Goal: Information Seeking & Learning: Learn about a topic

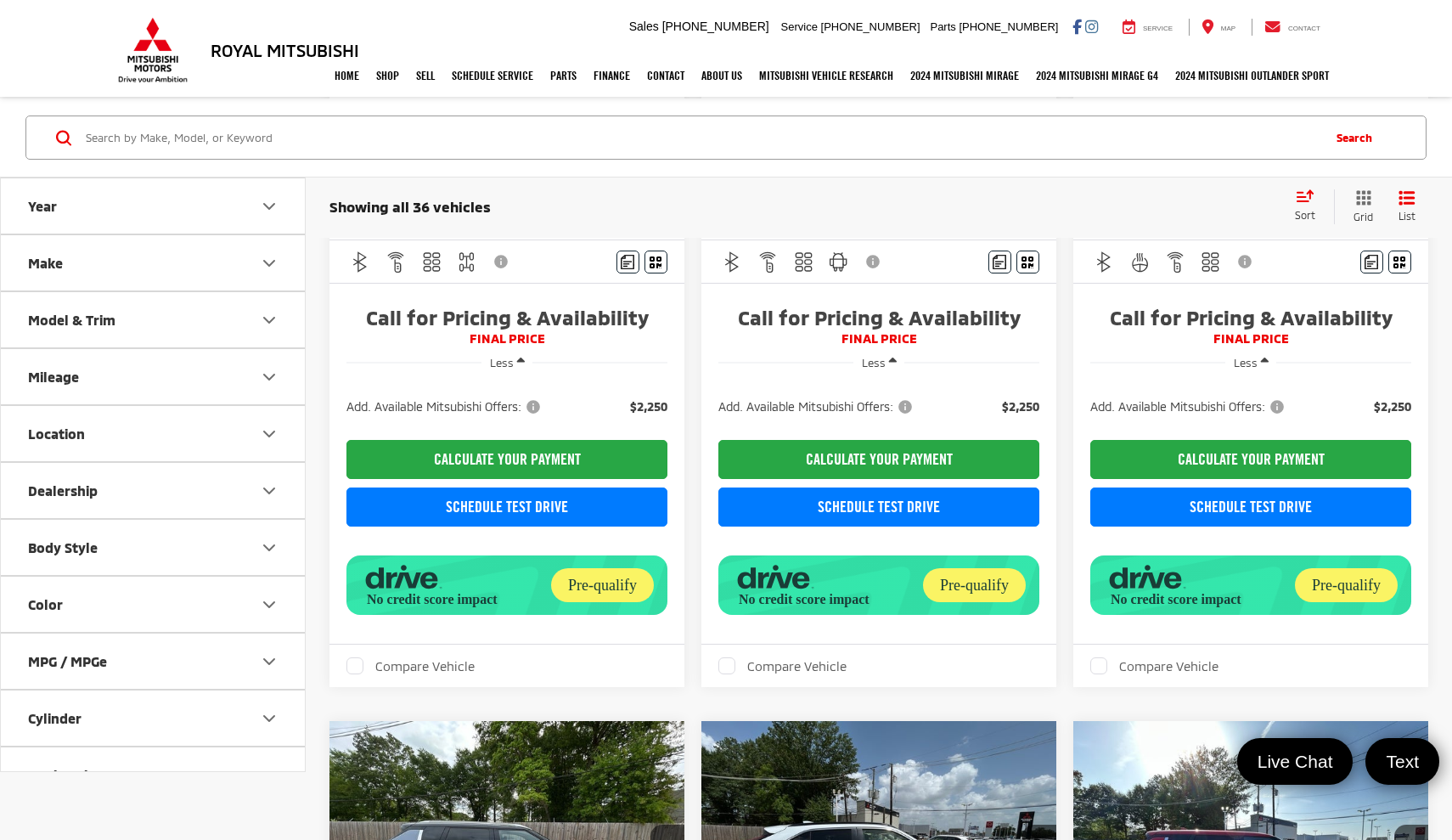
scroll to position [344, 0]
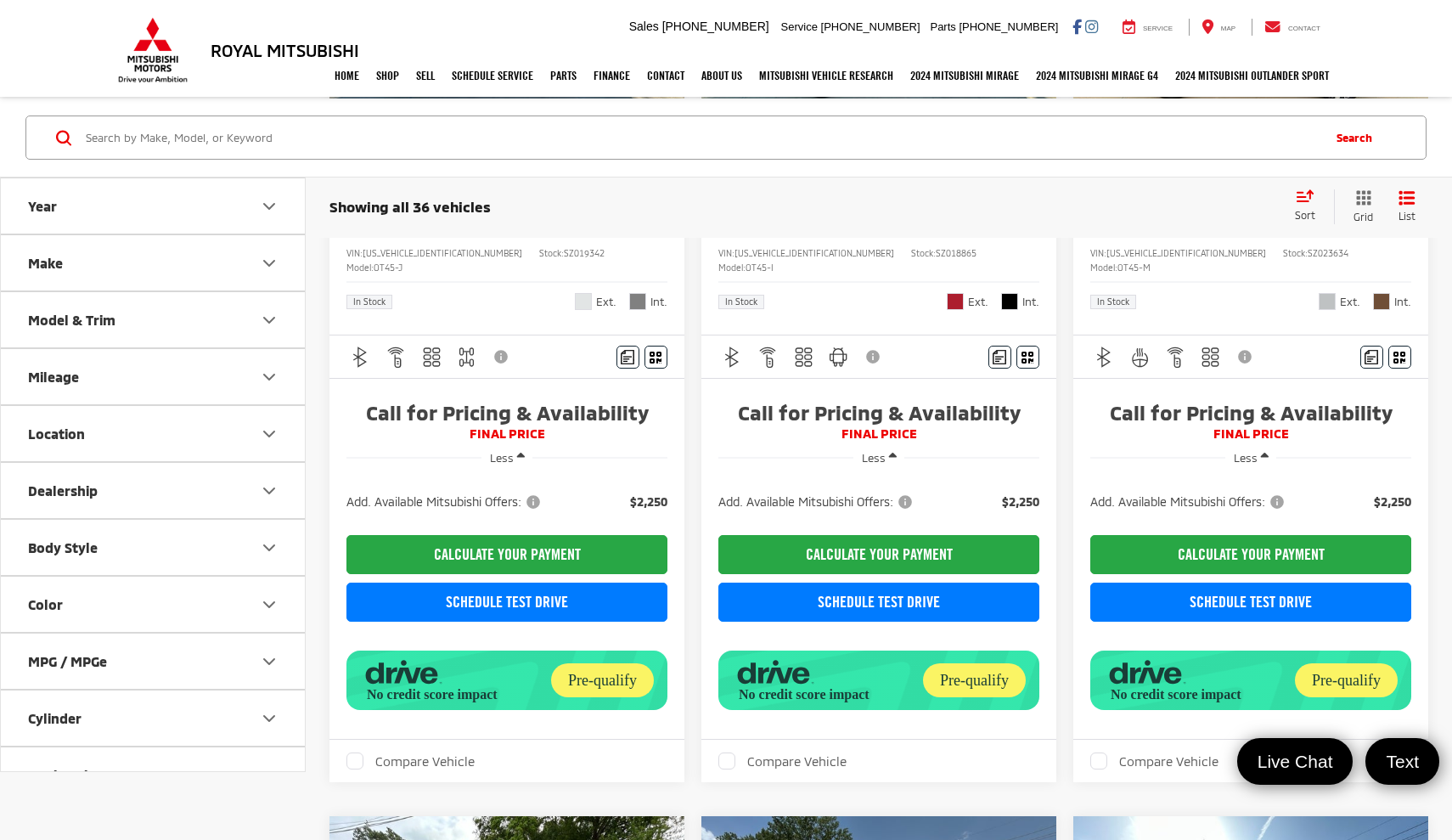
click at [263, 310] on icon "Model & Trim" at bounding box center [268, 319] width 20 height 20
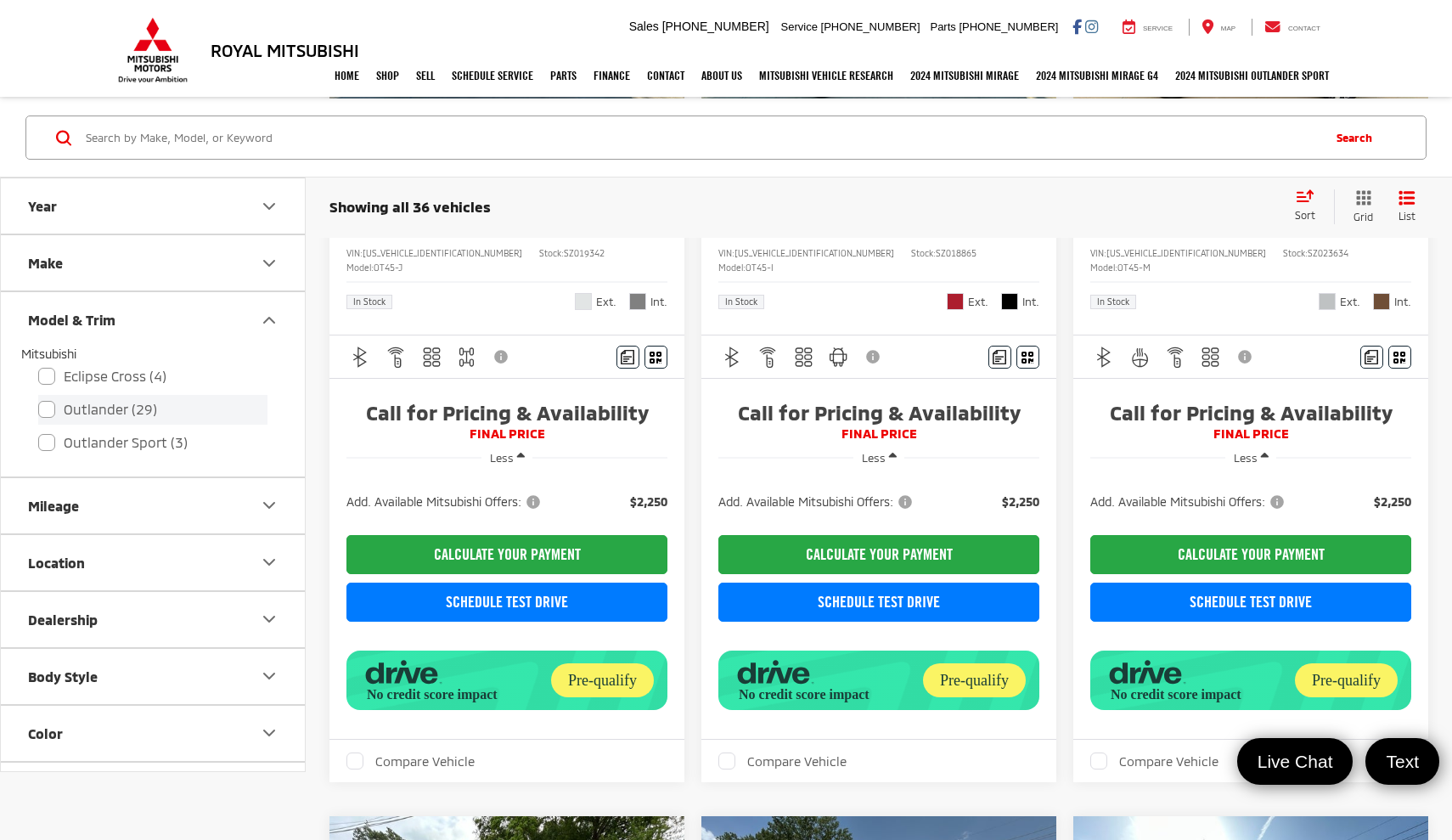
click at [52, 409] on label "Outlander (29)" at bounding box center [152, 409] width 229 height 29
click at [39, 399] on input "Outlander (29)" at bounding box center [38, 399] width 1 height 1
checkbox input "true"
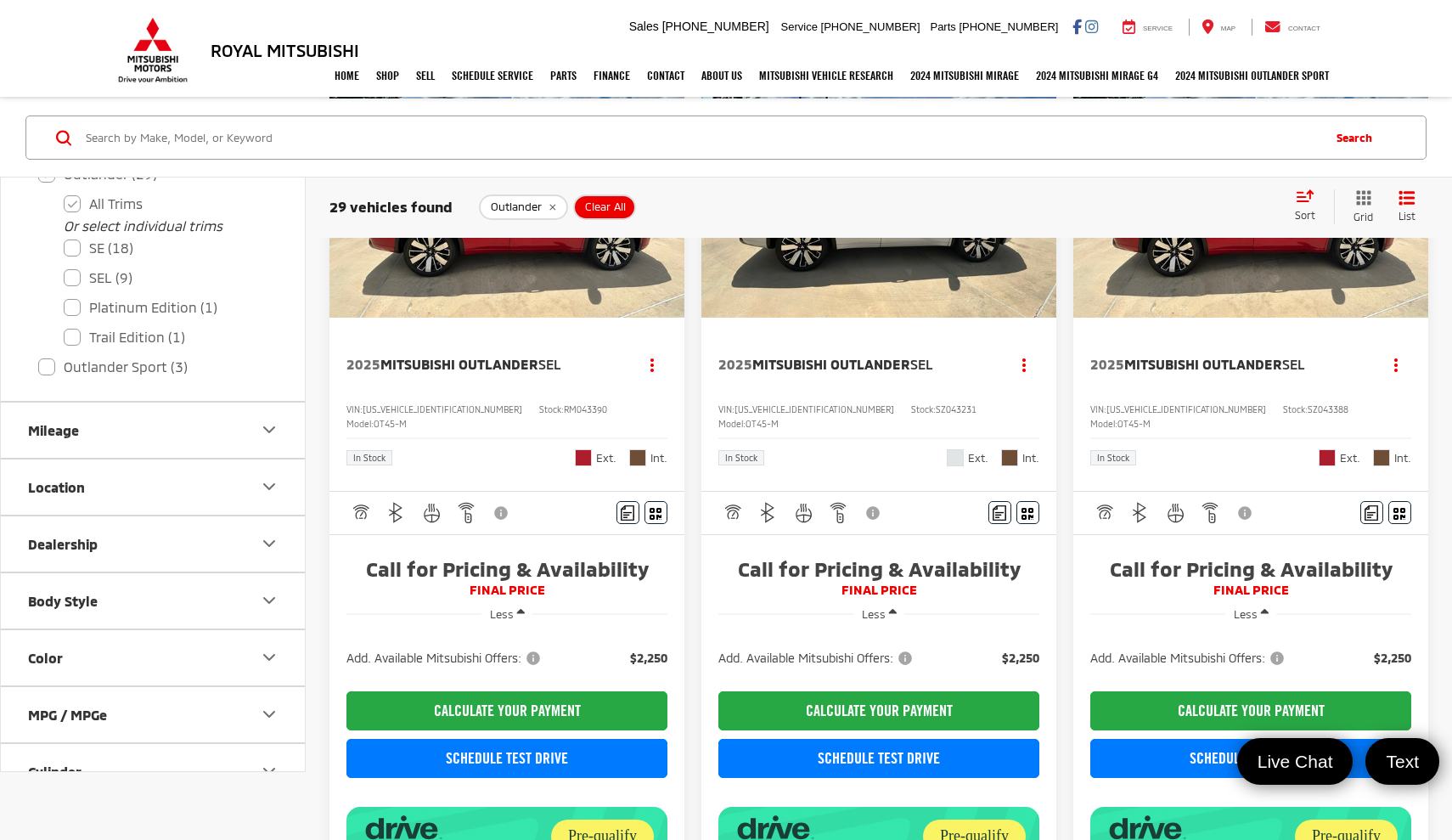
scroll to position [244, 0]
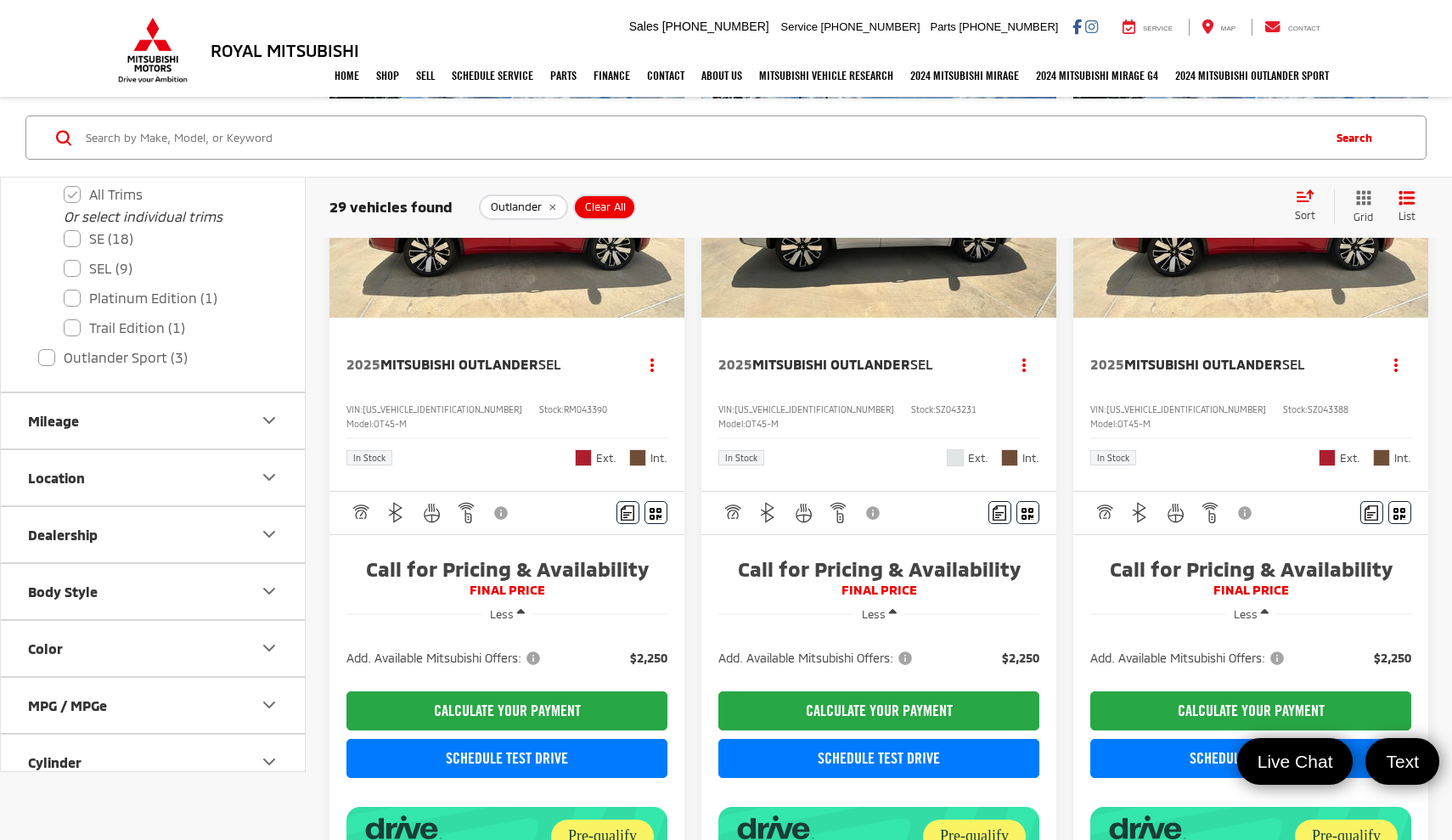
click at [154, 634] on button "Color" at bounding box center [153, 648] width 305 height 55
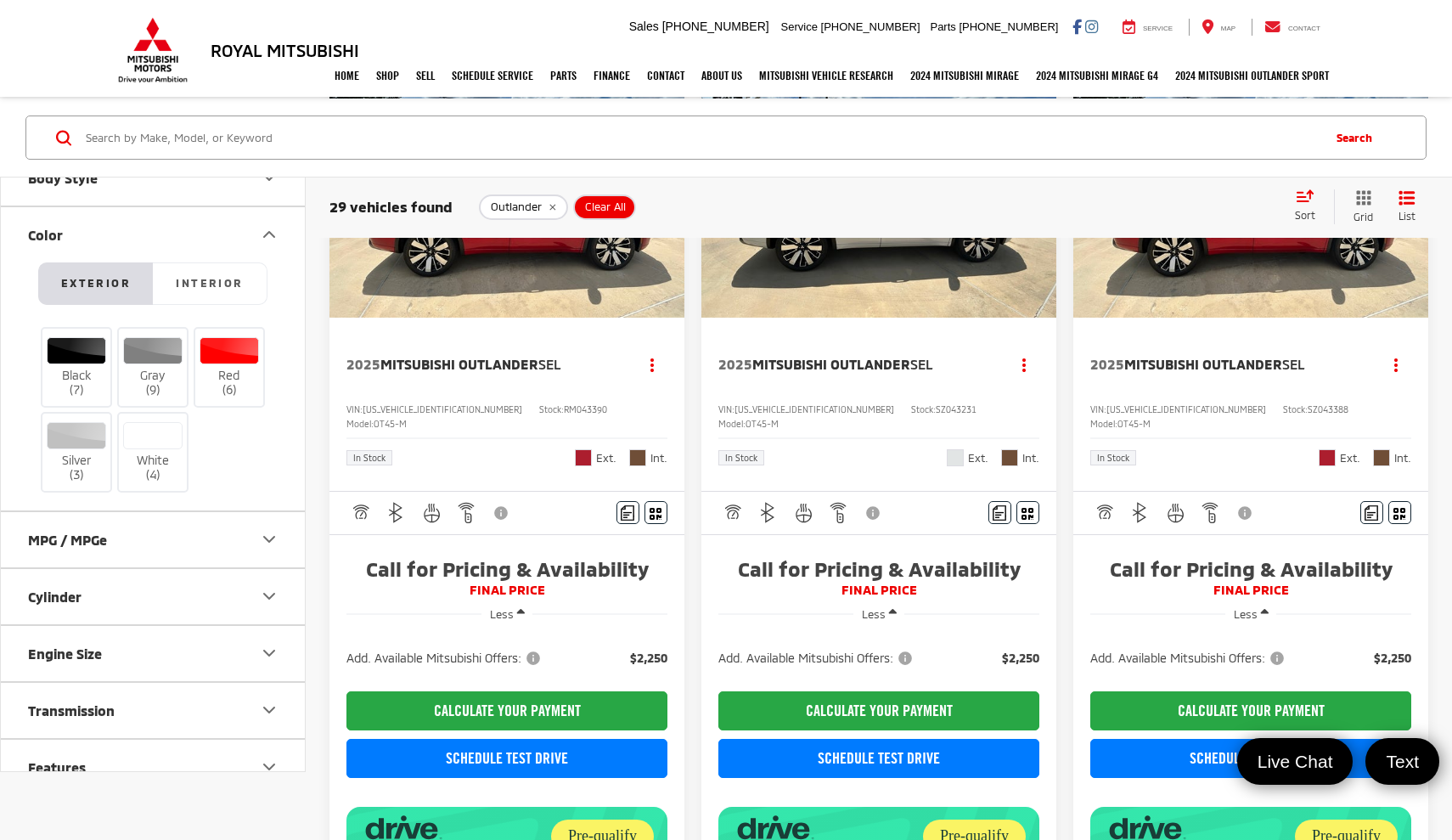
scroll to position [502, 0]
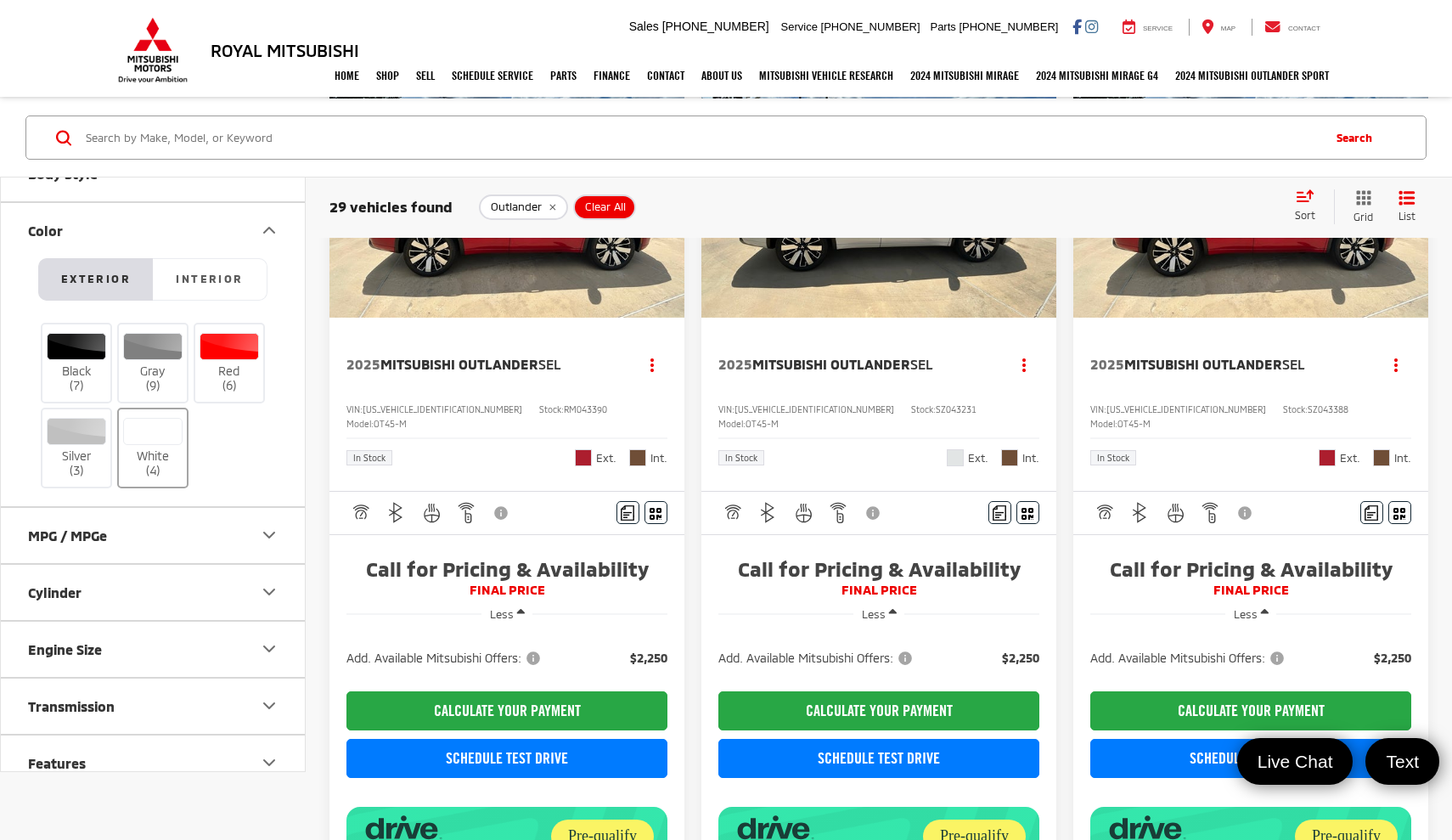
click at [147, 438] on div at bounding box center [152, 431] width 60 height 28
click at [0, 0] on input "White (4)" at bounding box center [0, 0] width 0 height 0
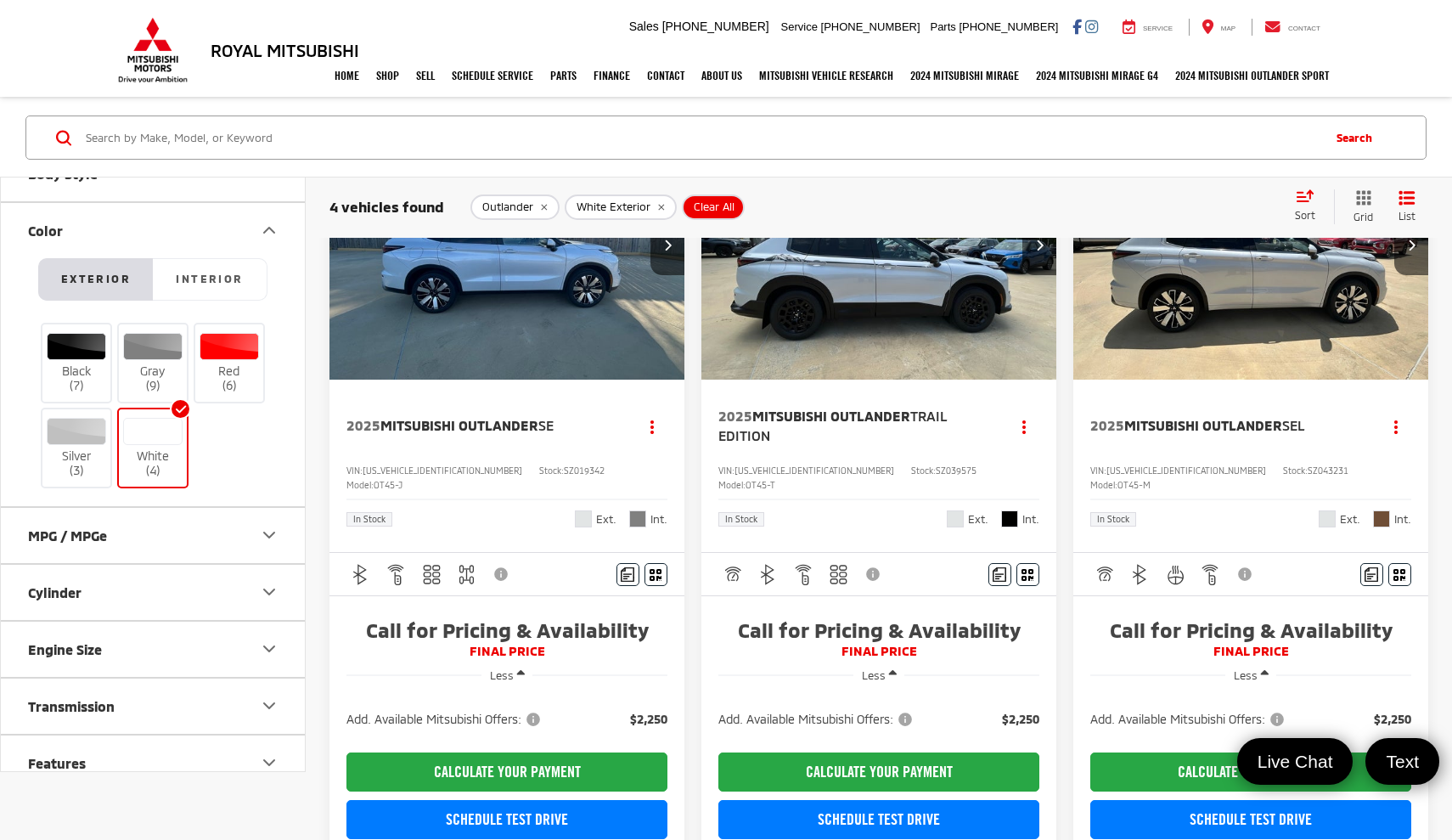
scroll to position [110, 0]
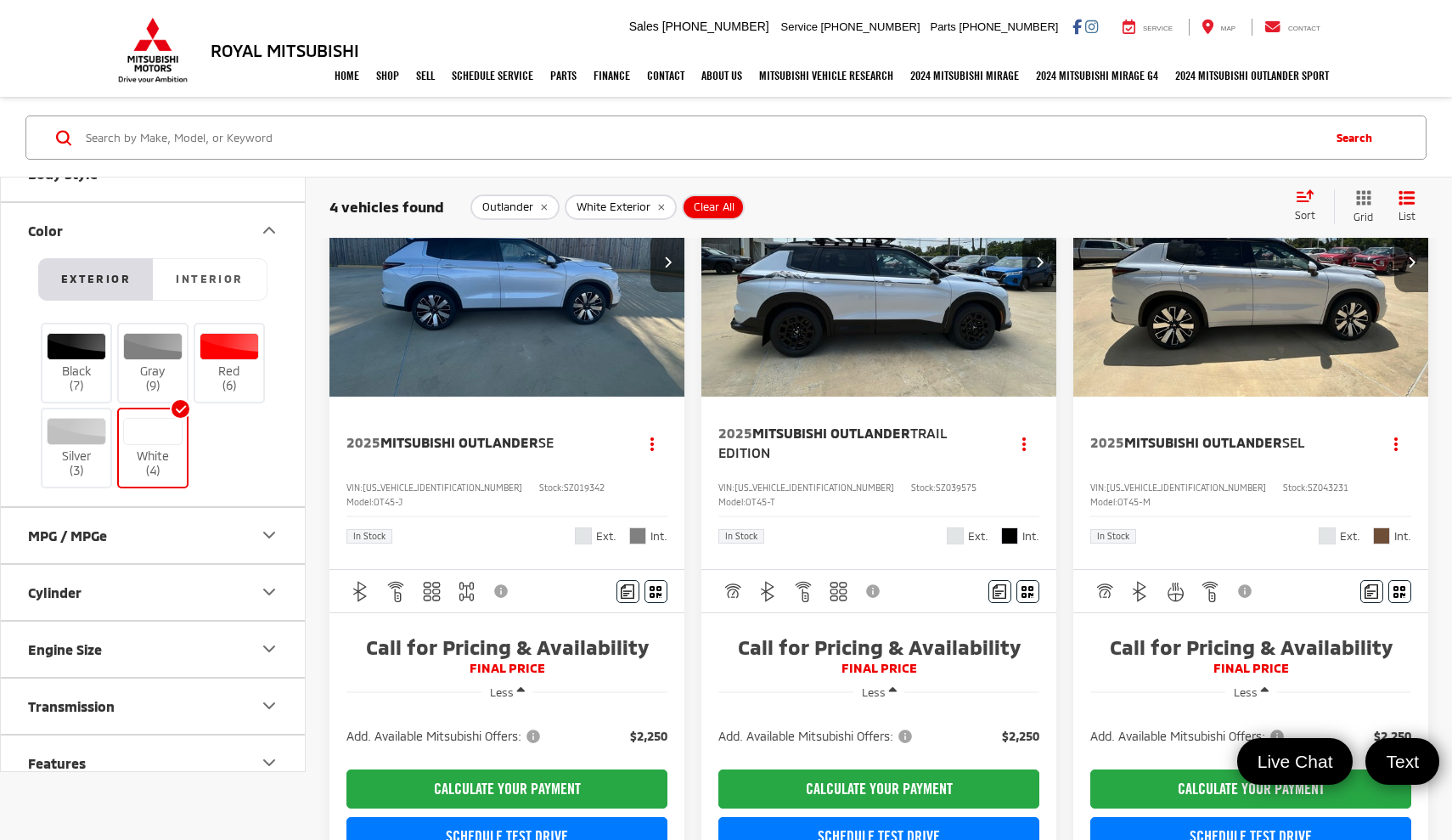
click at [1260, 312] on img "2025 Mitsubishi Outlander SEL 0" at bounding box center [1251, 264] width 358 height 268
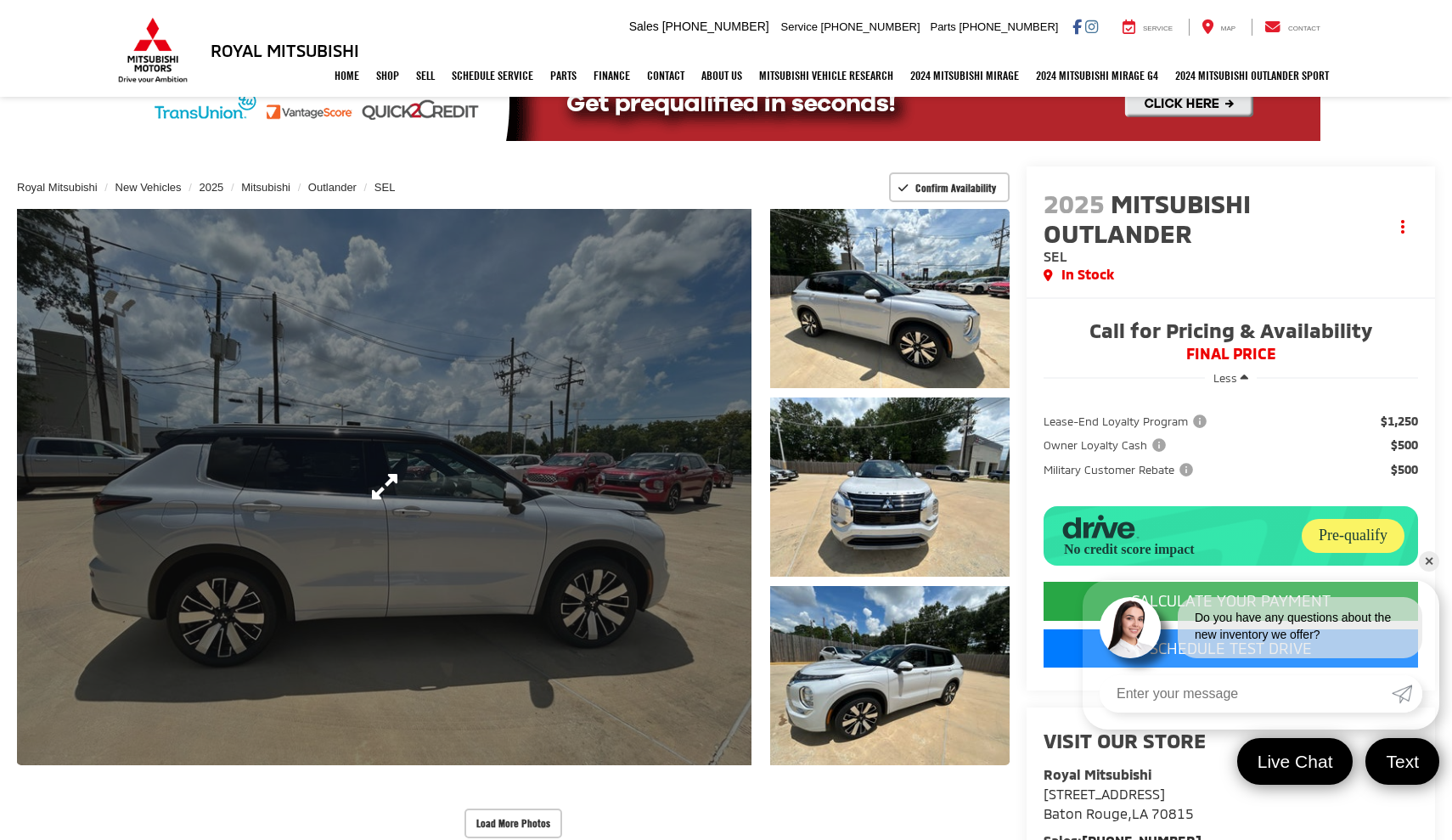
scroll to position [108, 0]
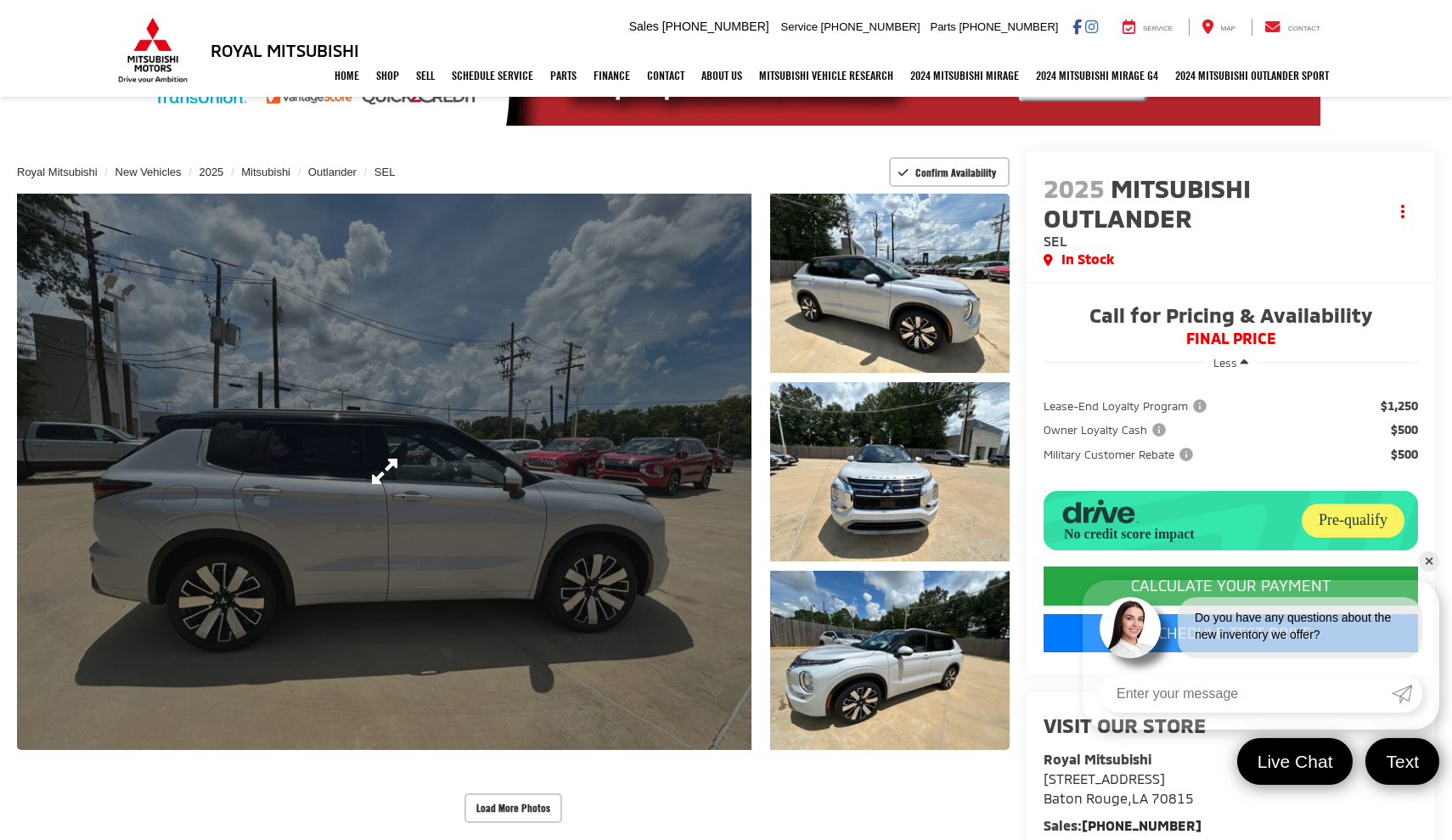
click at [520, 479] on link "Expand Photo 0" at bounding box center [384, 471] width 735 height 557
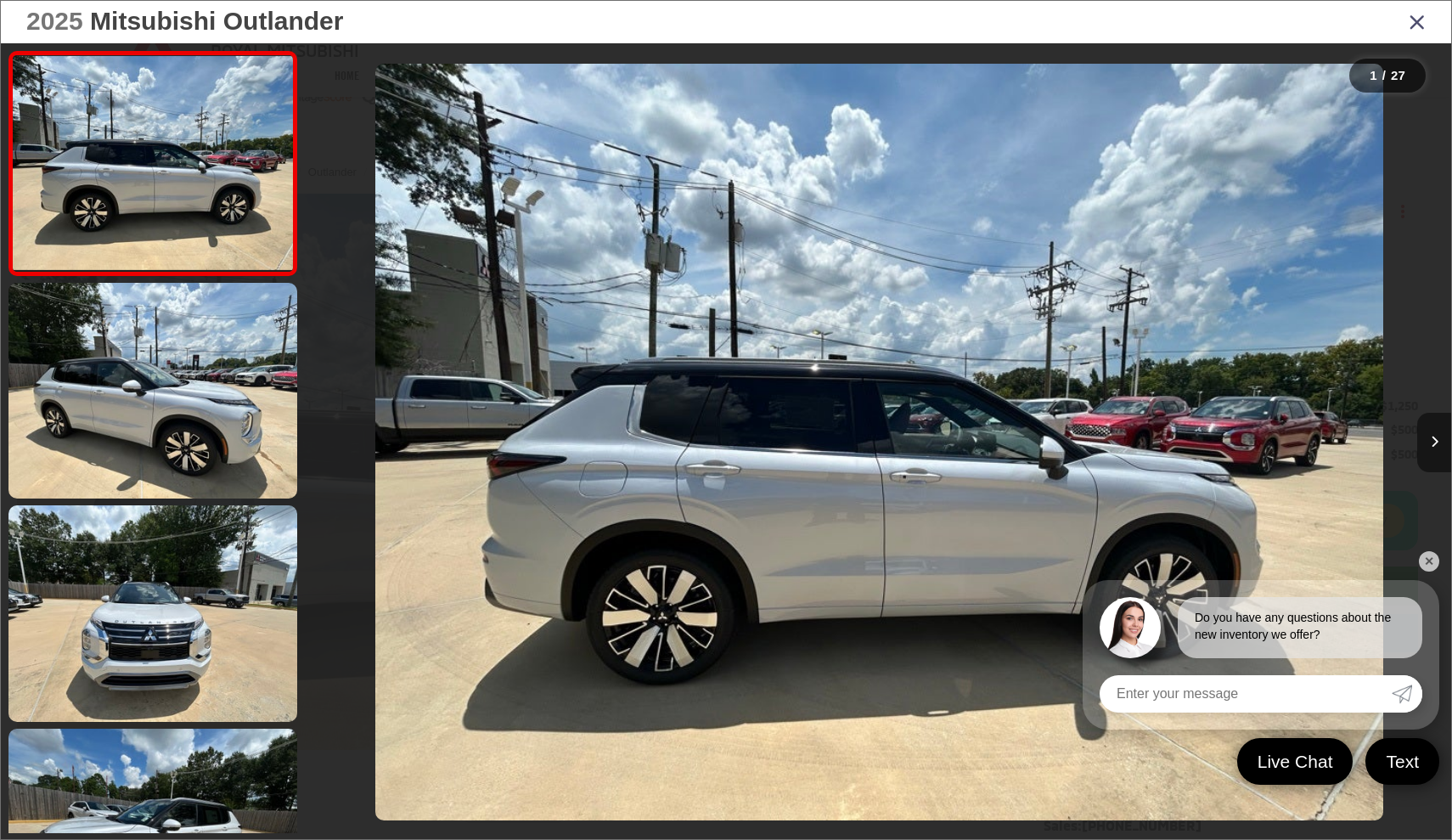
click at [1434, 442] on icon "Next image" at bounding box center [1435, 441] width 8 height 11
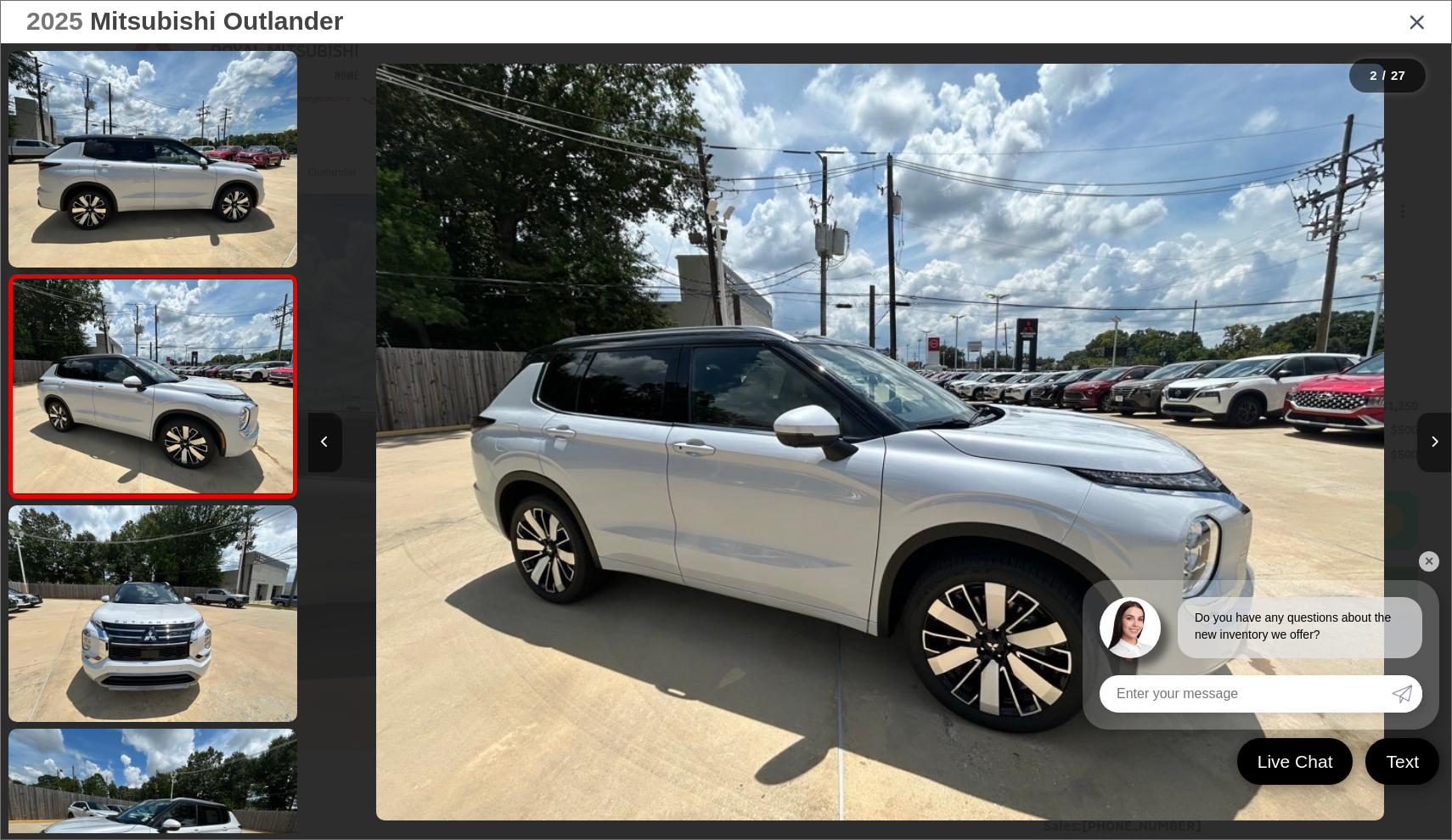
click at [1434, 442] on icon "Next image" at bounding box center [1435, 441] width 8 height 11
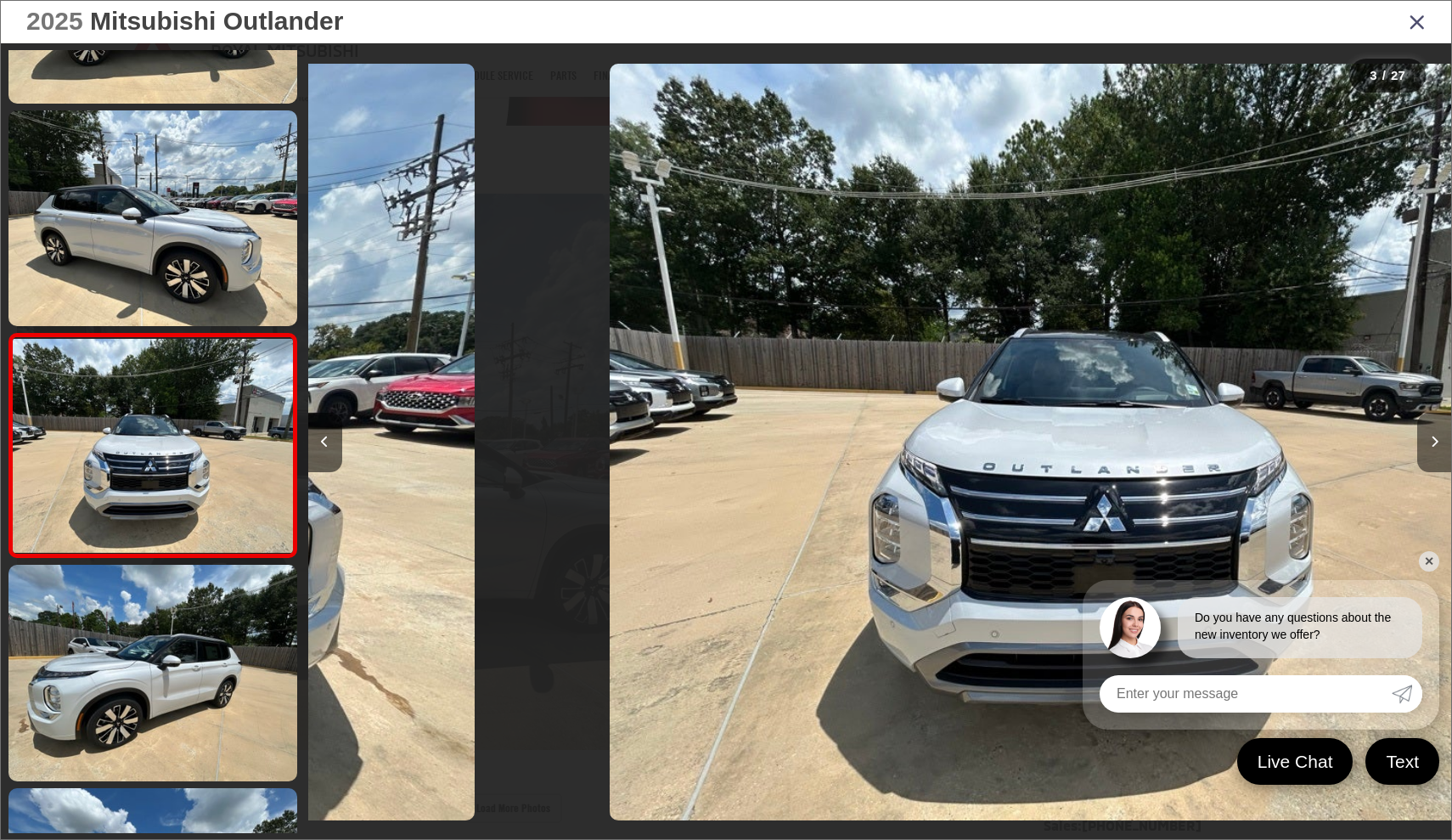
scroll to position [217, 0]
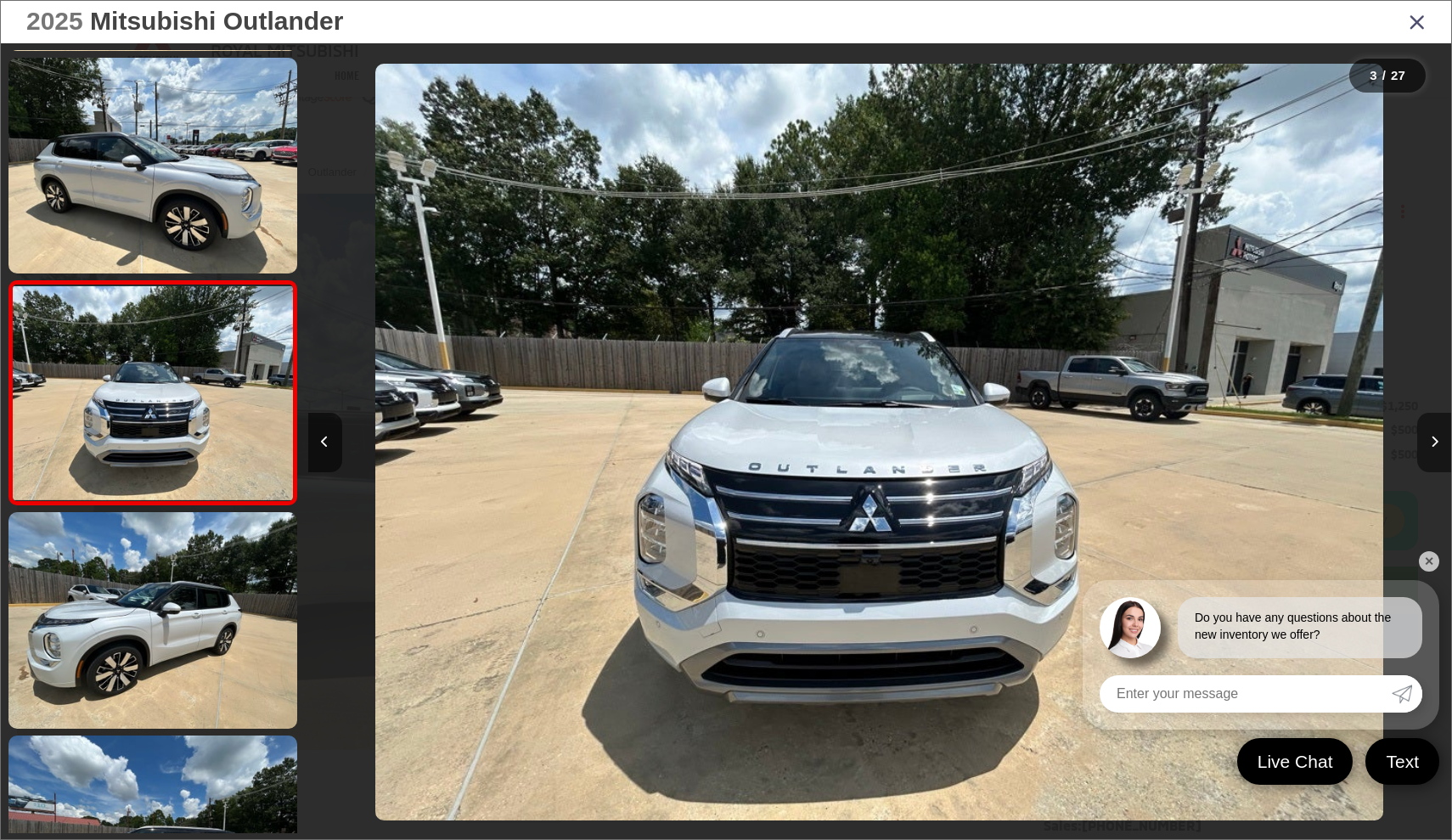
click at [1434, 442] on icon "Next image" at bounding box center [1435, 441] width 8 height 11
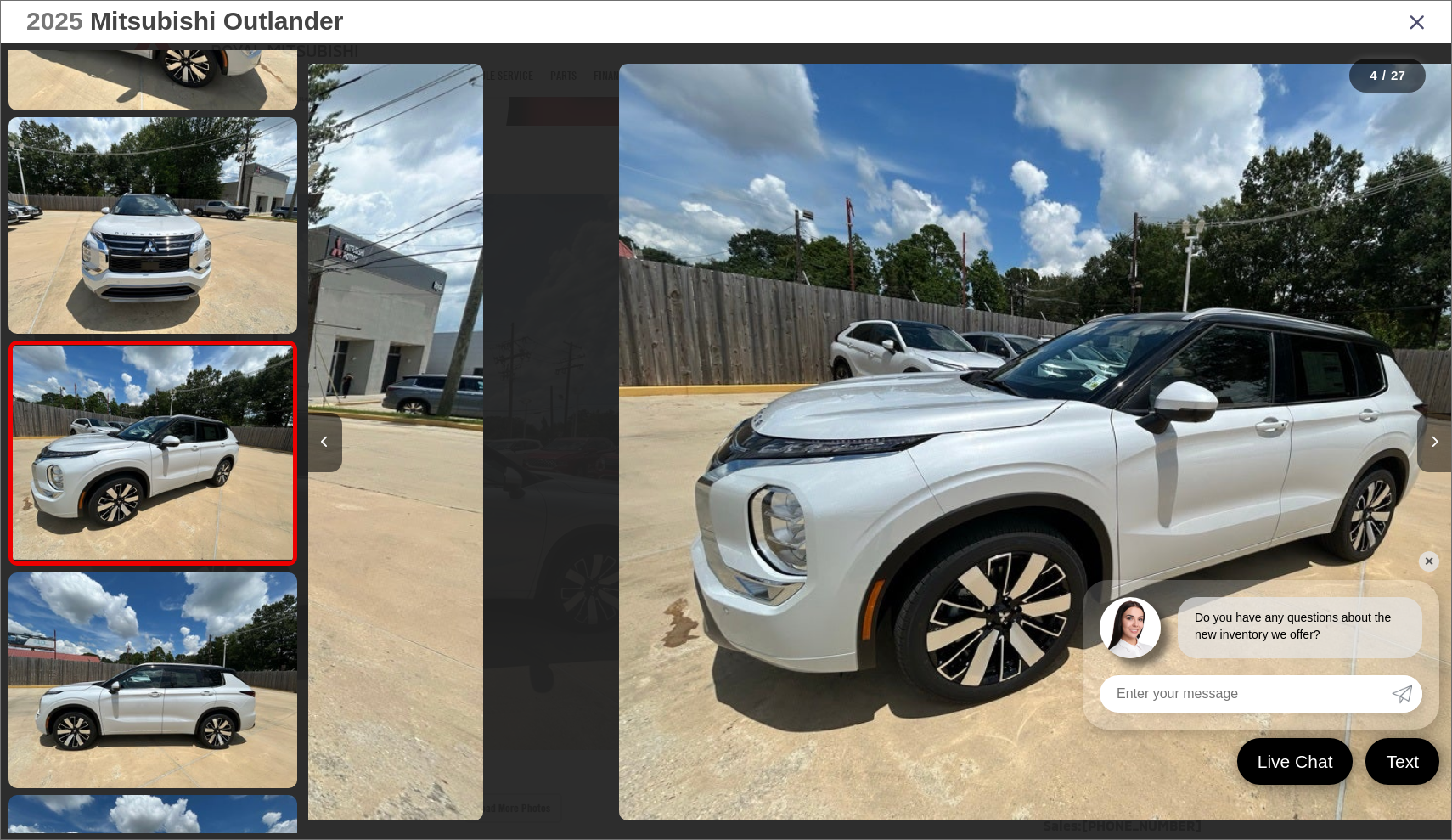
scroll to position [440, 0]
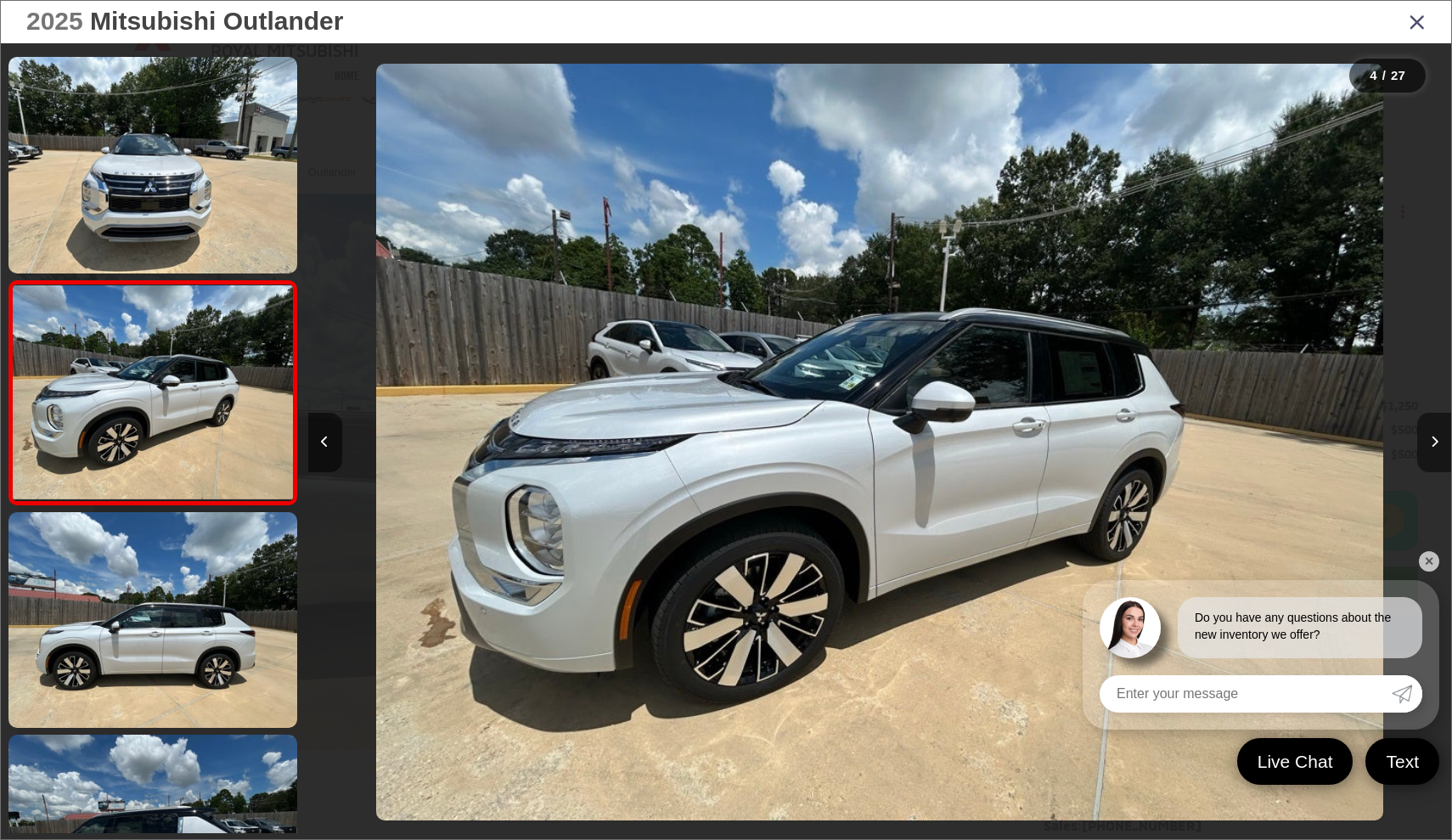
click at [1434, 442] on icon "Next image" at bounding box center [1435, 441] width 8 height 11
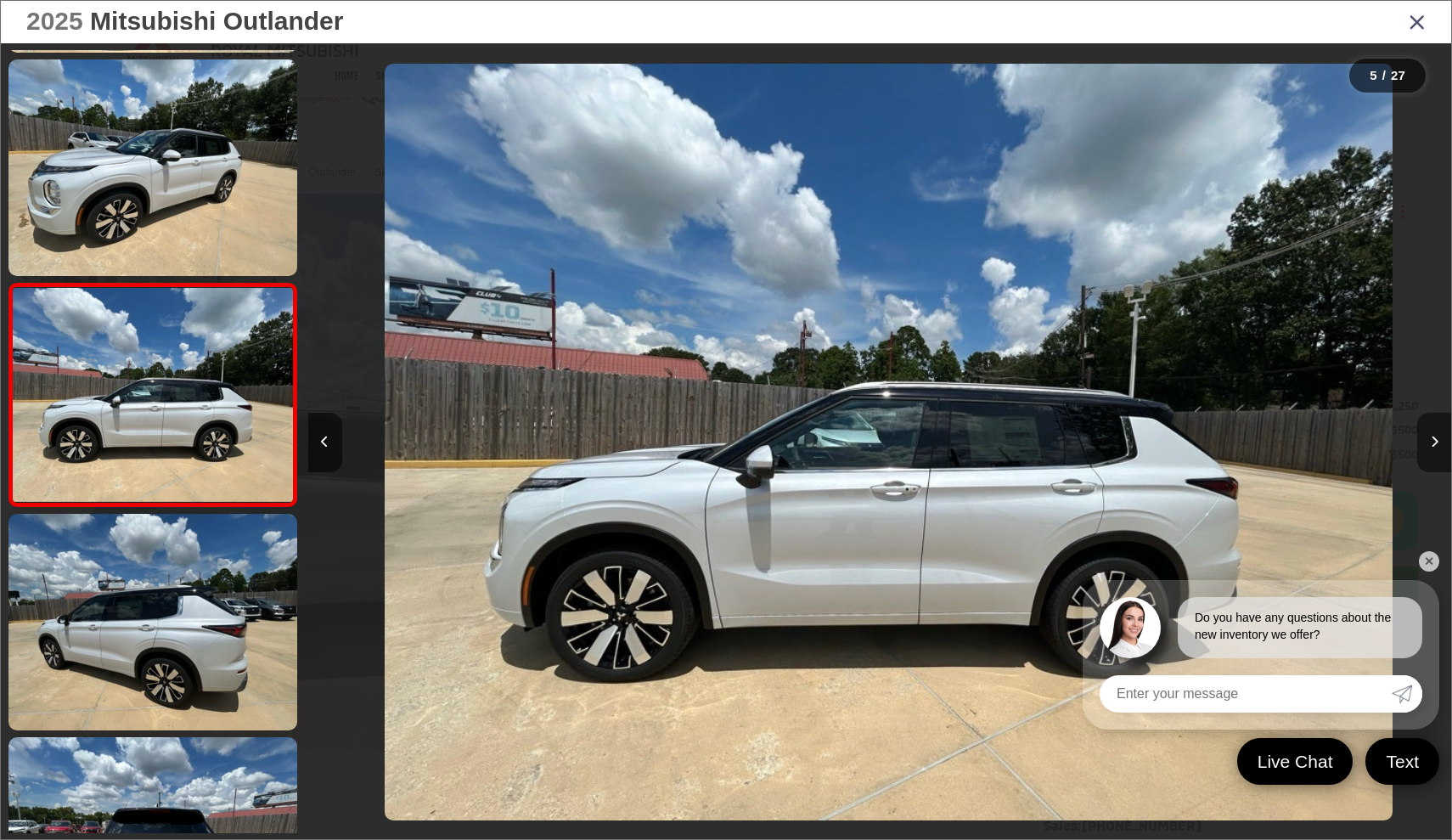
scroll to position [663, 0]
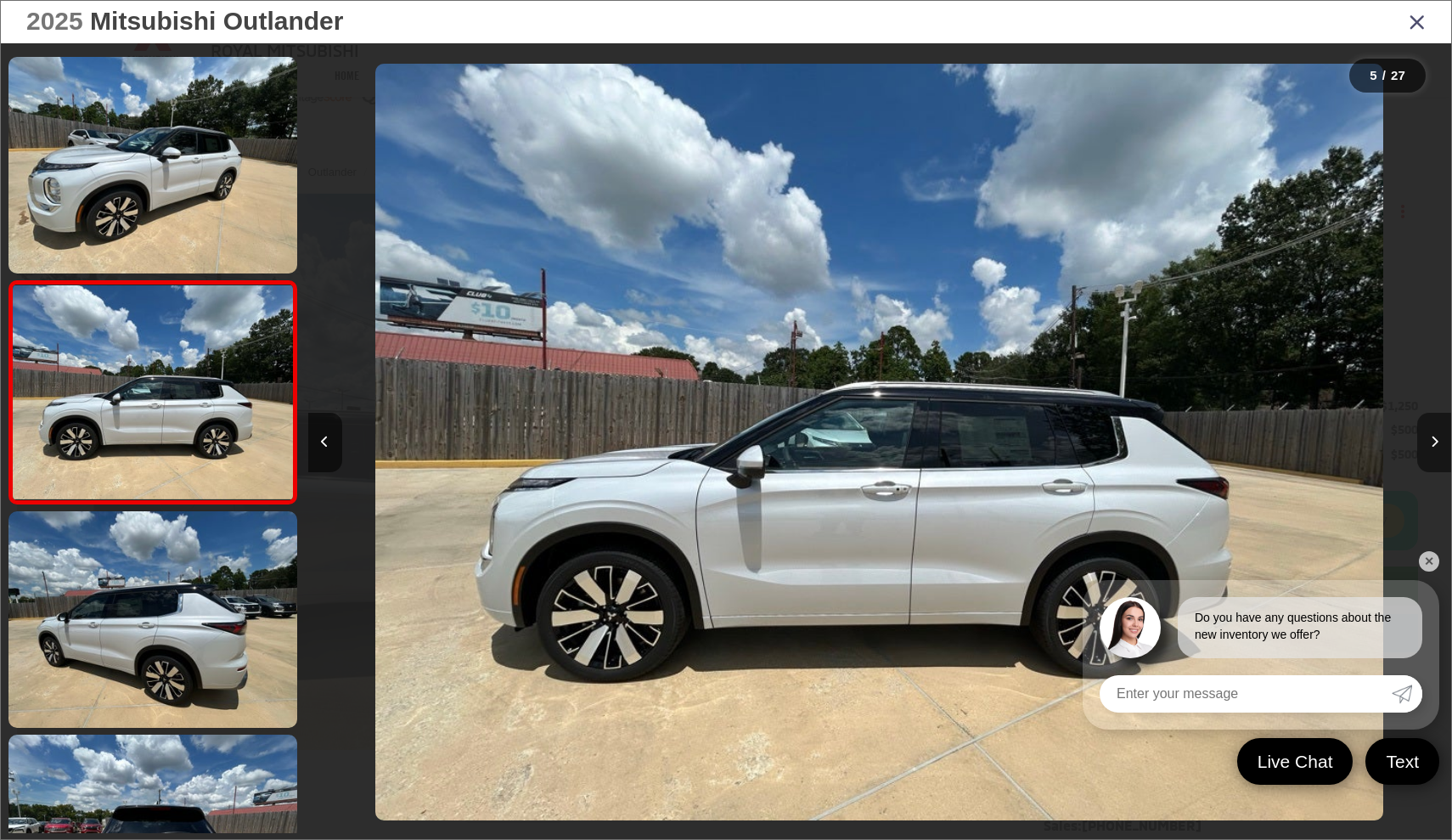
click at [1434, 442] on icon "Next image" at bounding box center [1435, 441] width 8 height 11
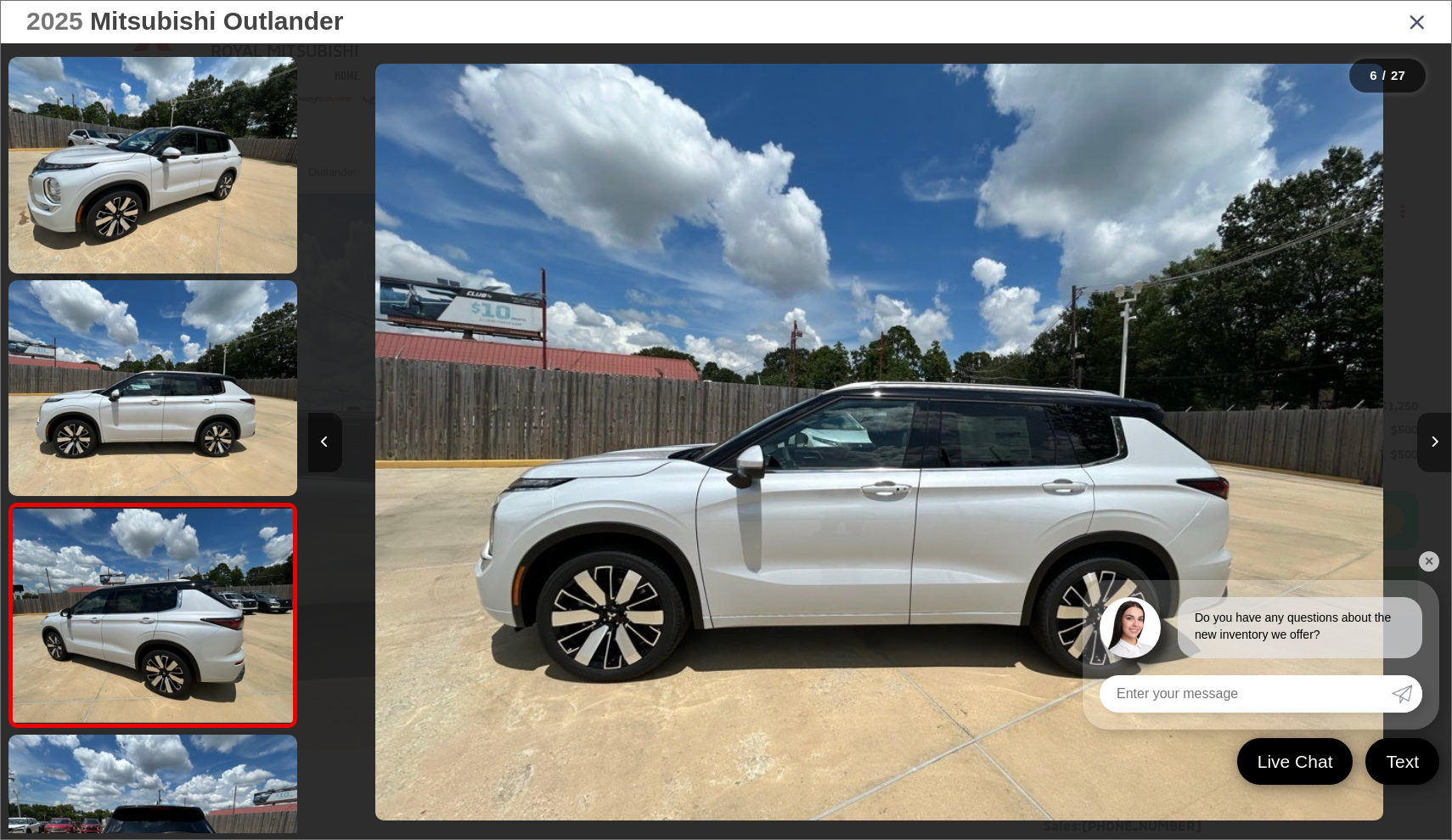
scroll to position [886, 0]
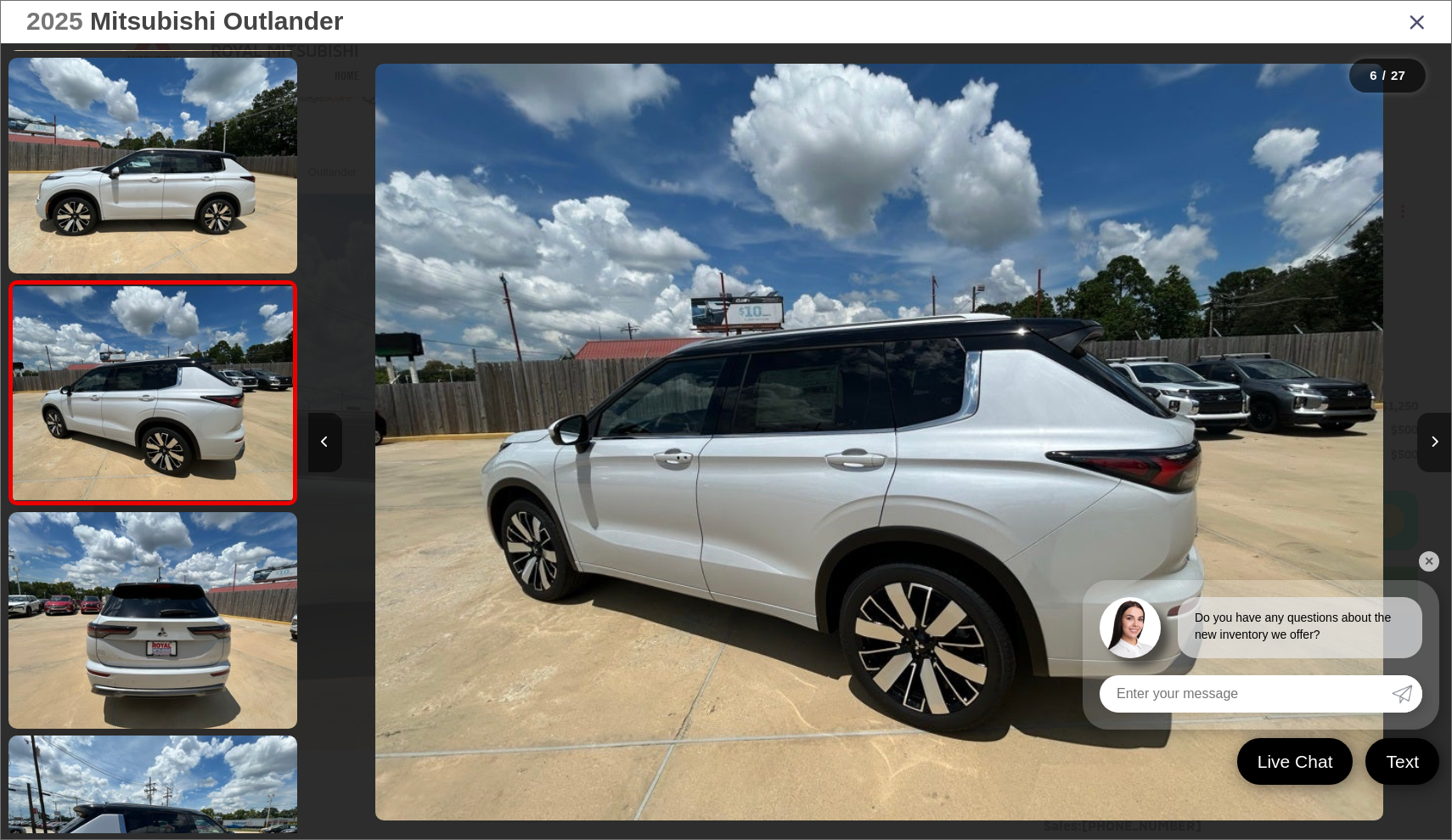
click at [1434, 442] on icon "Next image" at bounding box center [1435, 441] width 8 height 11
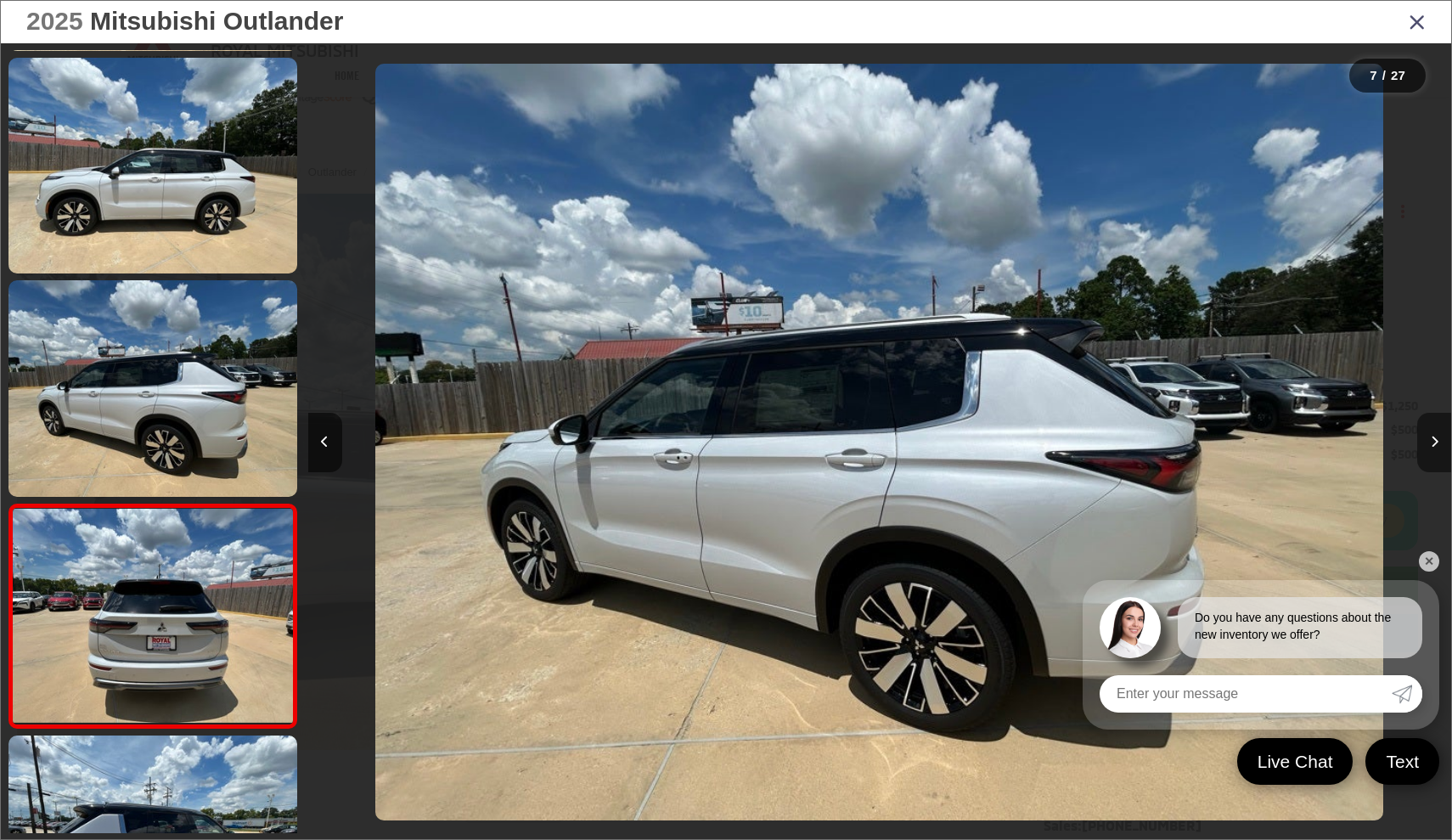
scroll to position [1109, 0]
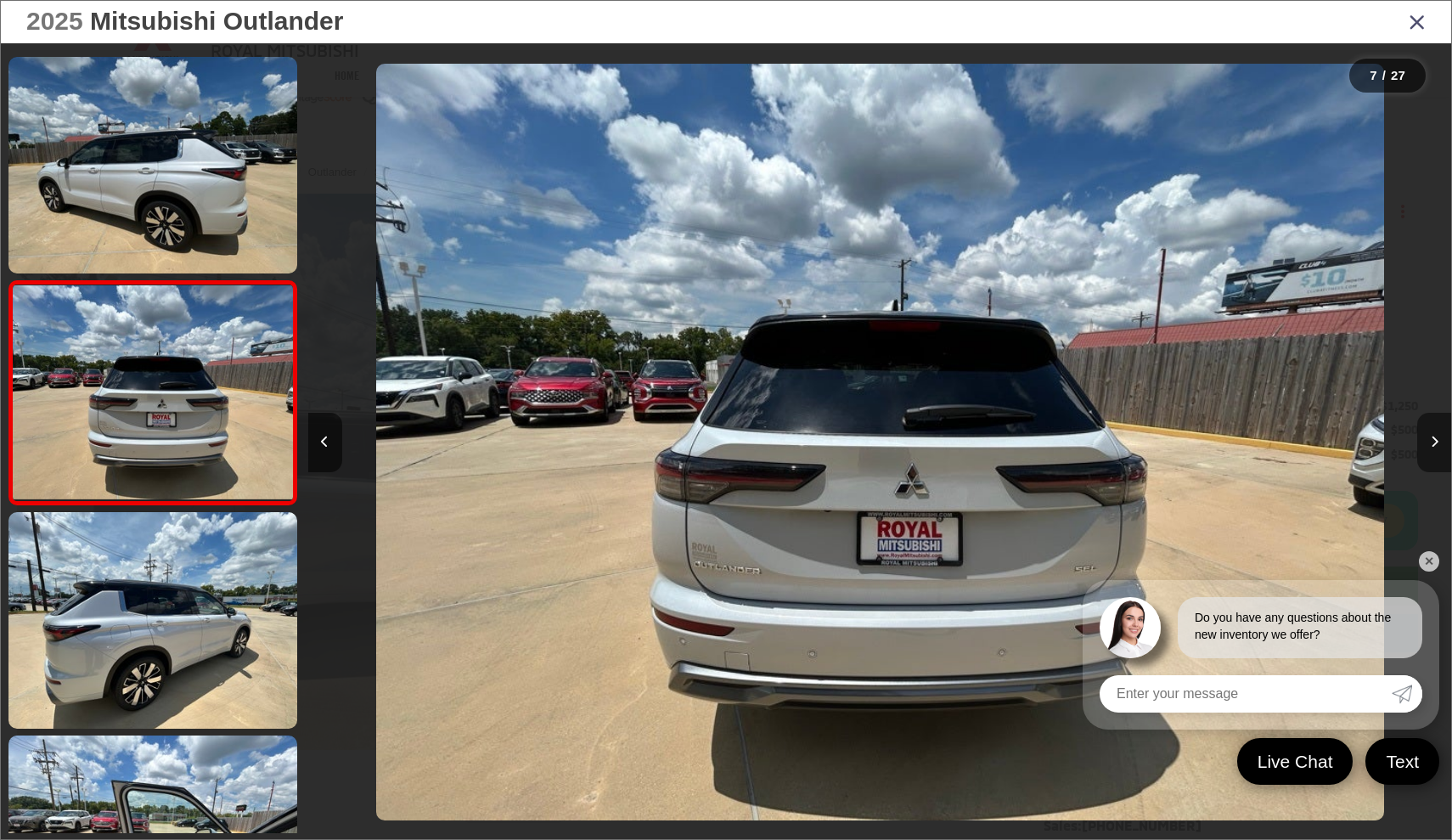
click at [1434, 442] on icon "Next image" at bounding box center [1435, 441] width 8 height 11
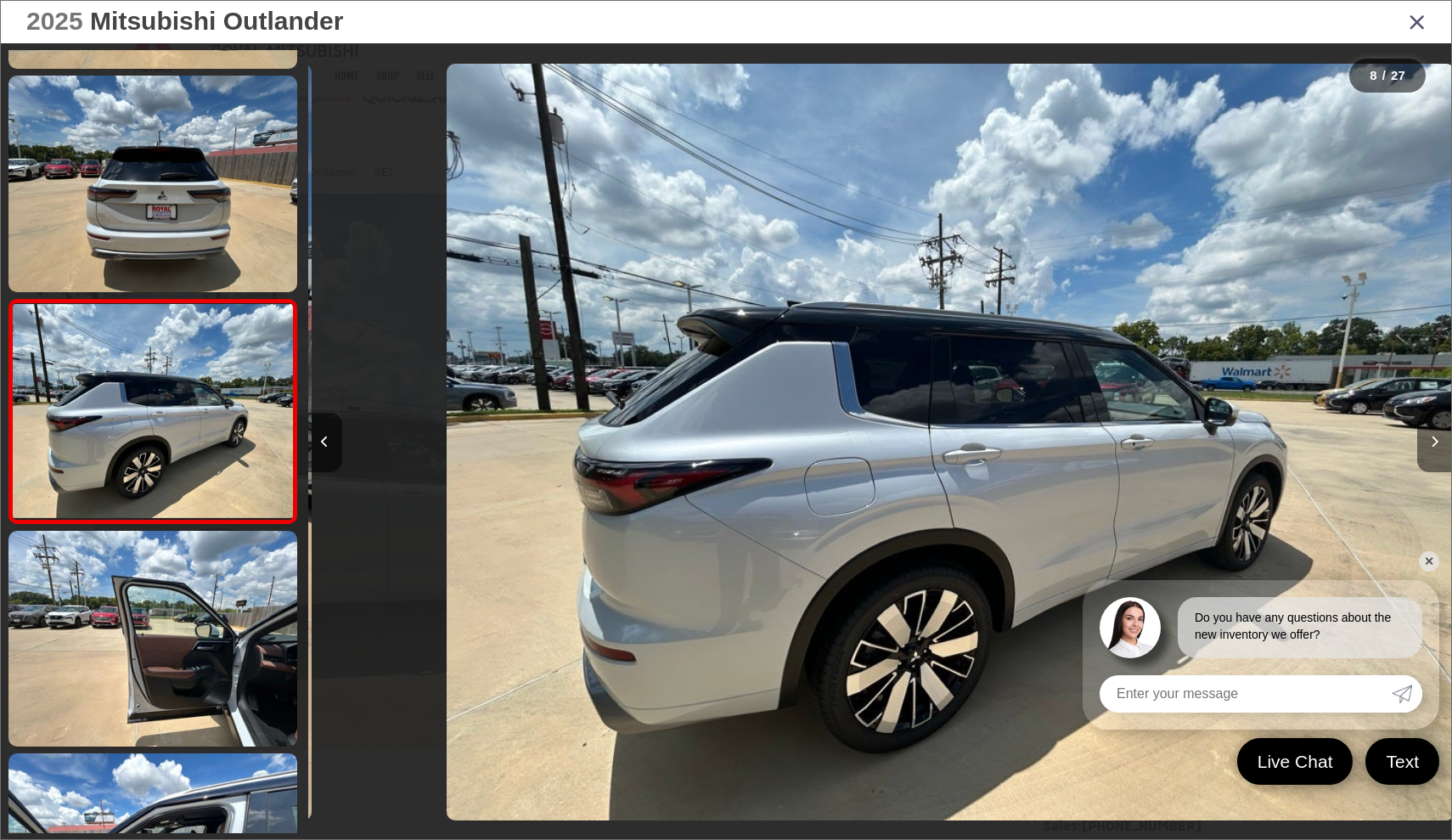
scroll to position [1332, 0]
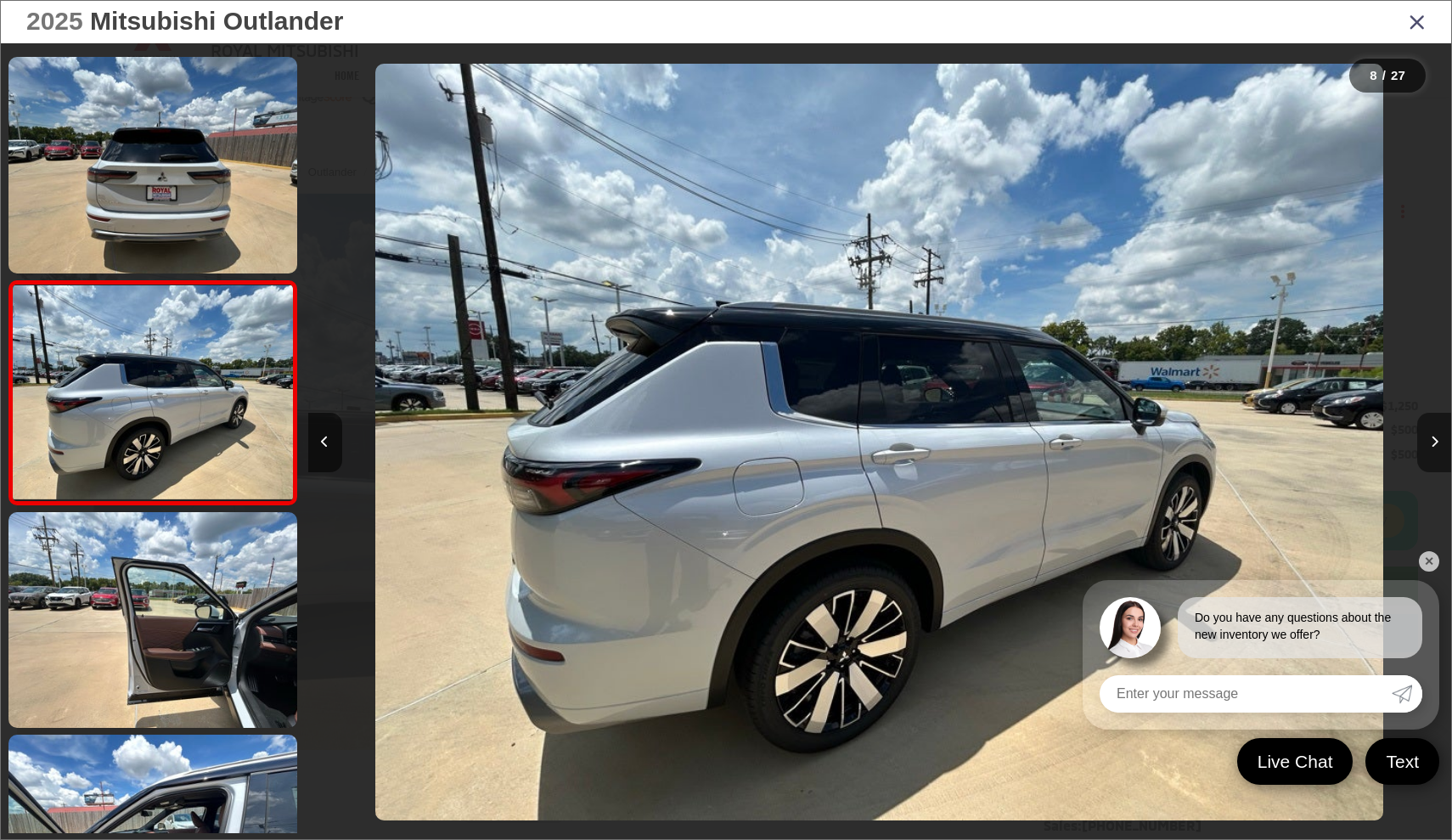
click at [1434, 442] on icon "Next image" at bounding box center [1435, 441] width 8 height 11
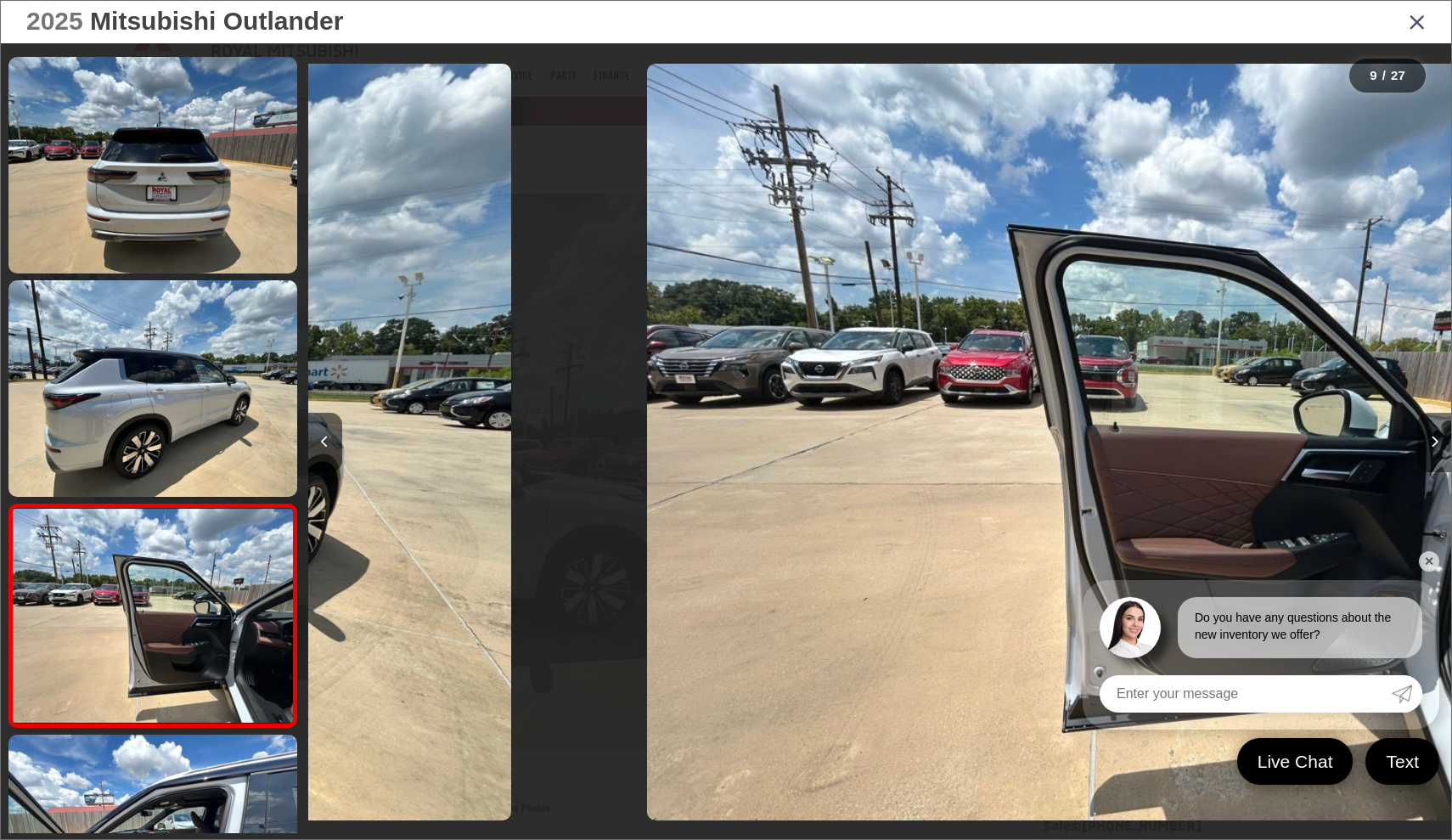
scroll to position [1555, 0]
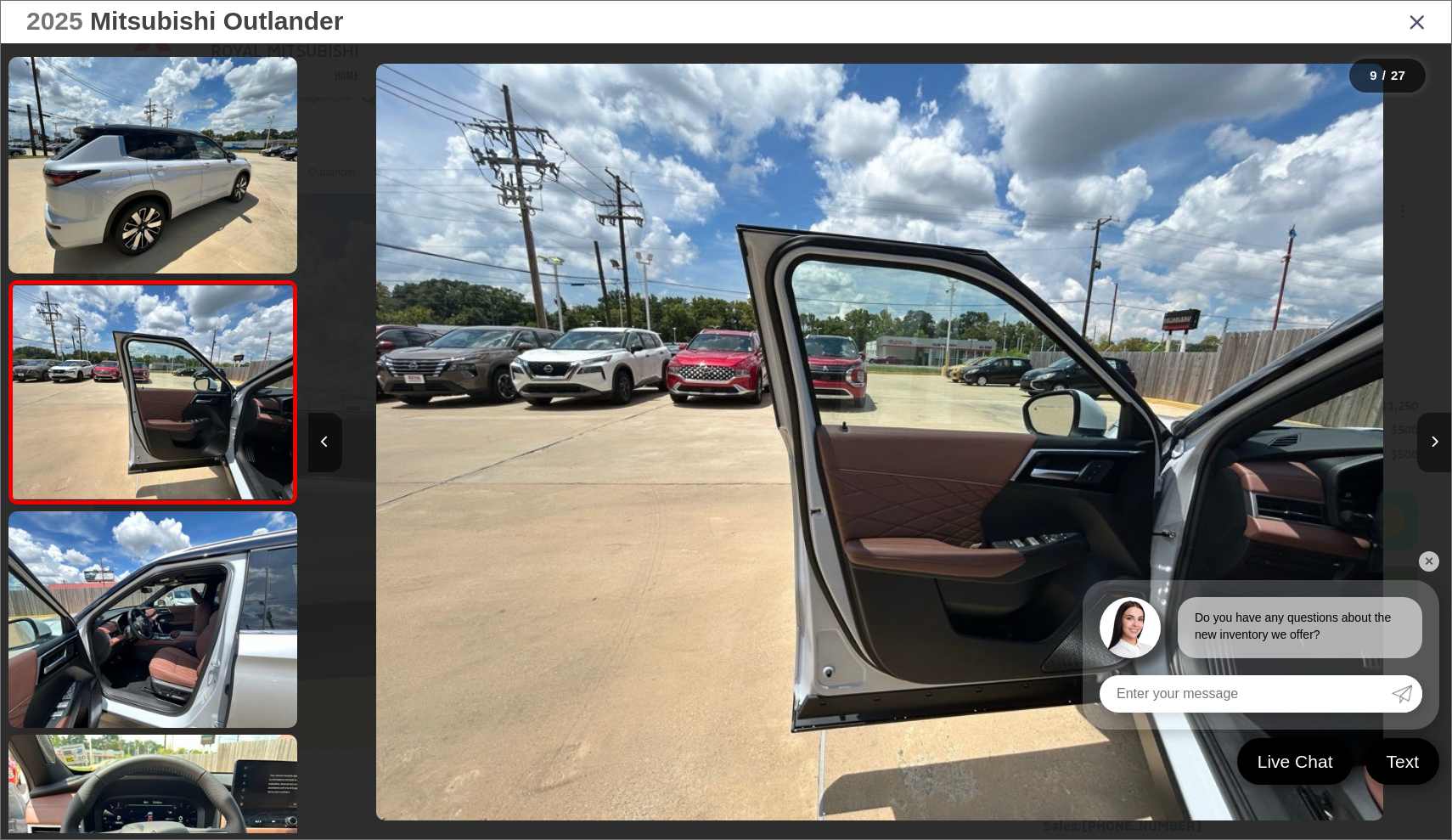
click at [1434, 442] on icon "Next image" at bounding box center [1435, 441] width 8 height 11
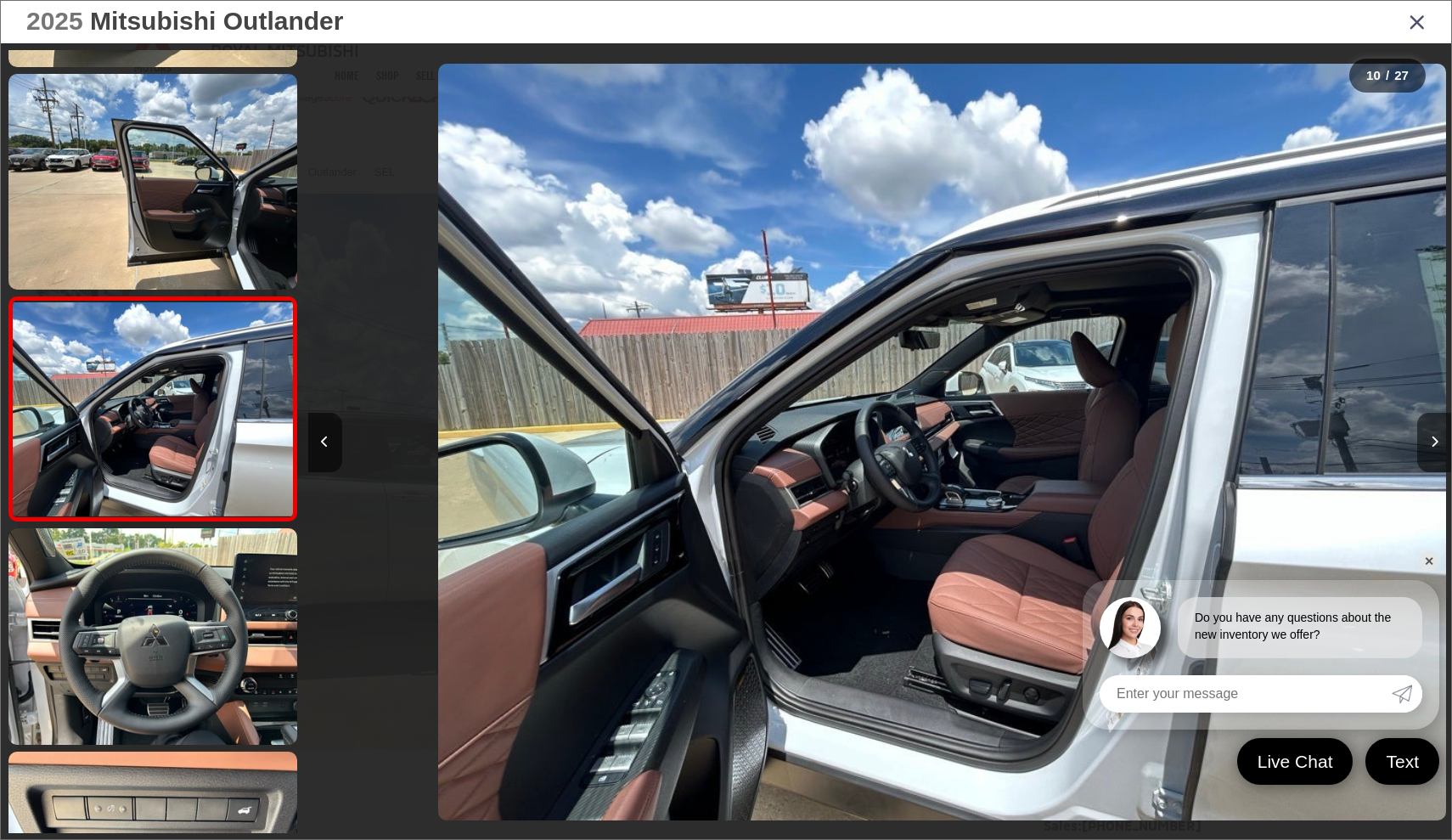
scroll to position [1778, 0]
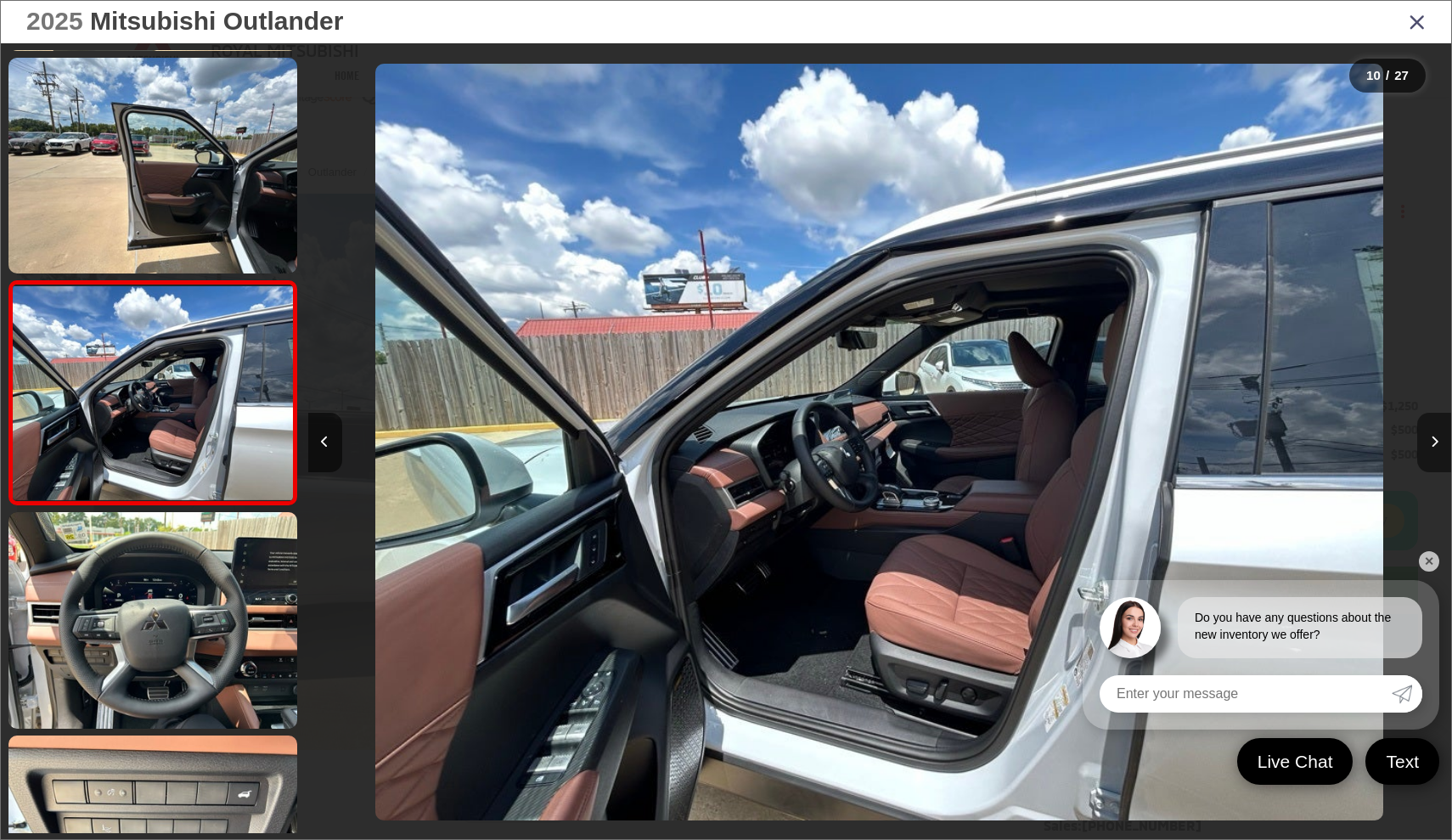
click at [1434, 442] on icon "Next image" at bounding box center [1435, 441] width 8 height 11
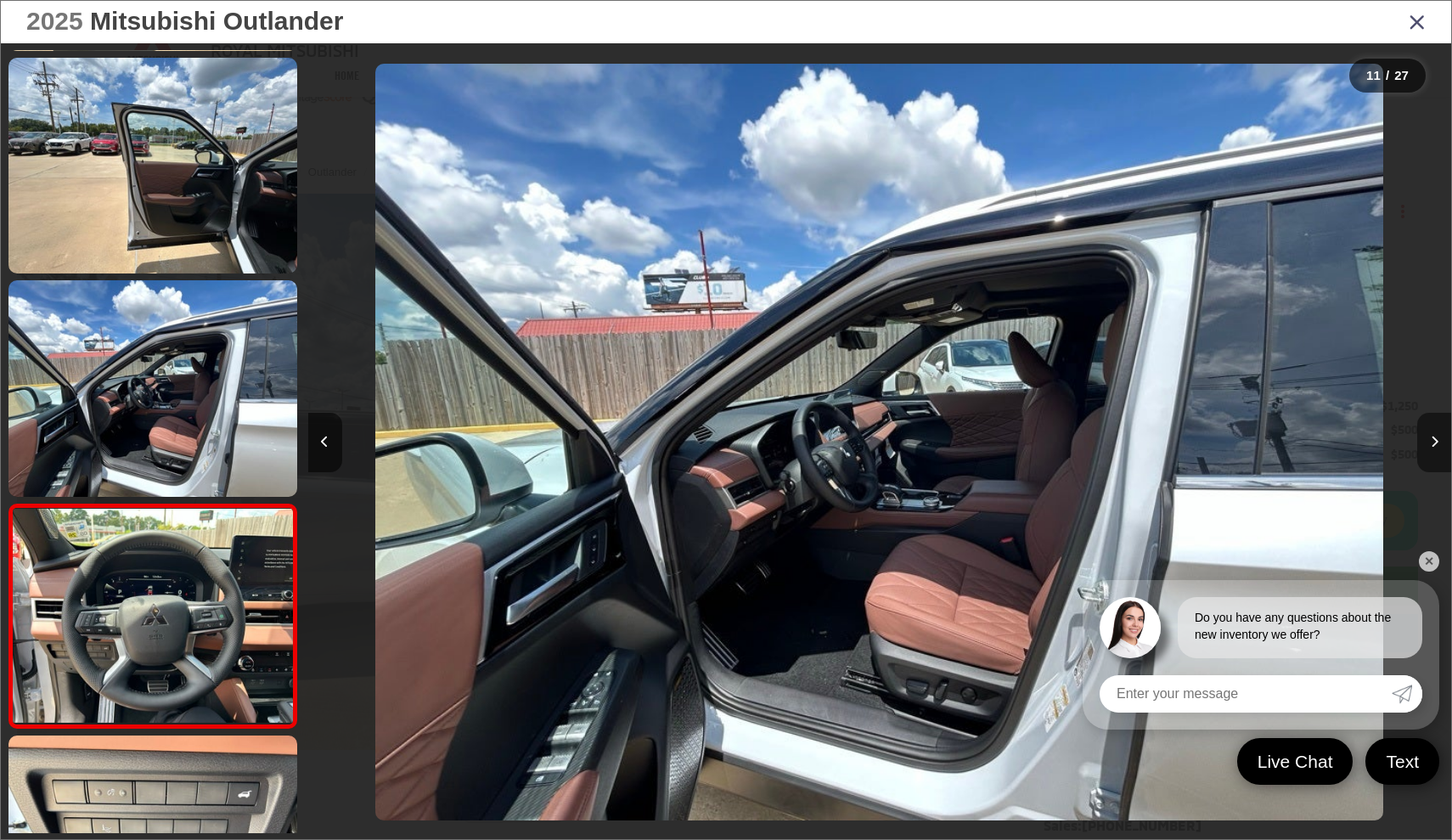
scroll to position [2002, 0]
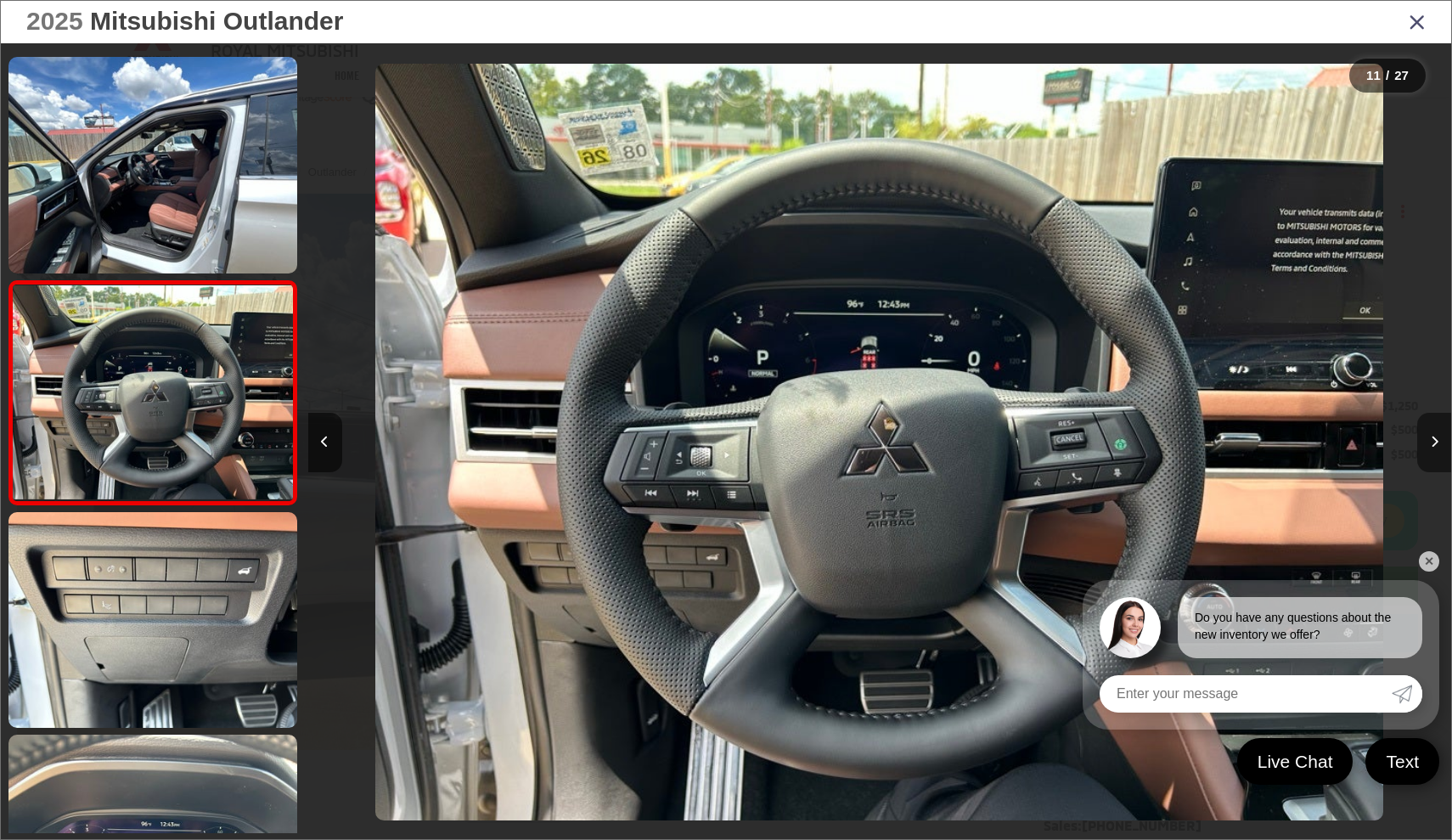
click at [1434, 442] on icon "Next image" at bounding box center [1435, 441] width 8 height 11
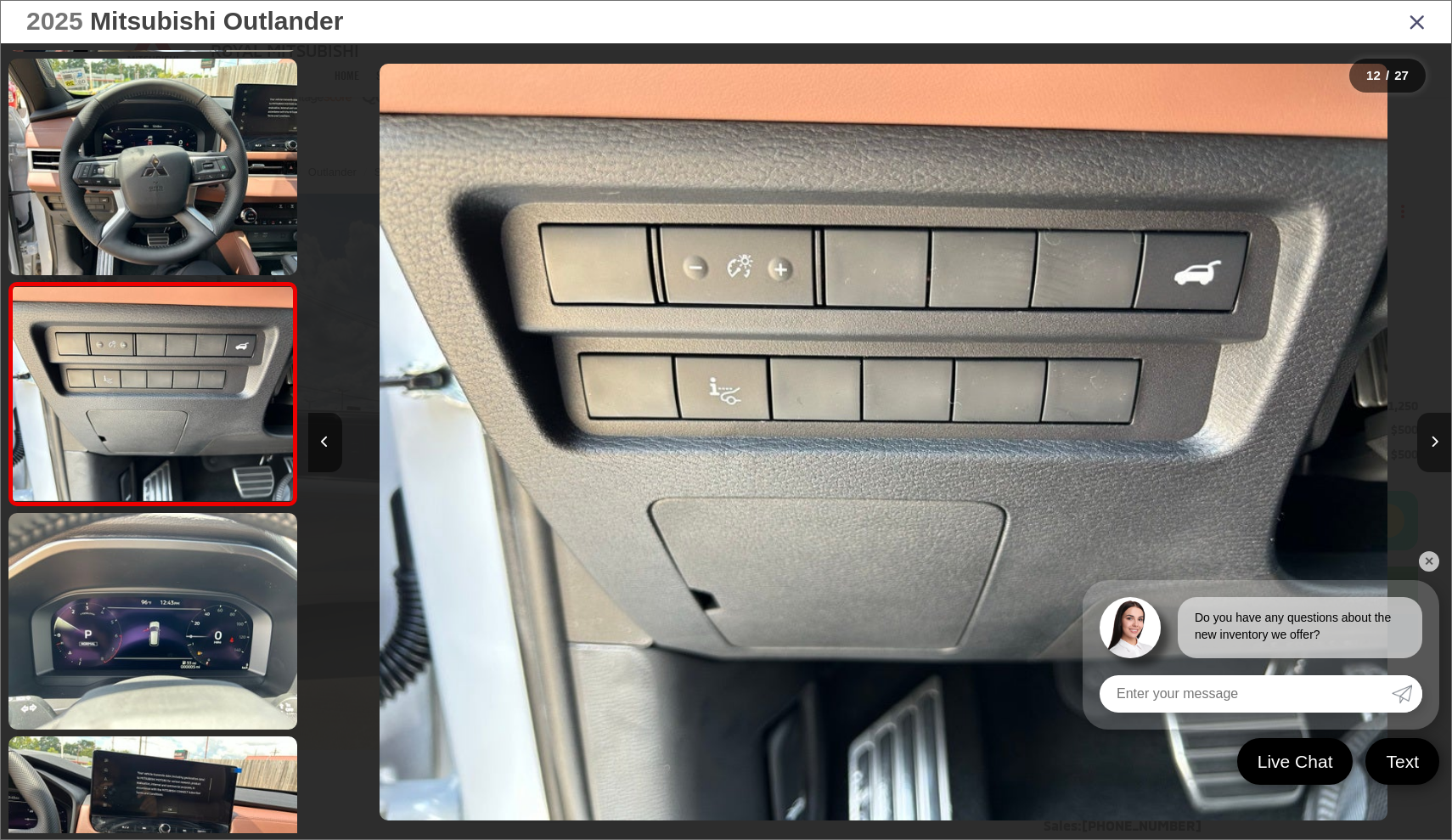
scroll to position [2224, 0]
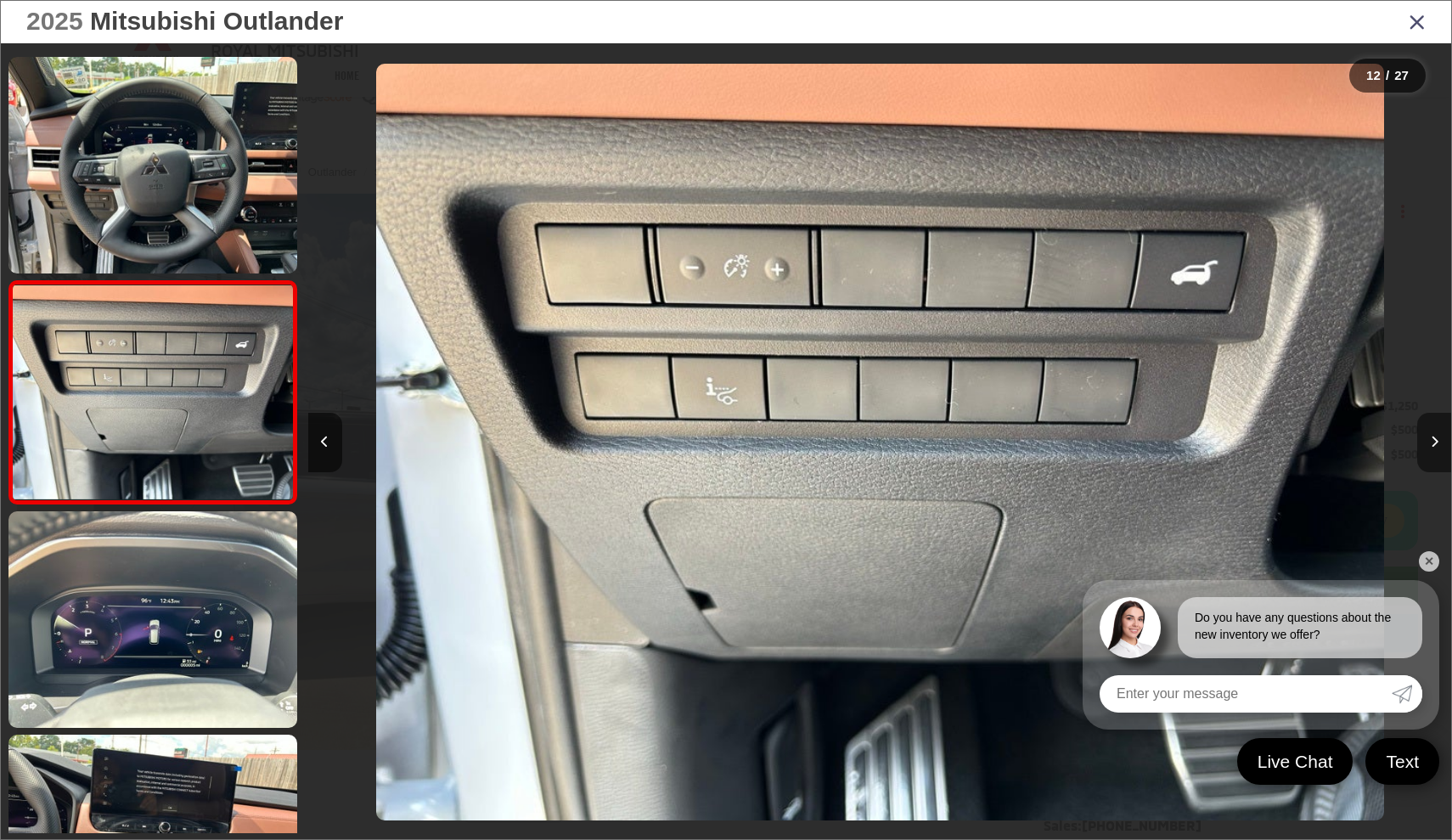
click at [1434, 442] on icon "Next image" at bounding box center [1435, 441] width 8 height 11
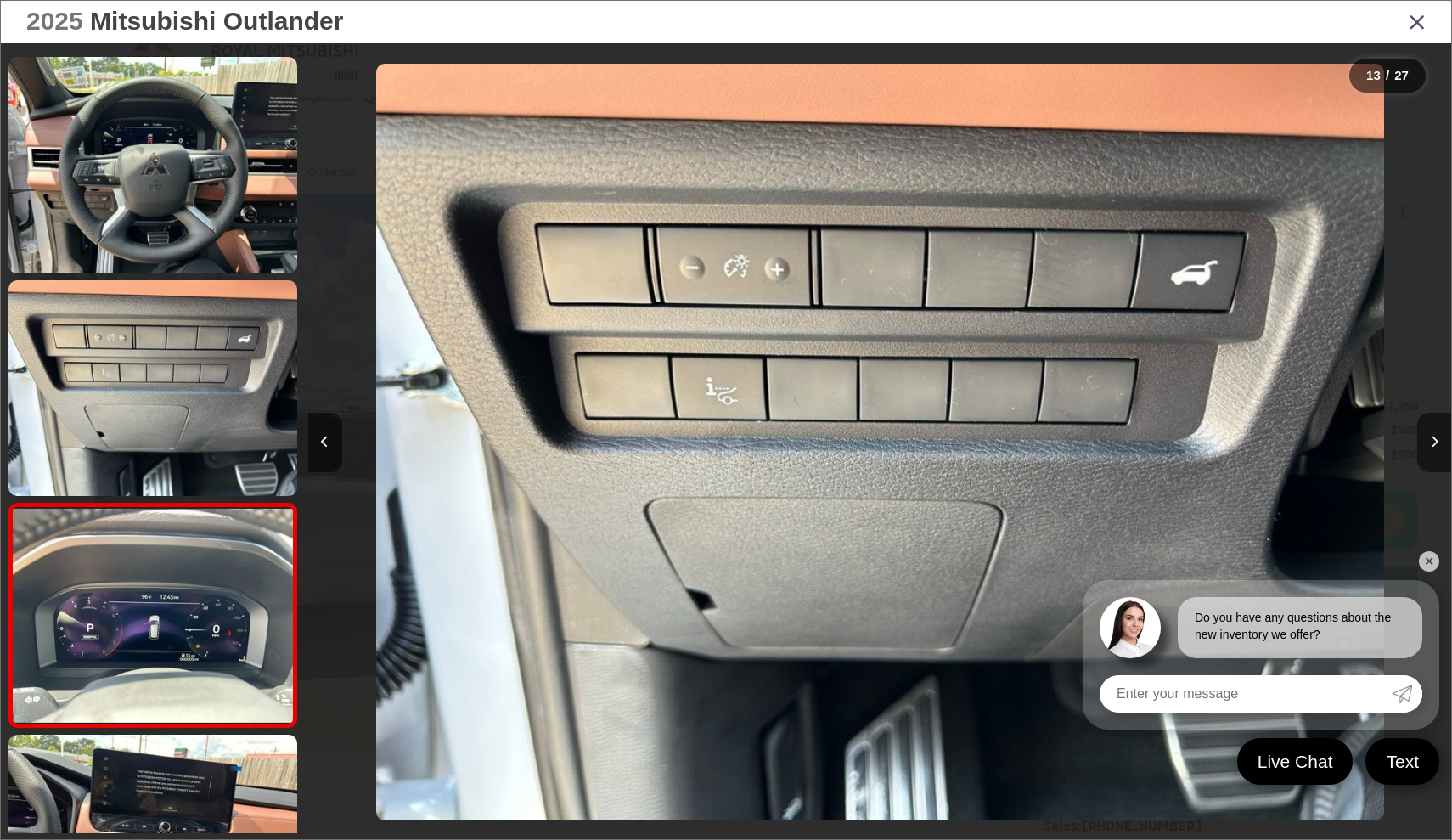
scroll to position [0, 0]
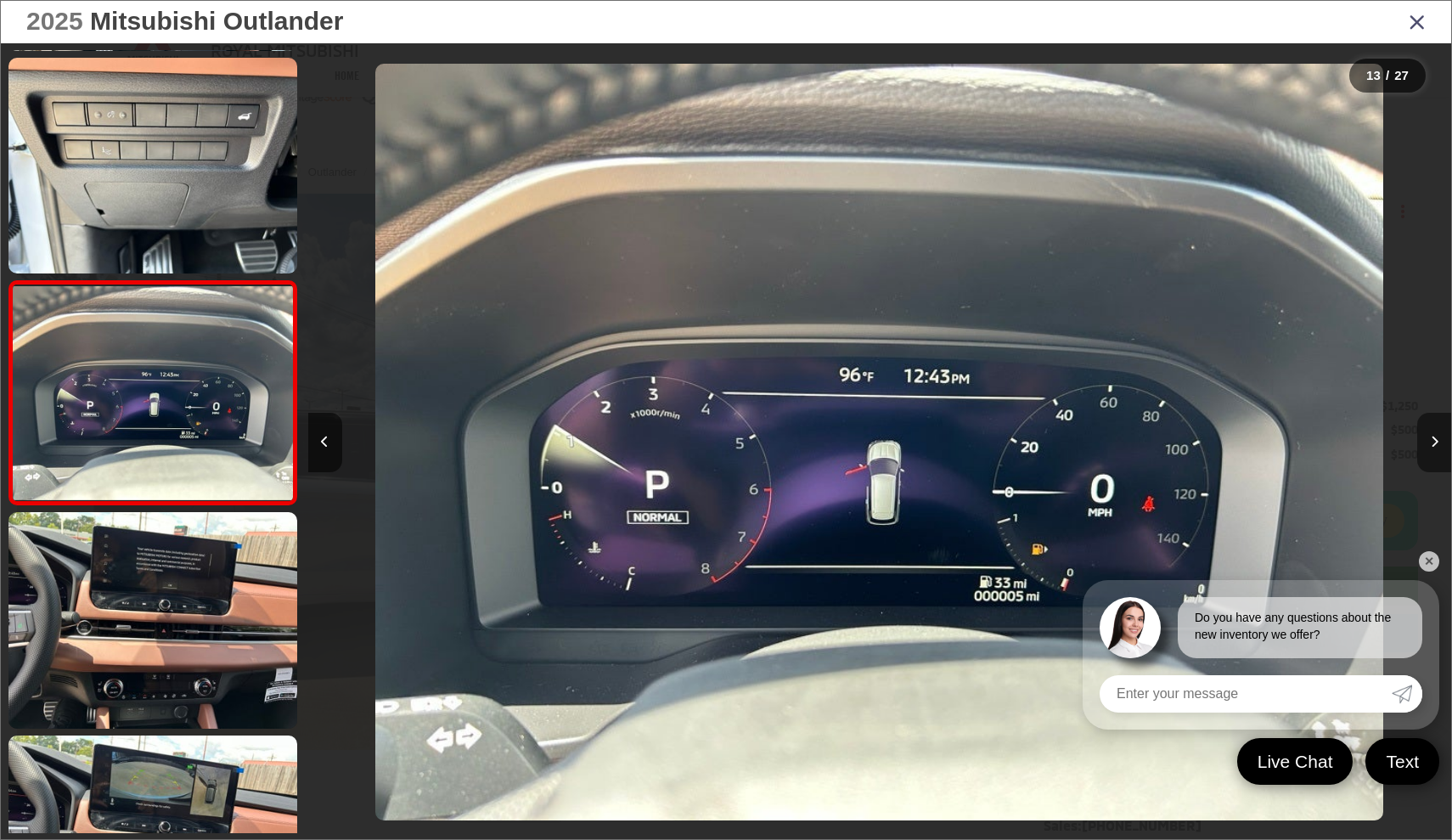
click at [1434, 442] on icon "Next image" at bounding box center [1435, 441] width 8 height 11
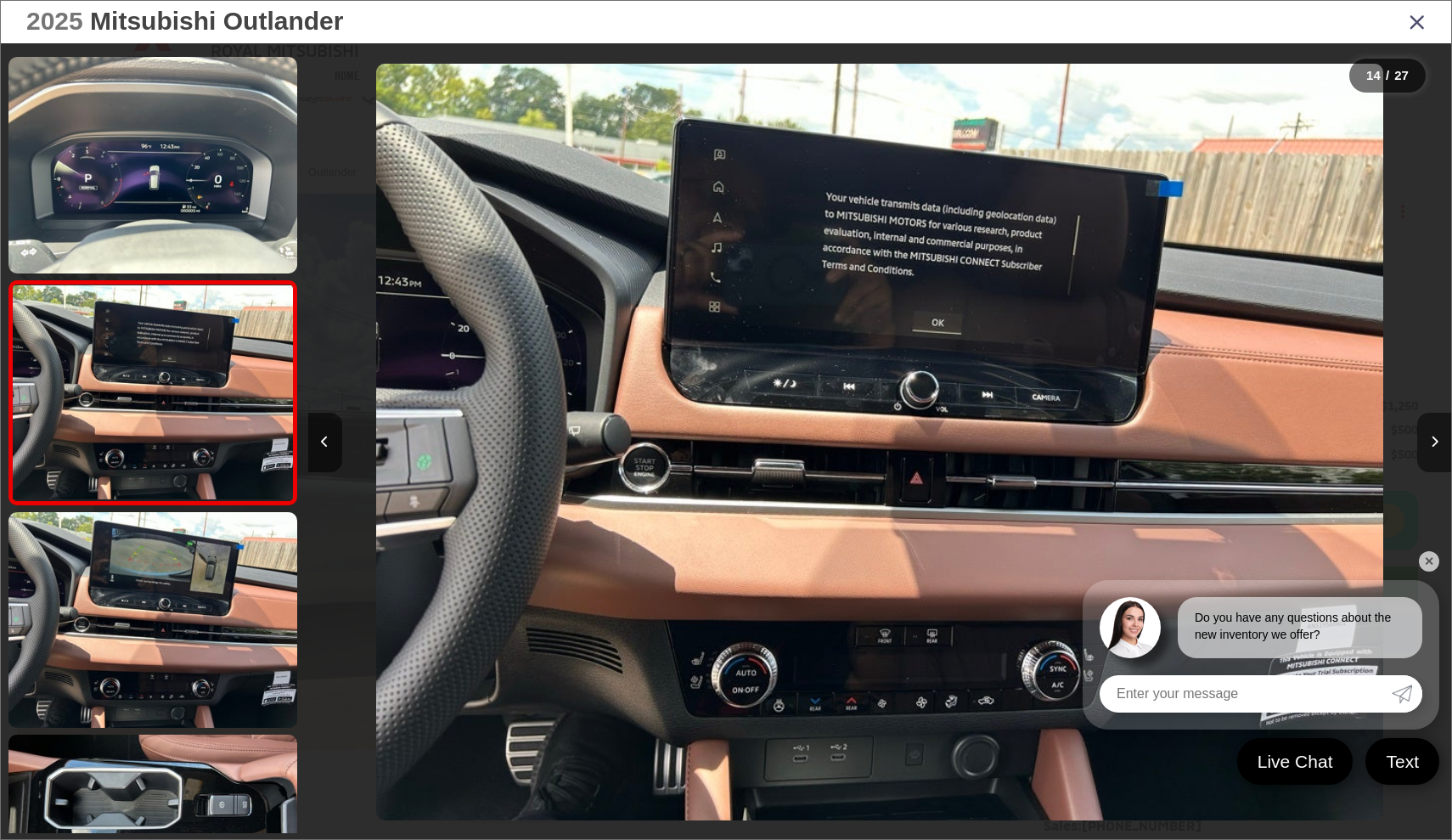
click at [1434, 442] on icon "Next image" at bounding box center [1435, 441] width 8 height 11
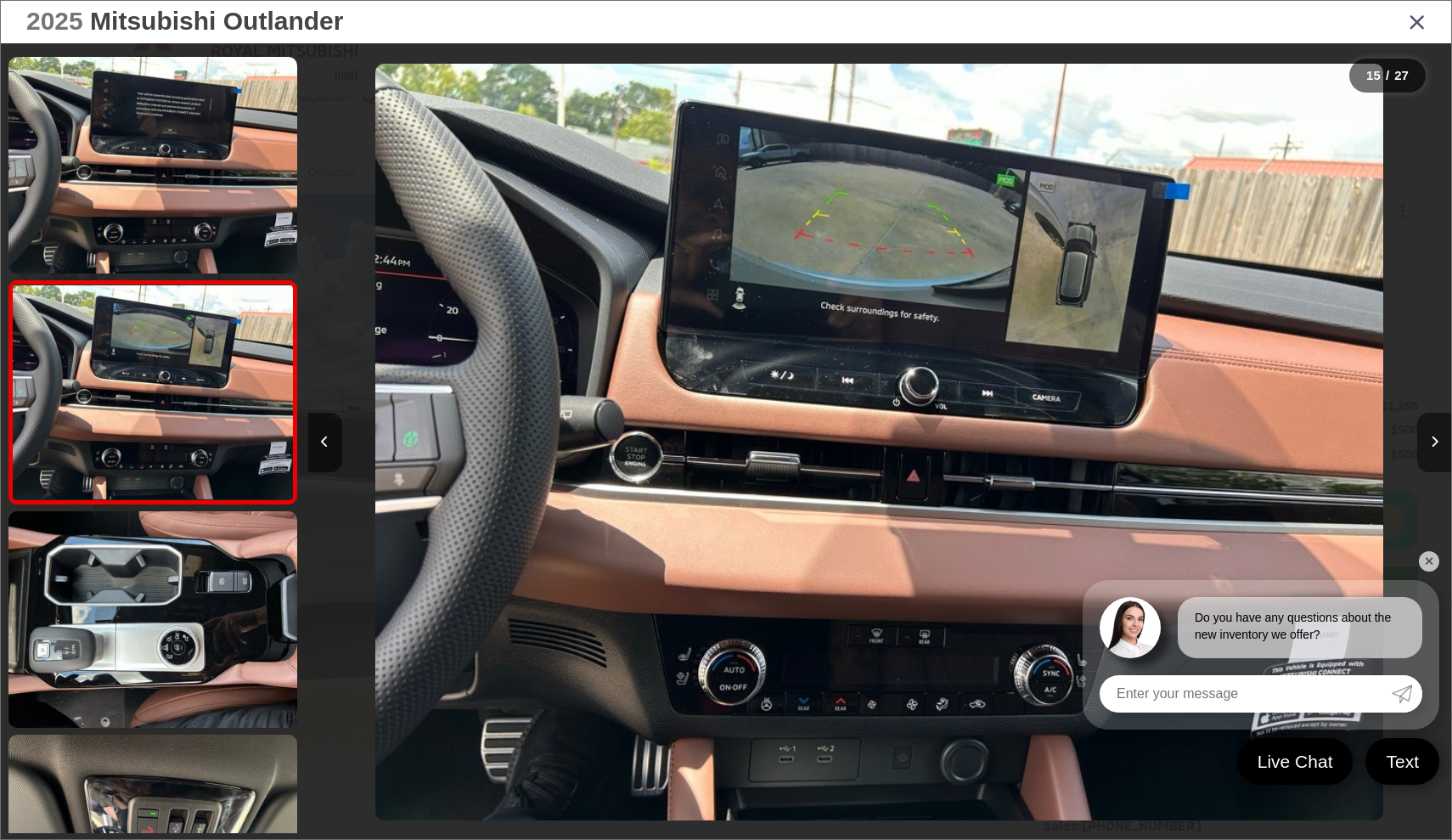
click at [1434, 442] on icon "Next image" at bounding box center [1435, 441] width 8 height 11
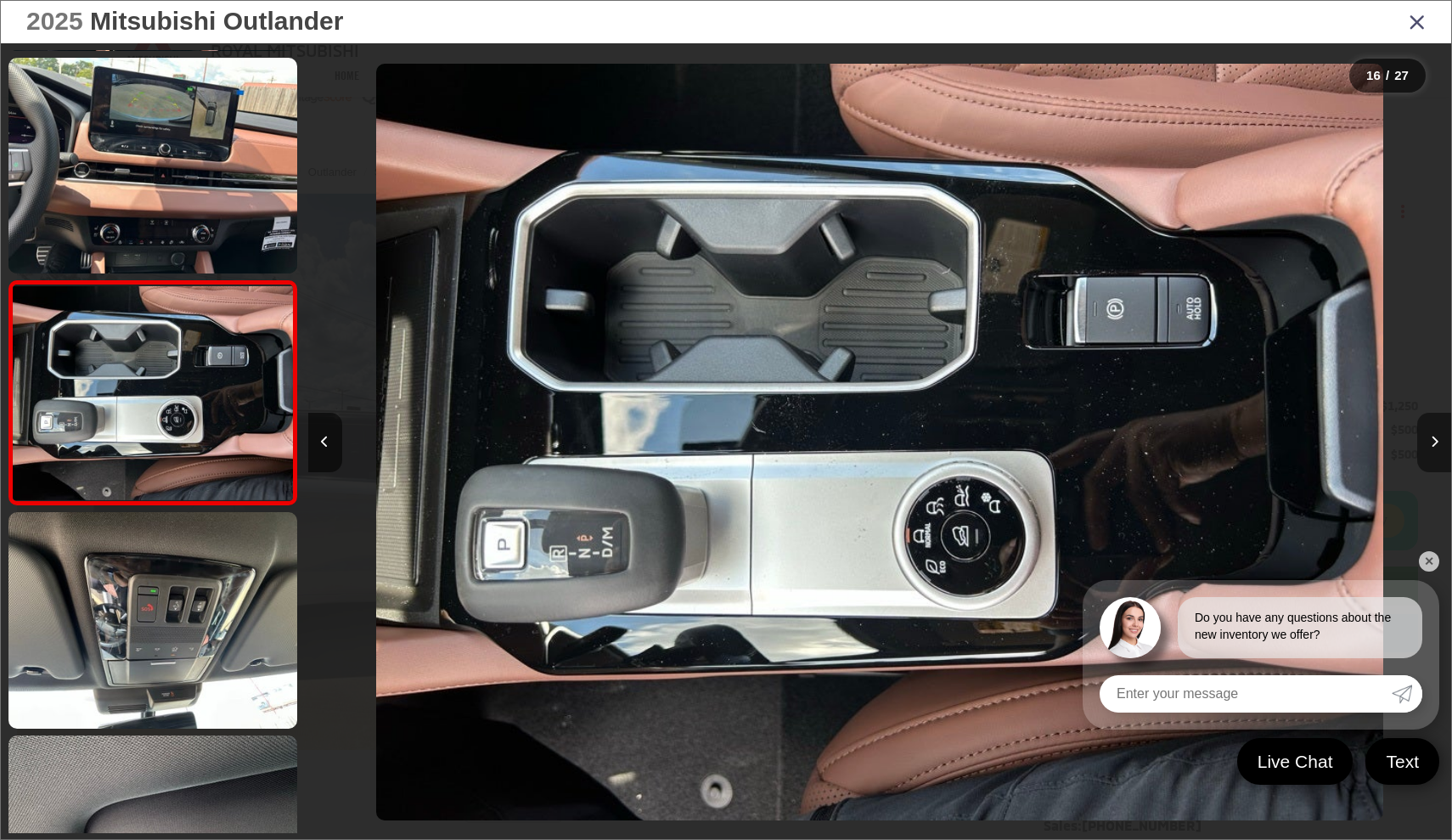
click at [1434, 442] on icon "Next image" at bounding box center [1435, 441] width 8 height 11
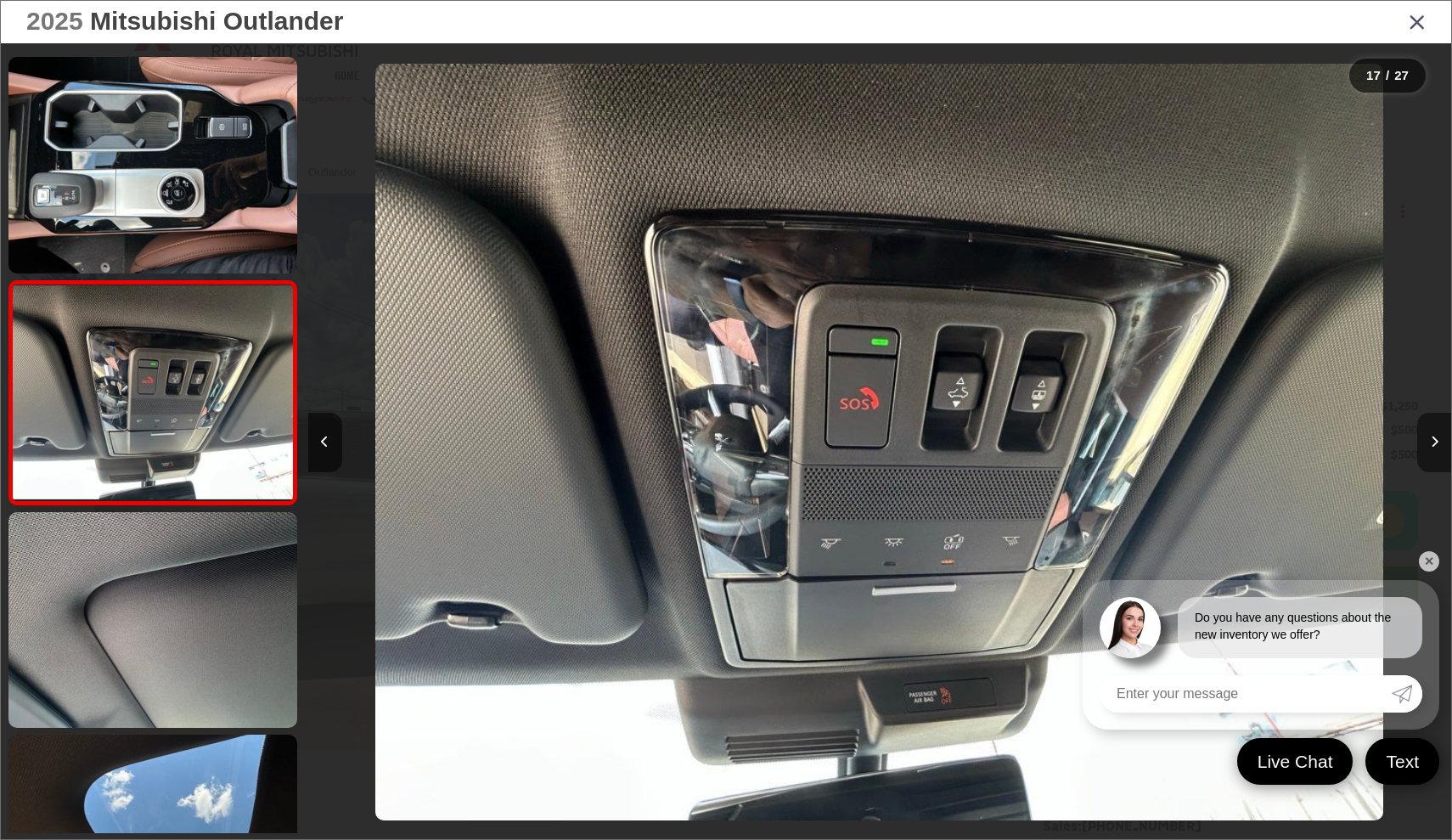
click at [1434, 442] on icon "Next image" at bounding box center [1435, 441] width 8 height 11
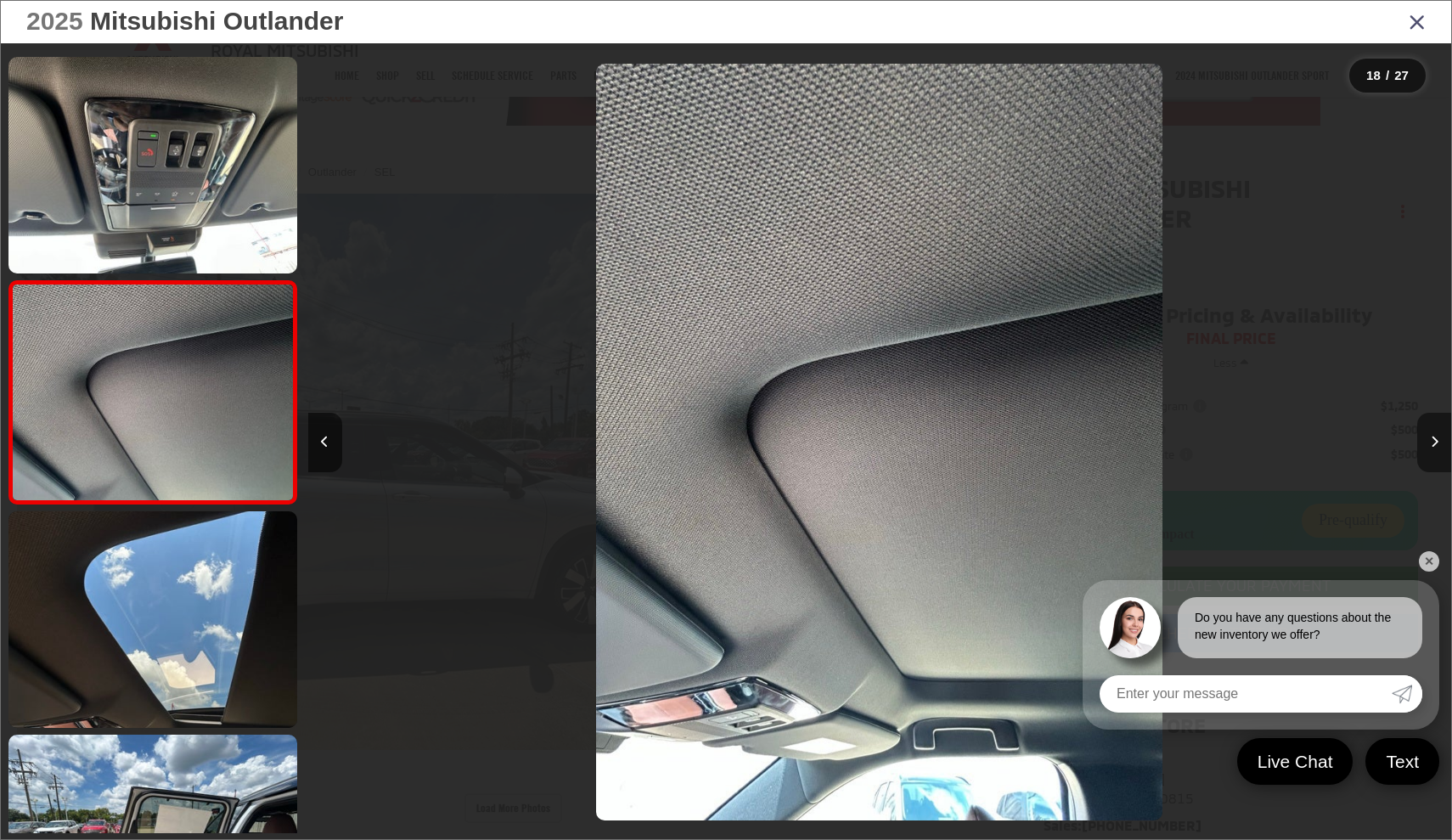
click at [1434, 442] on icon "Next image" at bounding box center [1435, 441] width 8 height 11
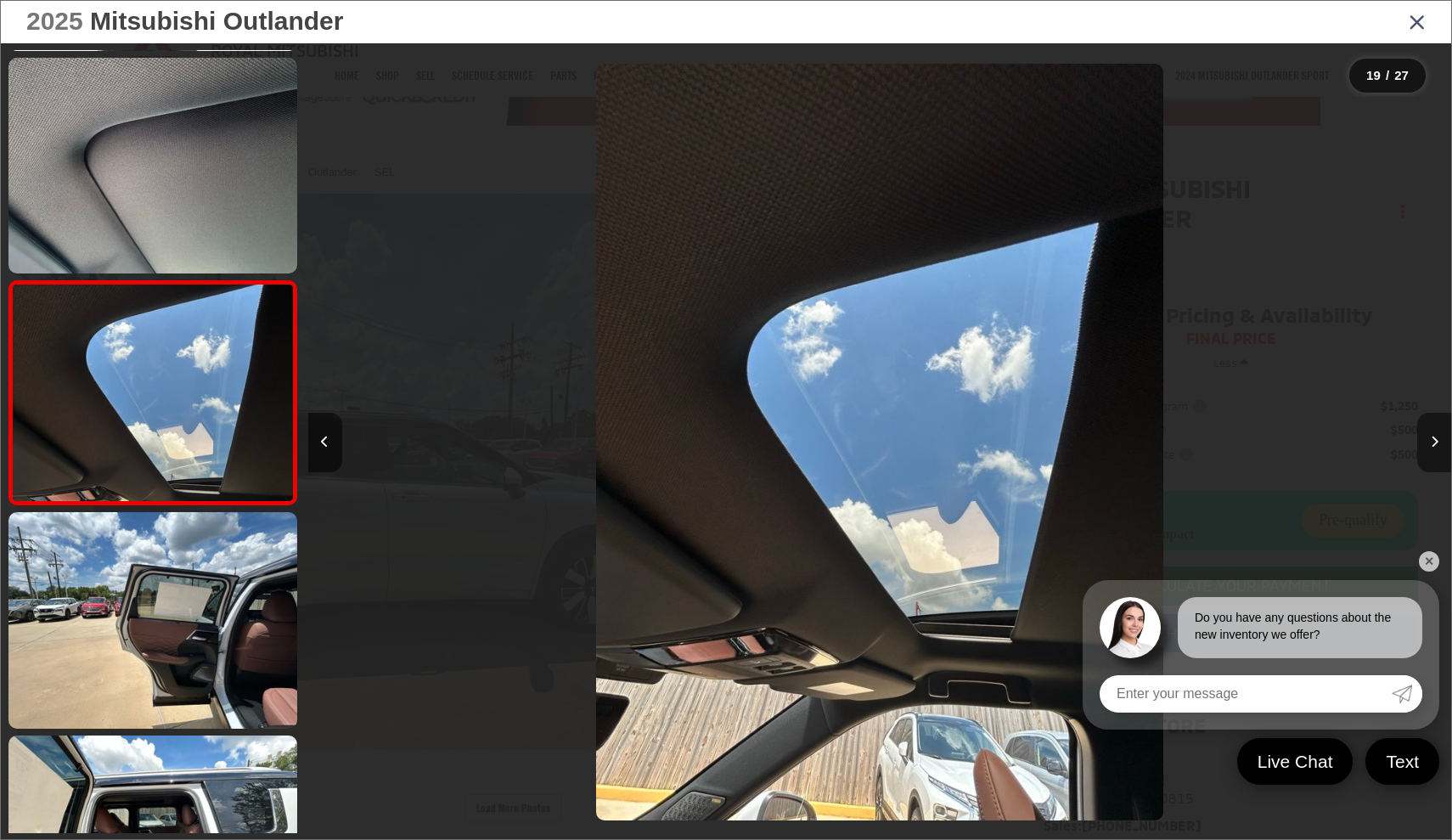
click at [1434, 442] on icon "Next image" at bounding box center [1435, 441] width 8 height 11
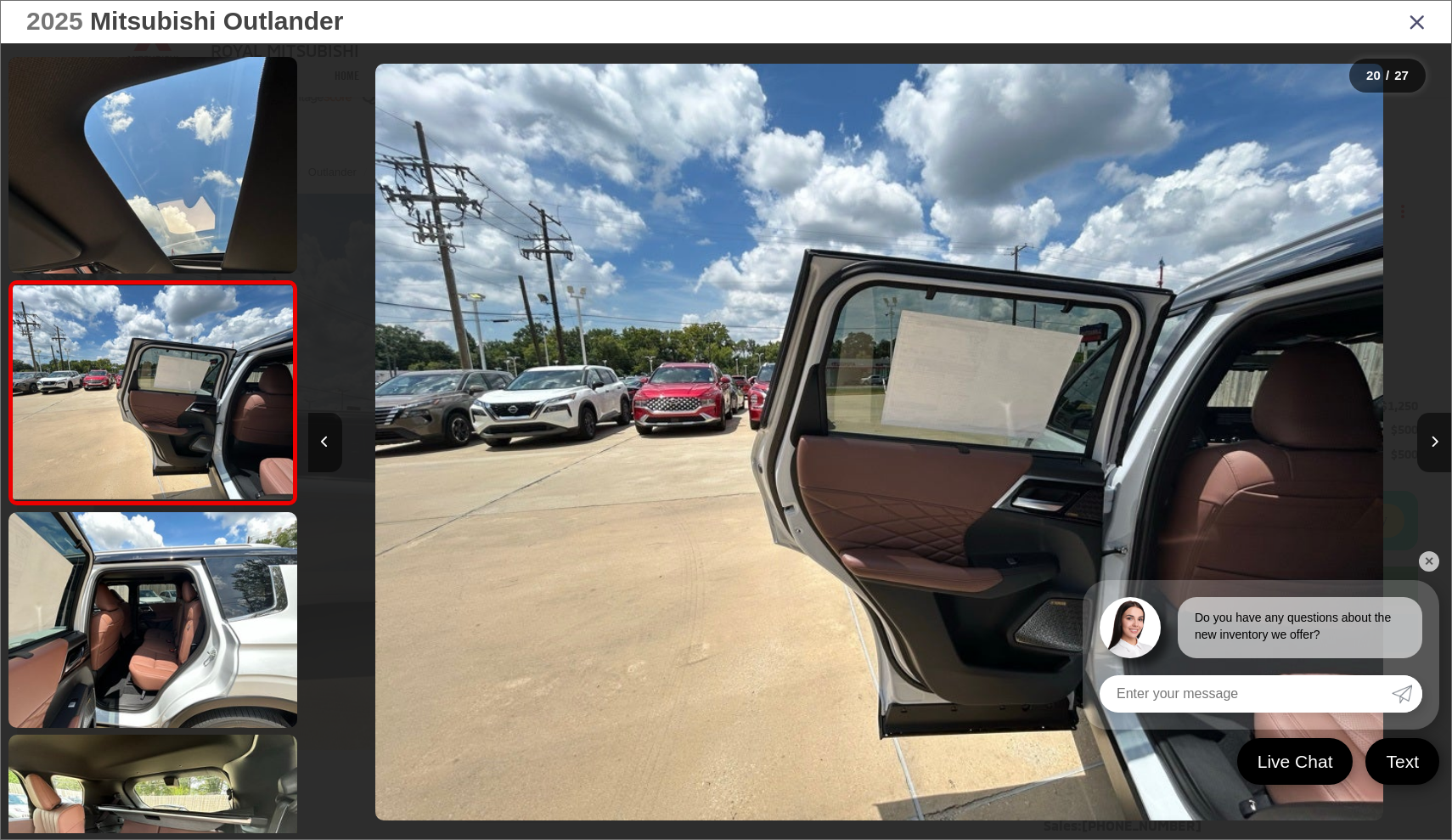
click at [1421, 25] on icon "Close gallery" at bounding box center [1418, 21] width 17 height 22
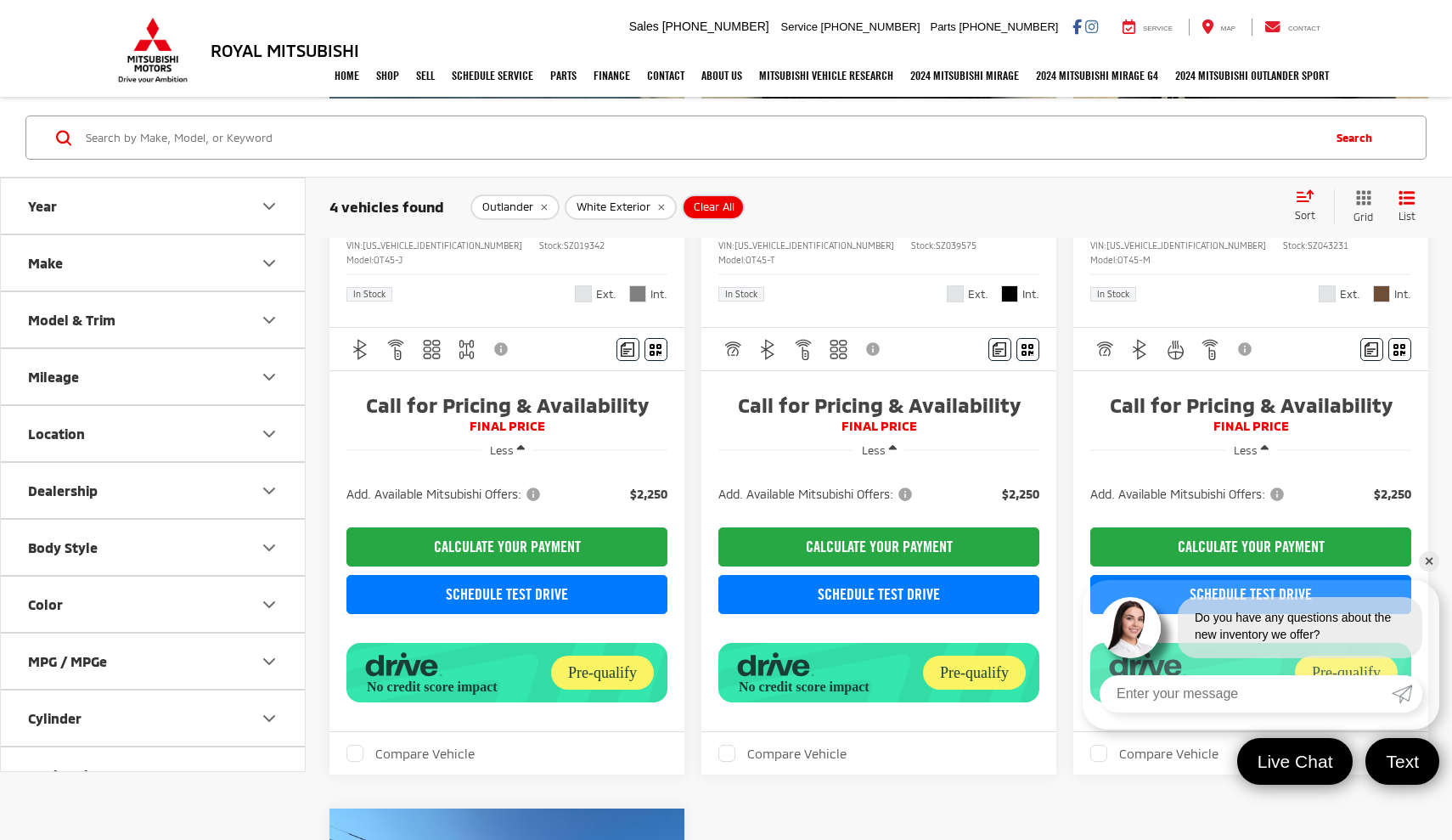
scroll to position [10, 0]
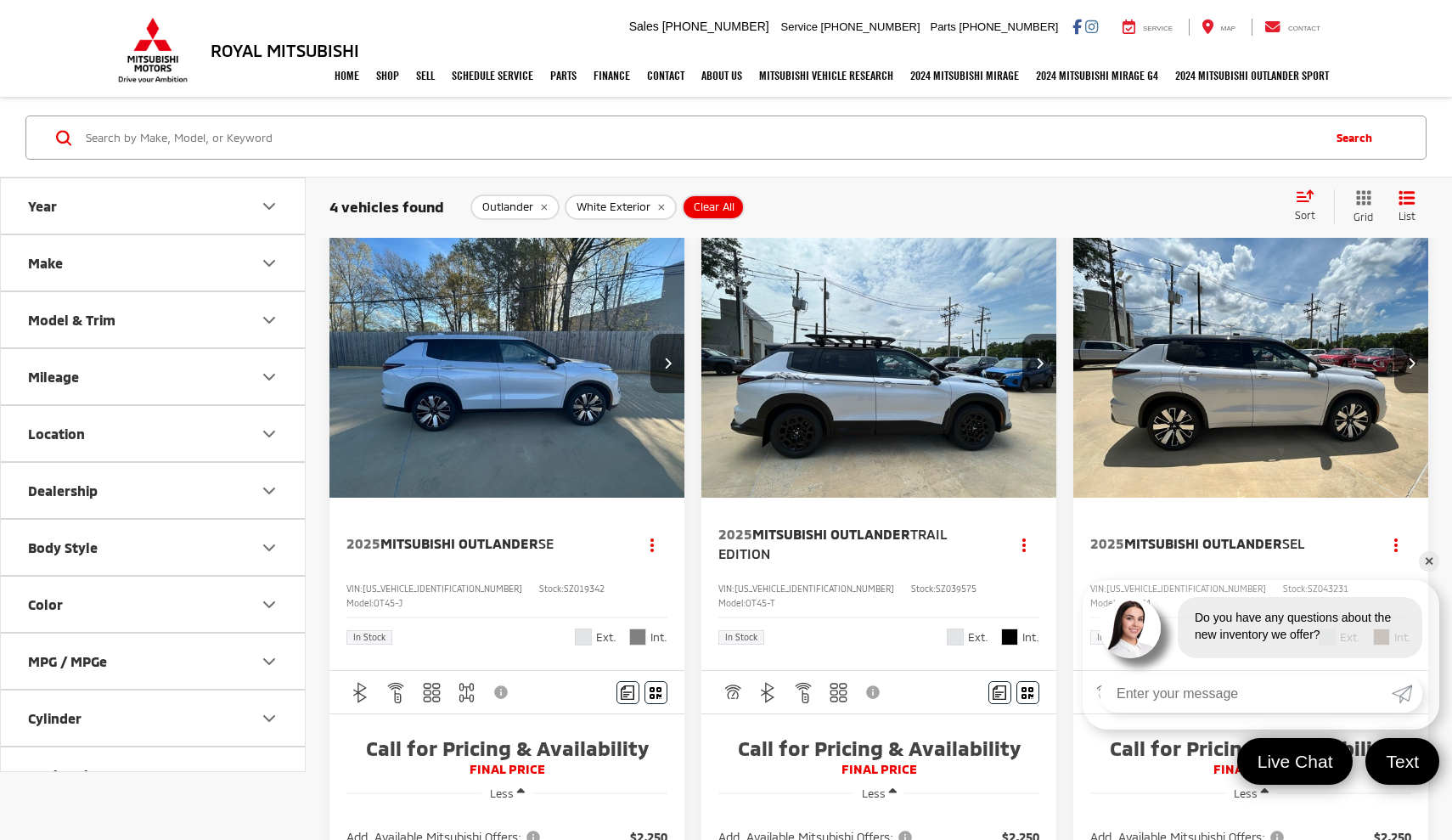
click at [560, 399] on img "2025 Mitsubishi Outlander SE 0" at bounding box center [507, 364] width 358 height 268
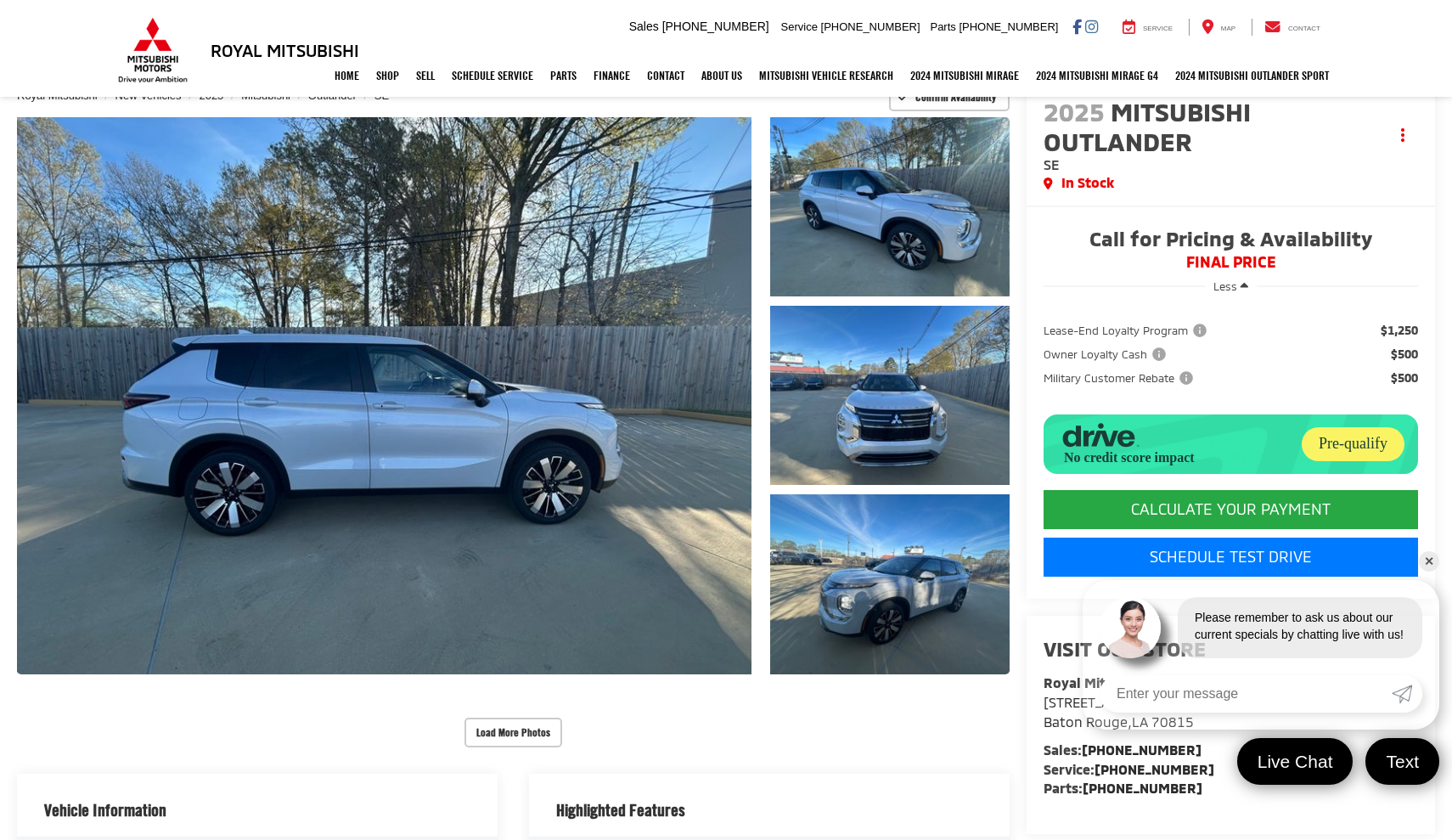
scroll to position [129, 0]
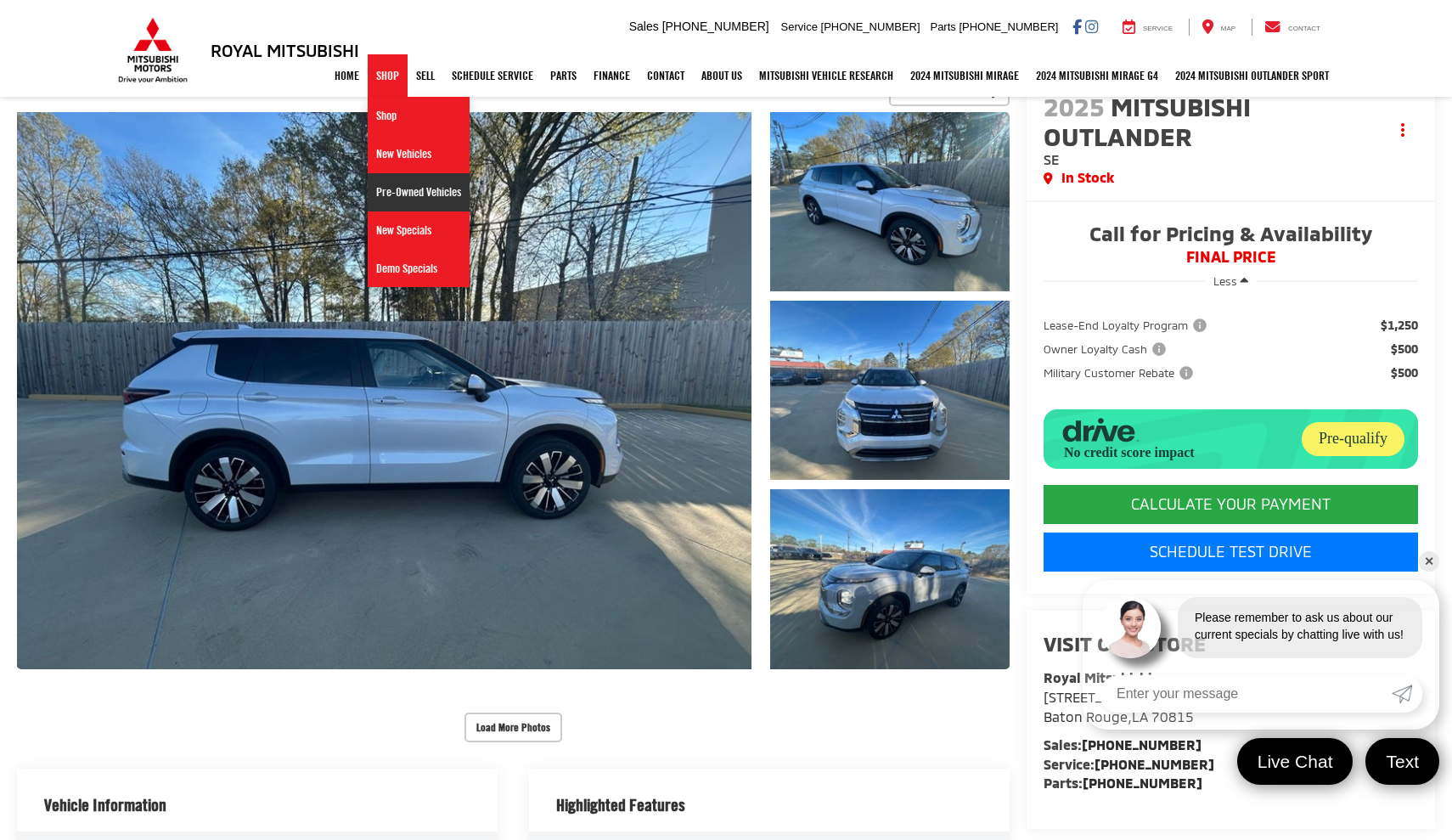
click at [388, 183] on link "Pre-Owned Vehicles" at bounding box center [418, 192] width 102 height 38
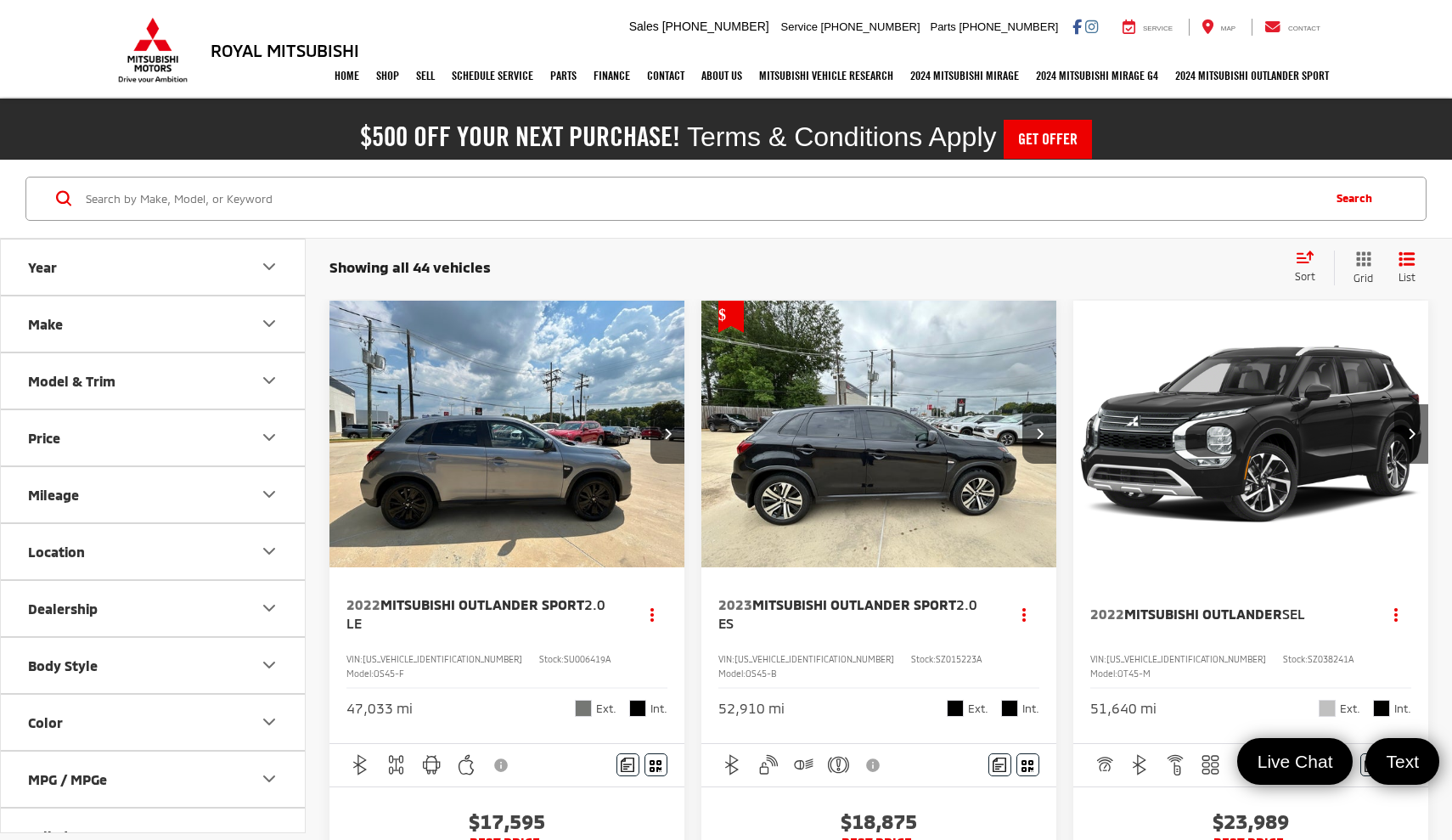
click at [246, 401] on button "Model & Trim" at bounding box center [153, 381] width 305 height 55
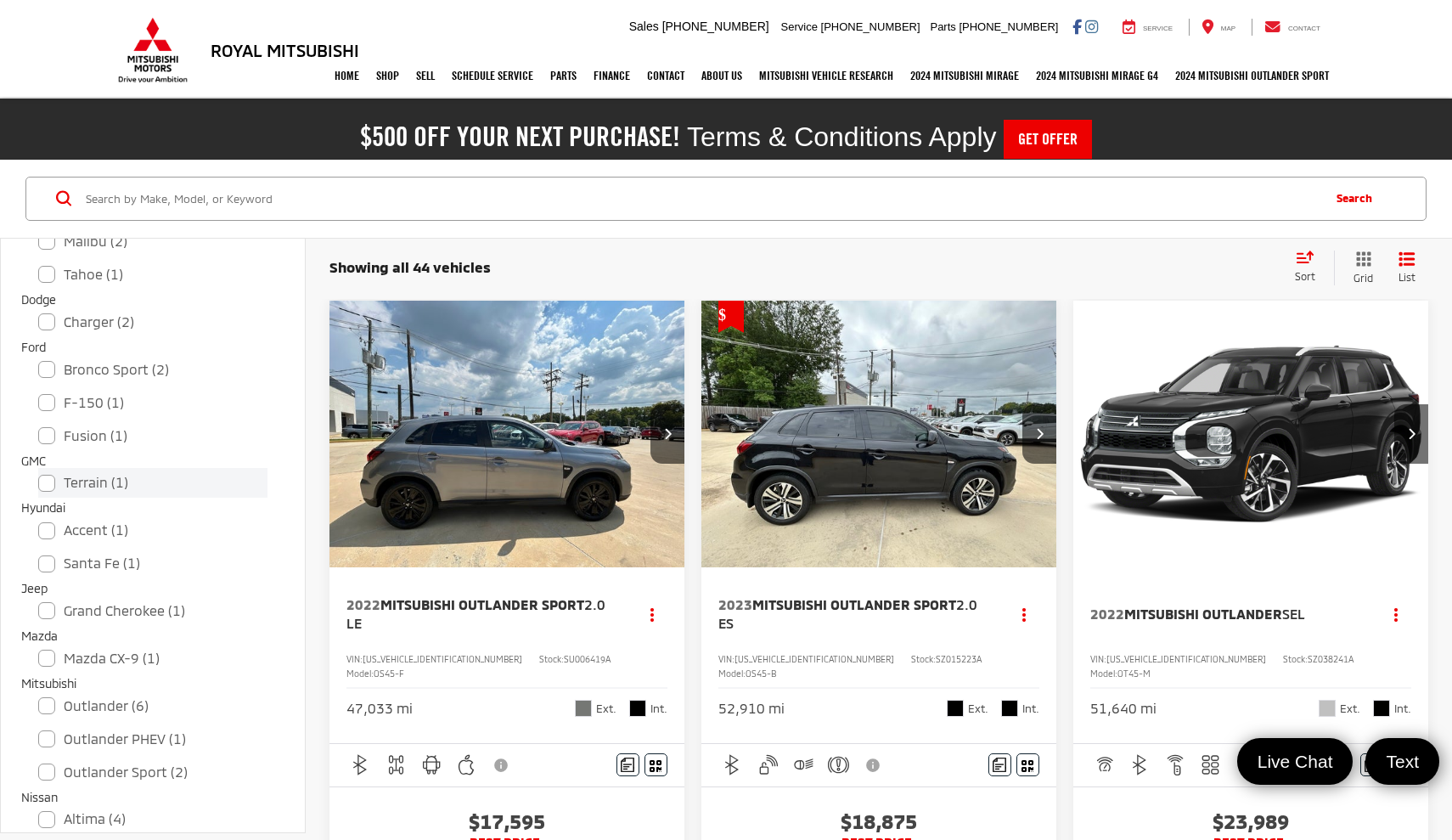
scroll to position [294, 0]
click at [47, 700] on label "Outlander (6)" at bounding box center [152, 702] width 229 height 29
click at [39, 692] on input "Outlander (6)" at bounding box center [38, 691] width 1 height 1
checkbox input "true"
click at [43, 823] on label "Outlander PHEV (1)" at bounding box center [152, 834] width 229 height 29
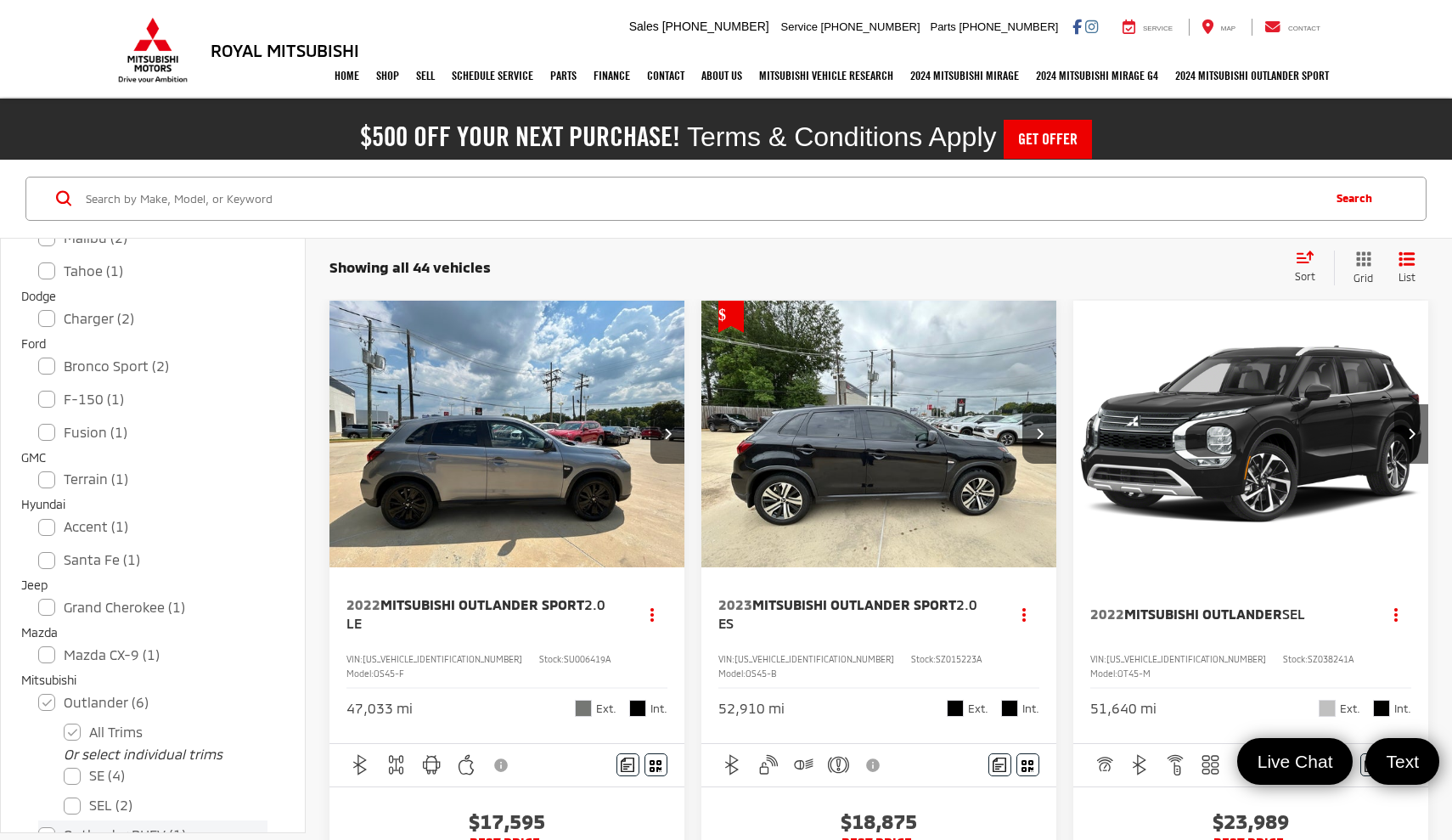
click at [39, 824] on input "Outlander PHEV (1)" at bounding box center [38, 824] width 1 height 1
checkbox input "true"
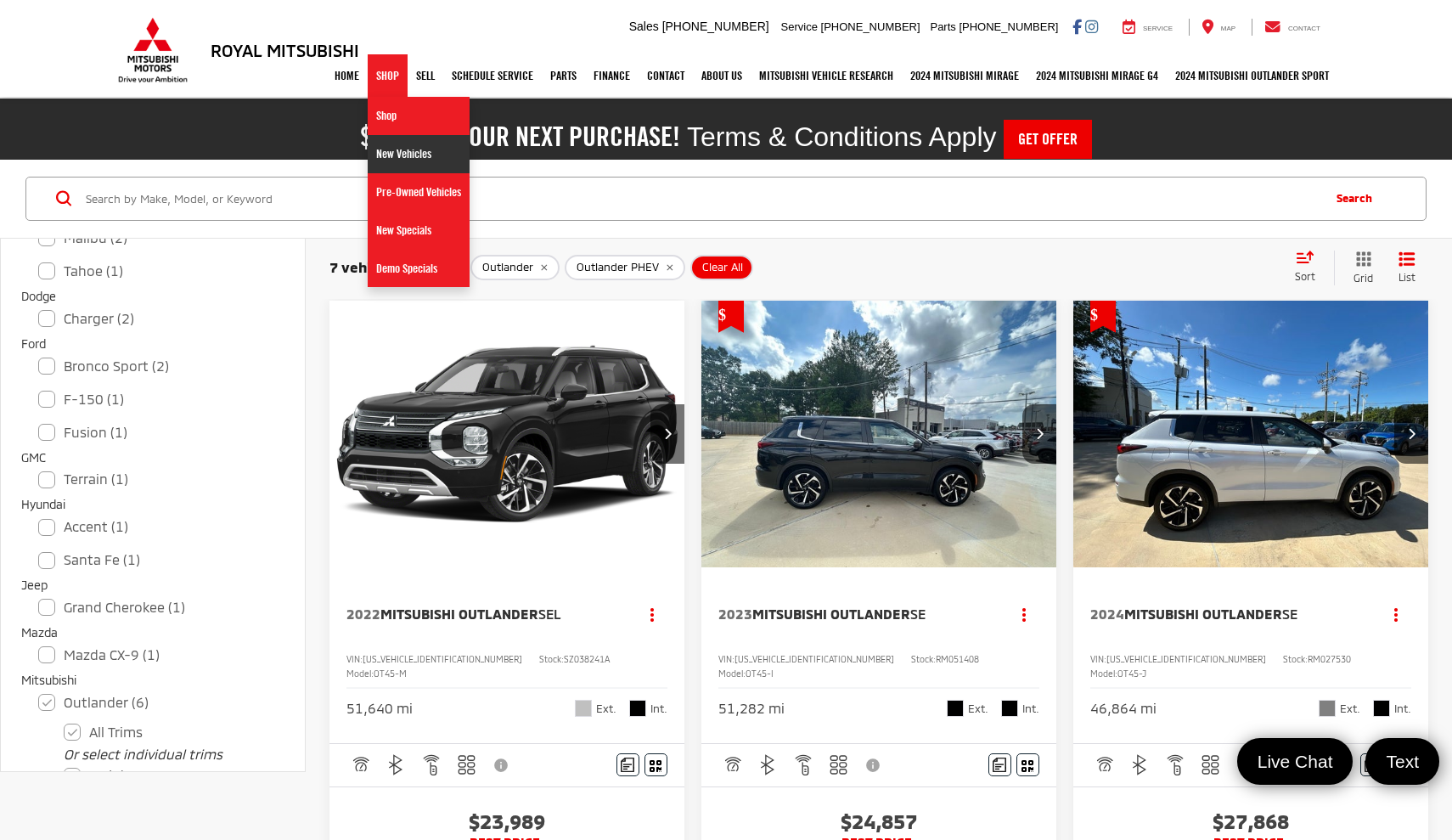
click at [372, 150] on link "New Vehicles" at bounding box center [418, 154] width 102 height 38
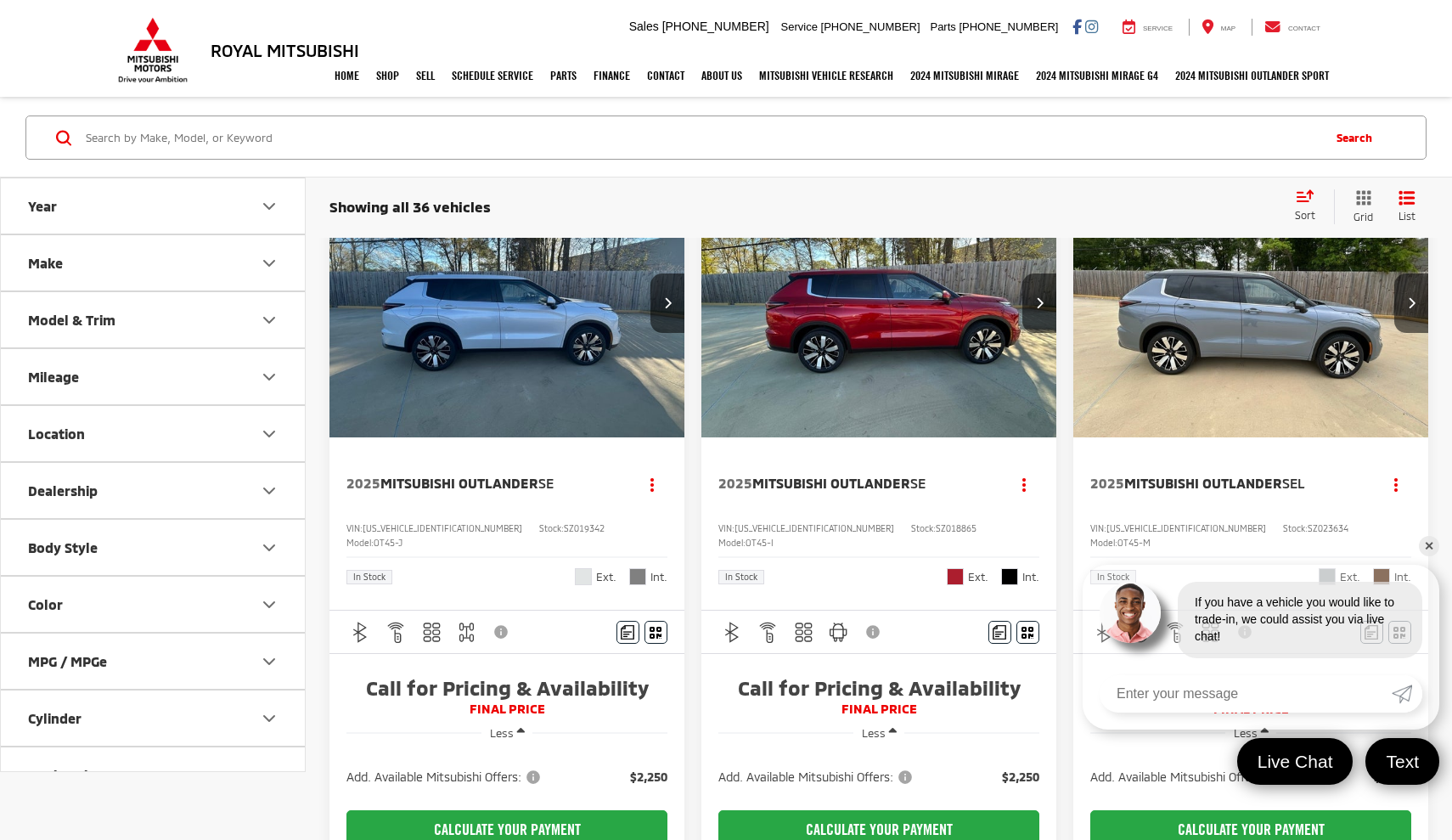
scroll to position [51, 0]
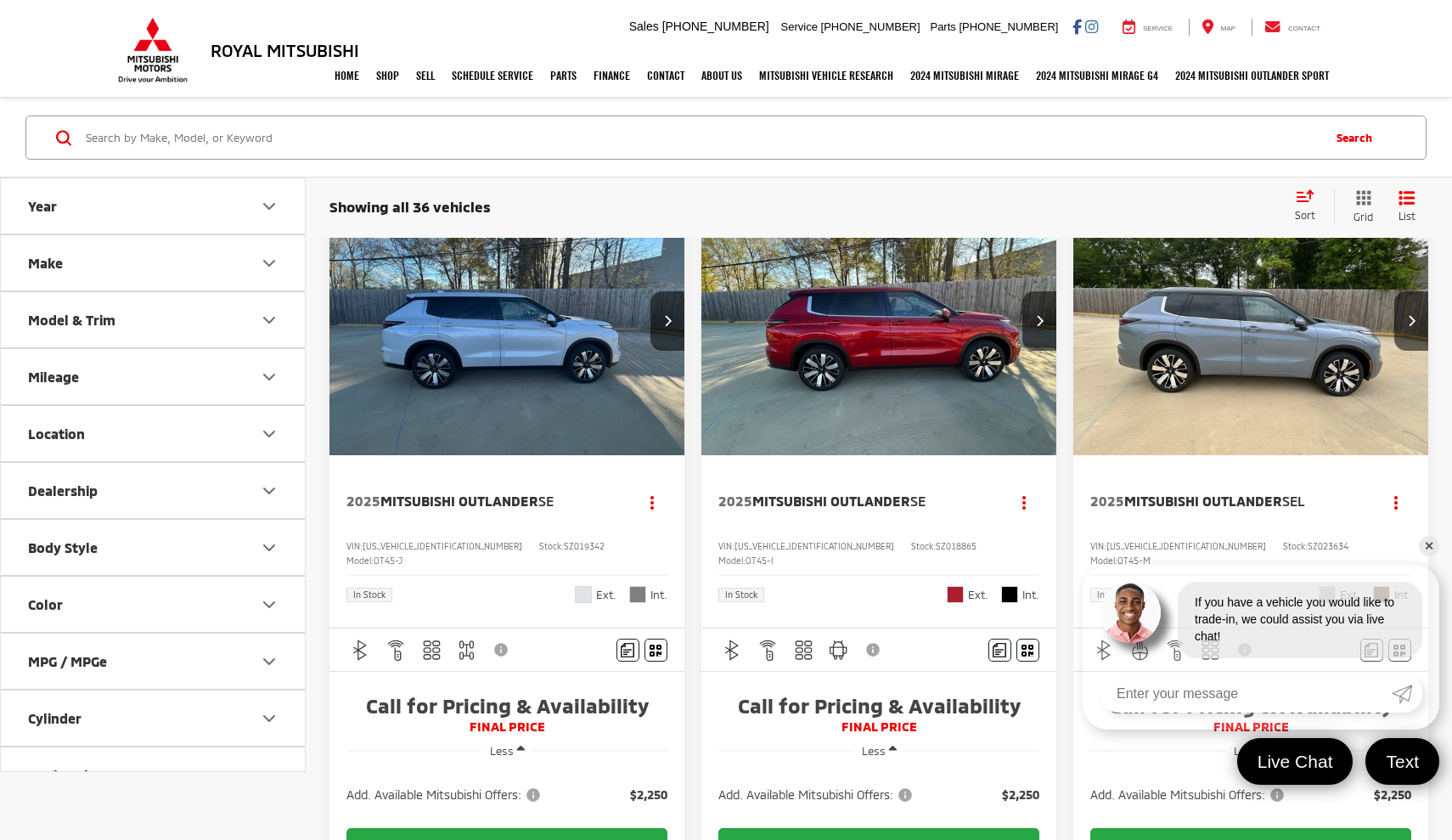
click at [554, 403] on img "2025 Mitsubishi Outlander SE 0" at bounding box center [507, 322] width 358 height 268
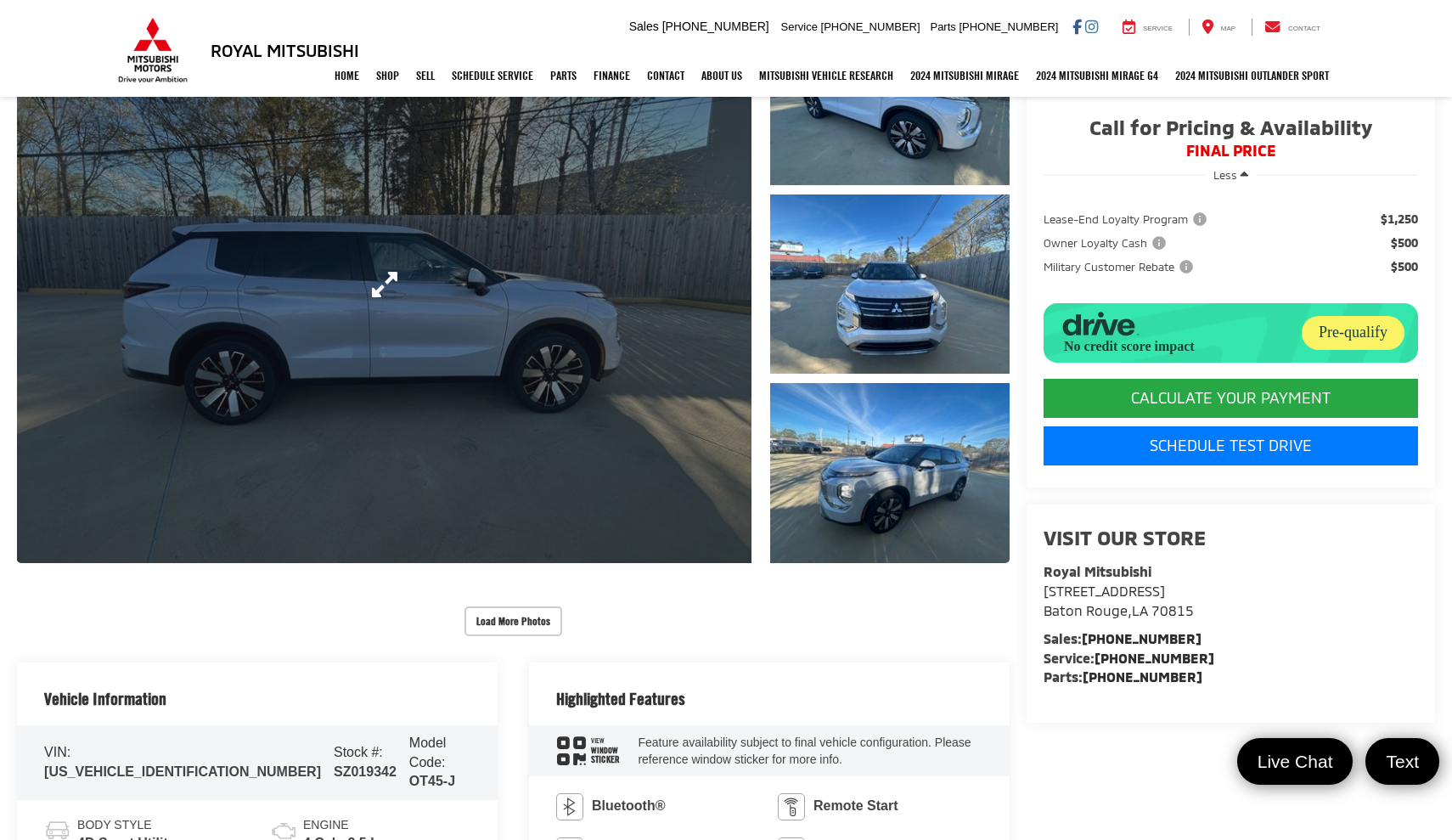
scroll to position [210, 0]
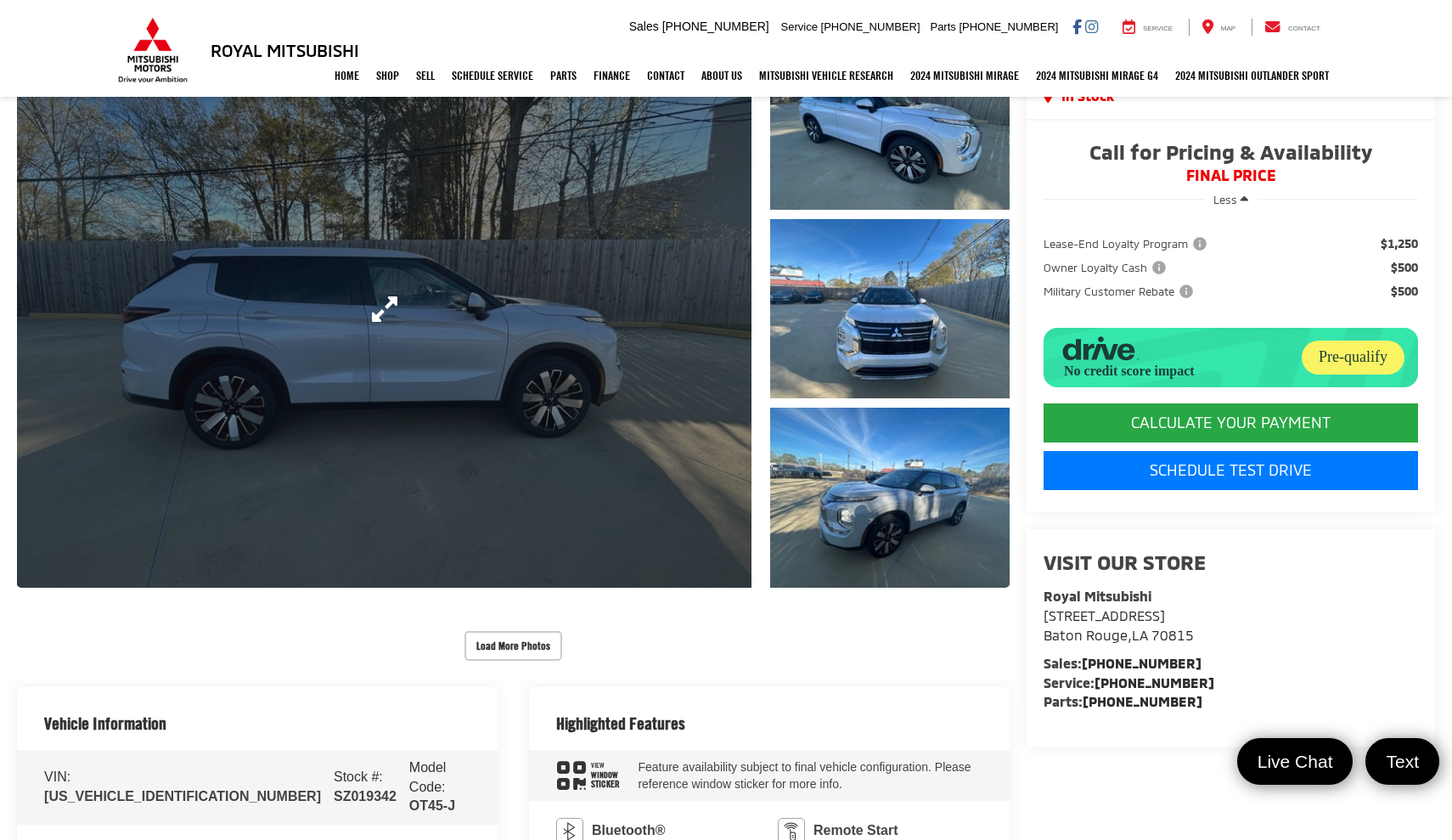
click at [565, 362] on link "Expand Photo 0" at bounding box center [384, 308] width 735 height 557
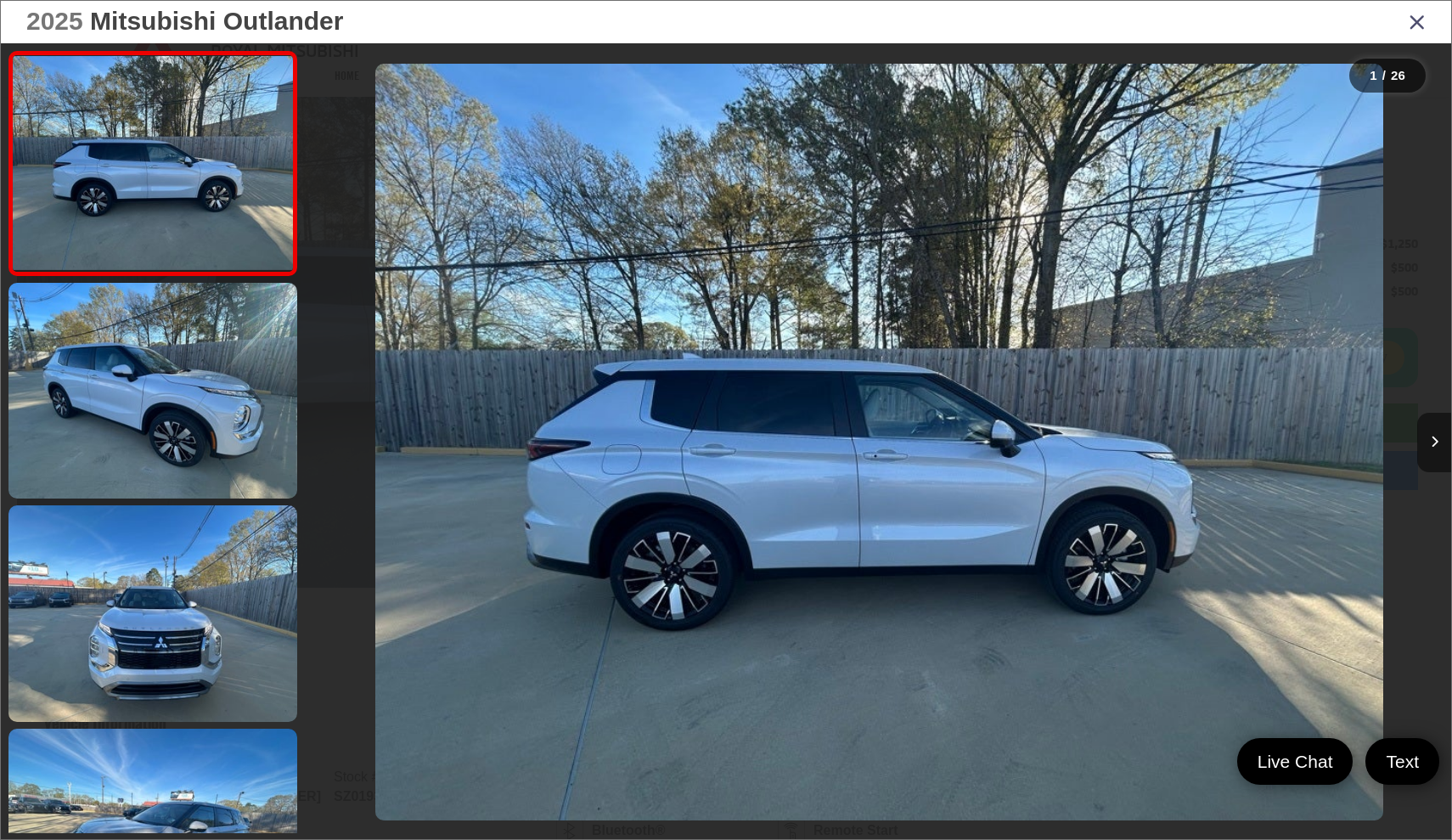
click at [1433, 444] on icon "Next image" at bounding box center [1435, 441] width 8 height 11
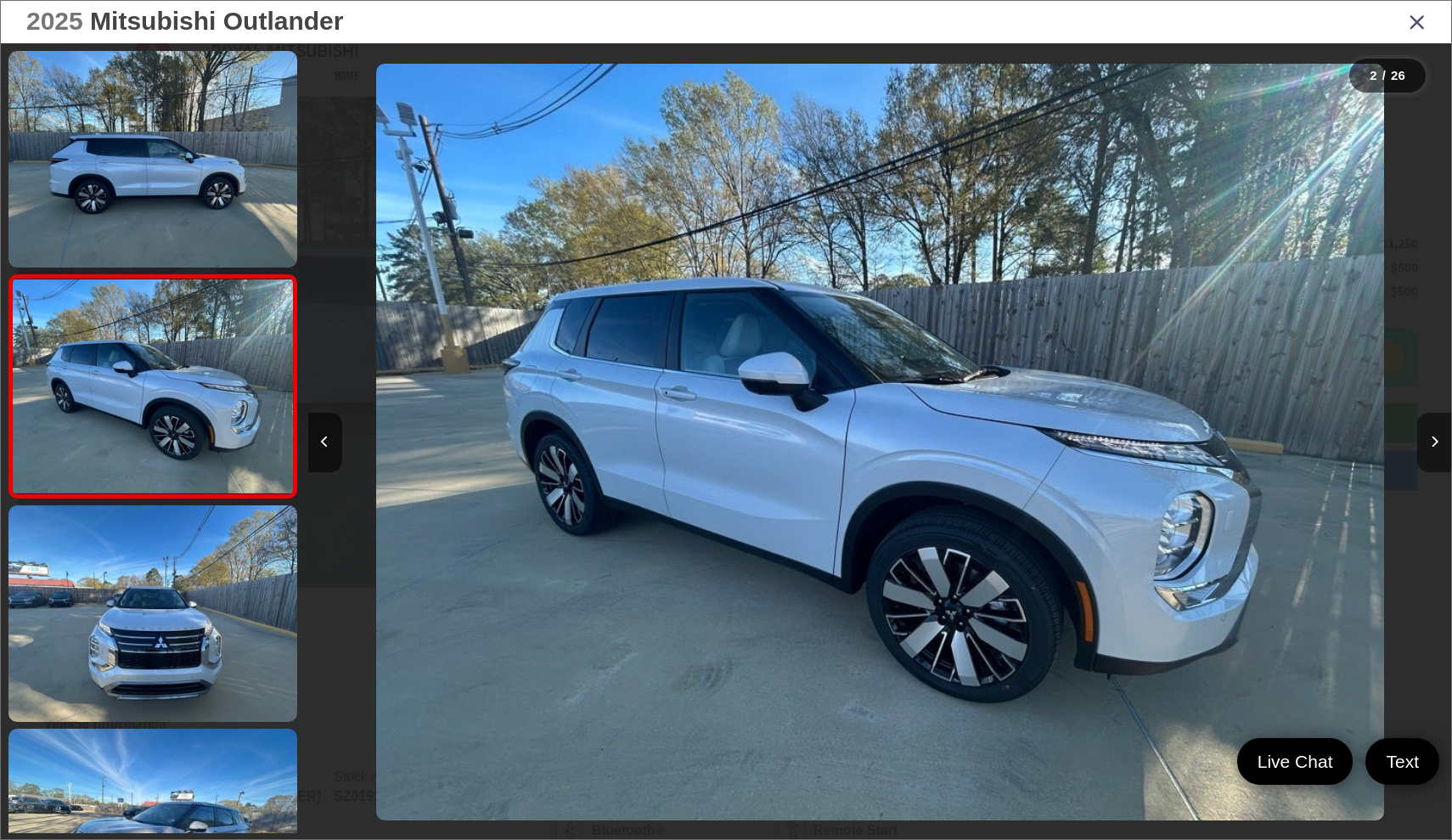
click at [1433, 444] on icon "Next image" at bounding box center [1435, 441] width 8 height 11
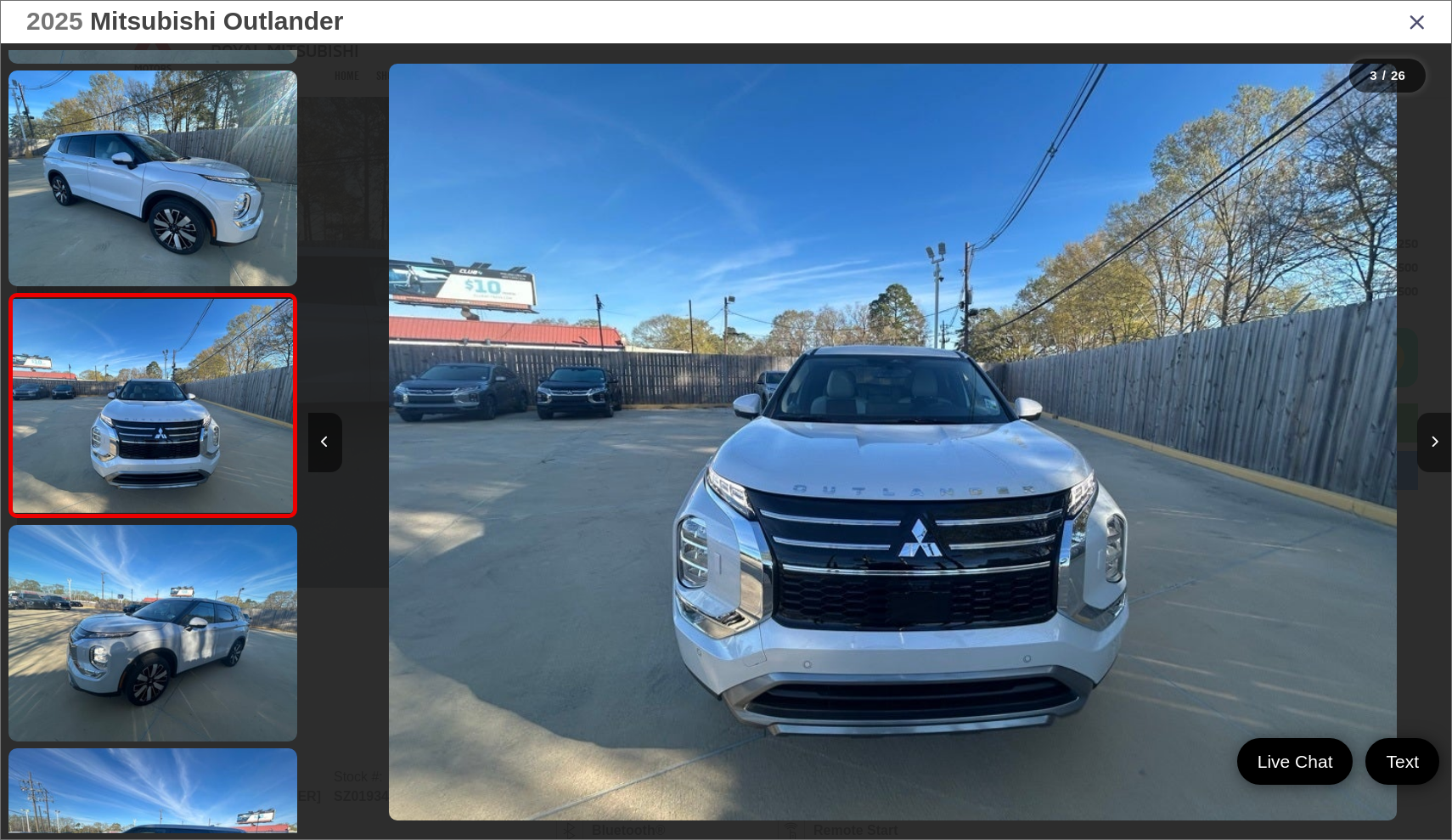
scroll to position [0, 2286]
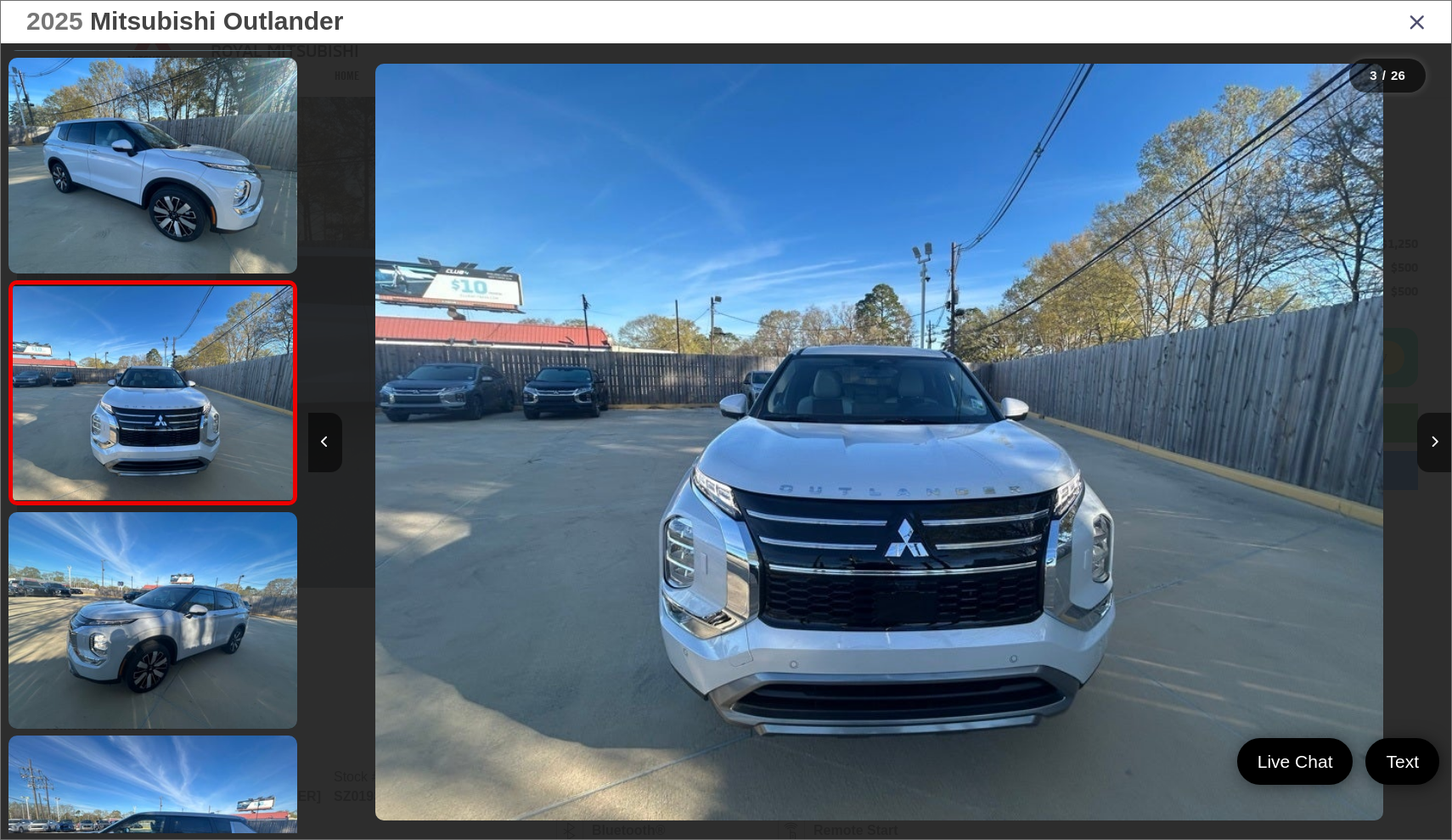
click at [1418, 38] on div "2025 Mitsubishi Outlander" at bounding box center [726, 22] width 1450 height 43
click at [1418, 20] on icon "Close gallery" at bounding box center [1418, 21] width 17 height 22
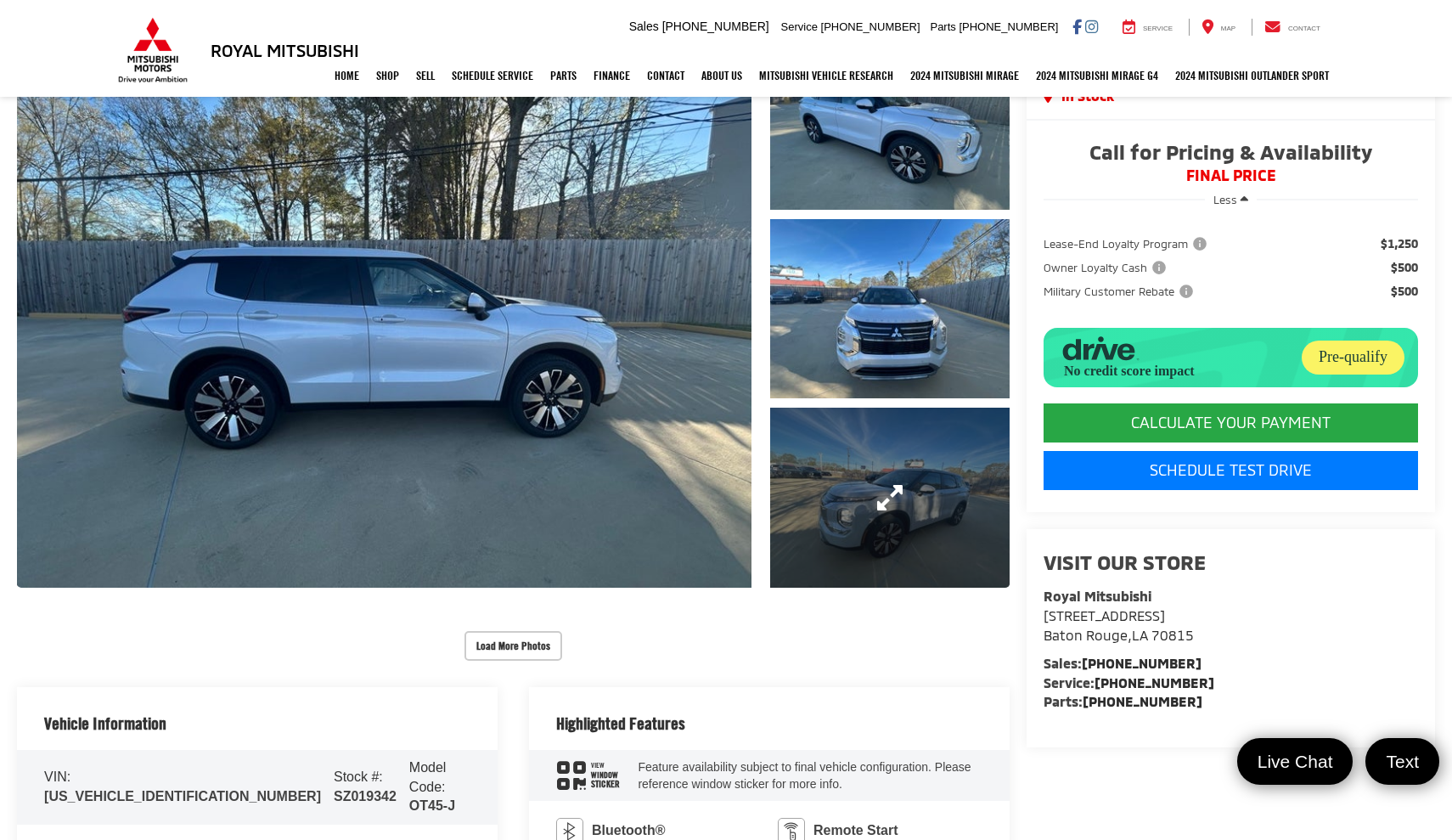
click at [874, 503] on link "Expand Photo 3" at bounding box center [890, 497] width 240 height 179
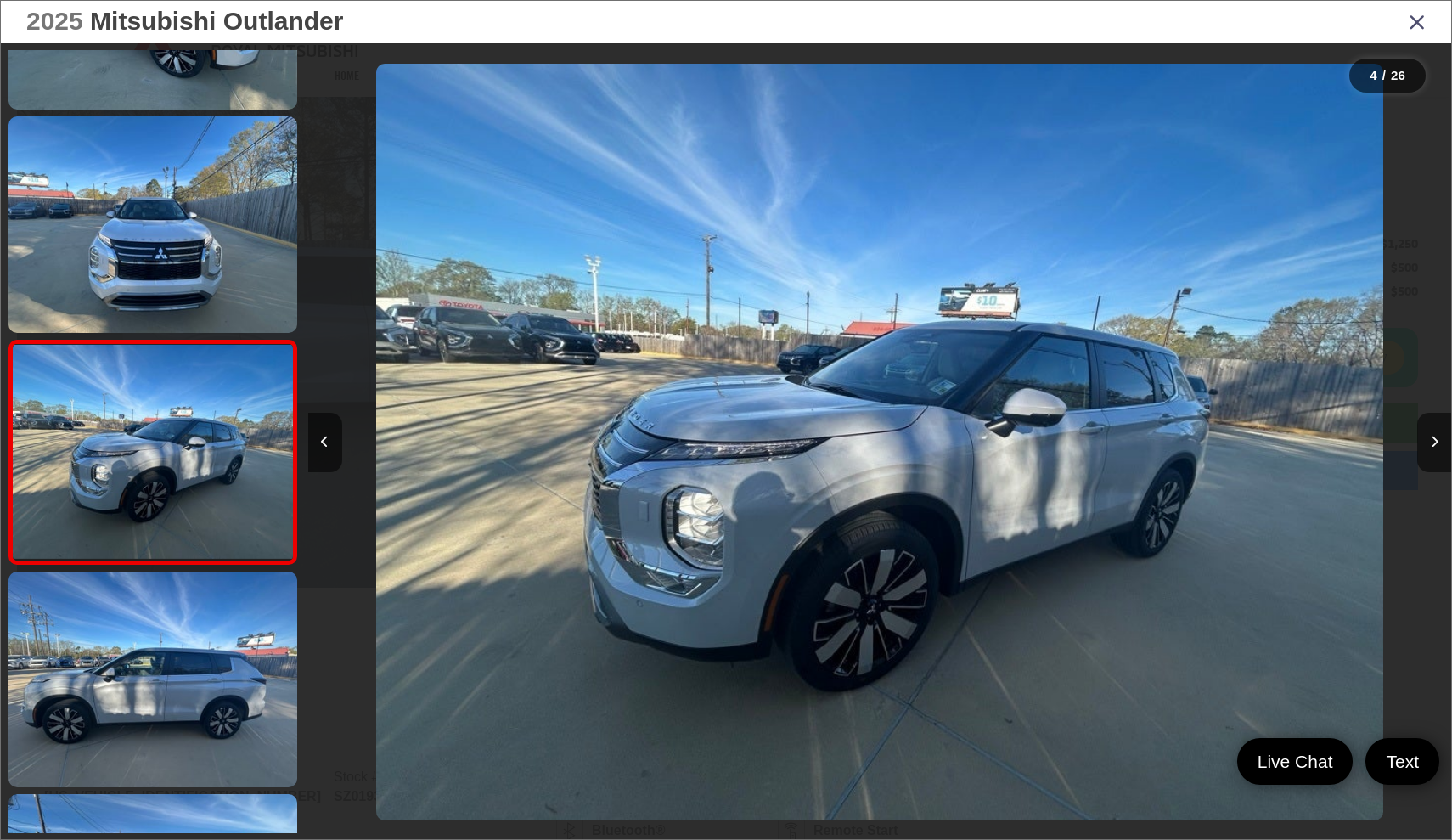
scroll to position [440, 0]
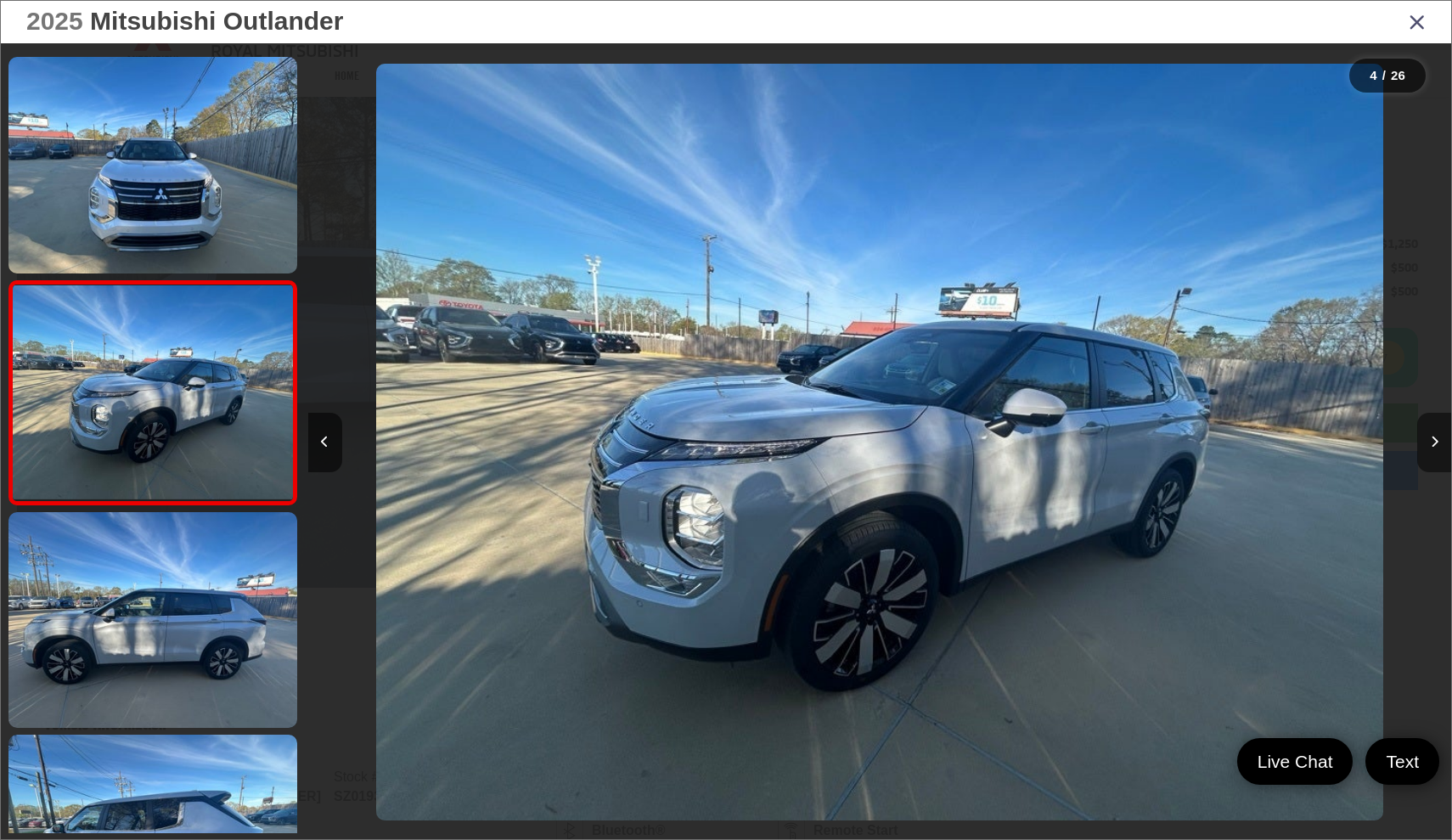
click at [1433, 439] on icon "Next image" at bounding box center [1435, 441] width 8 height 11
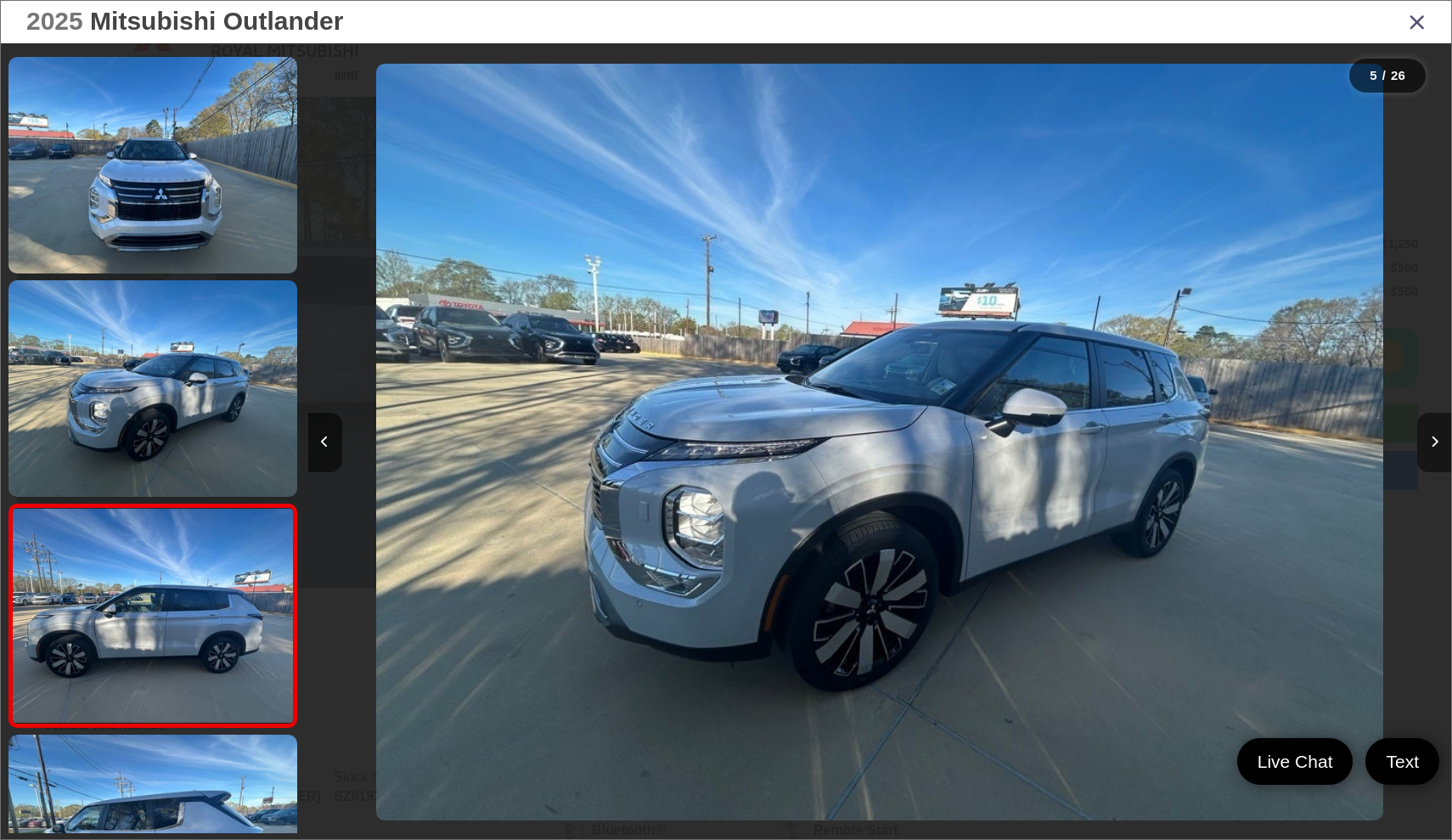
scroll to position [663, 0]
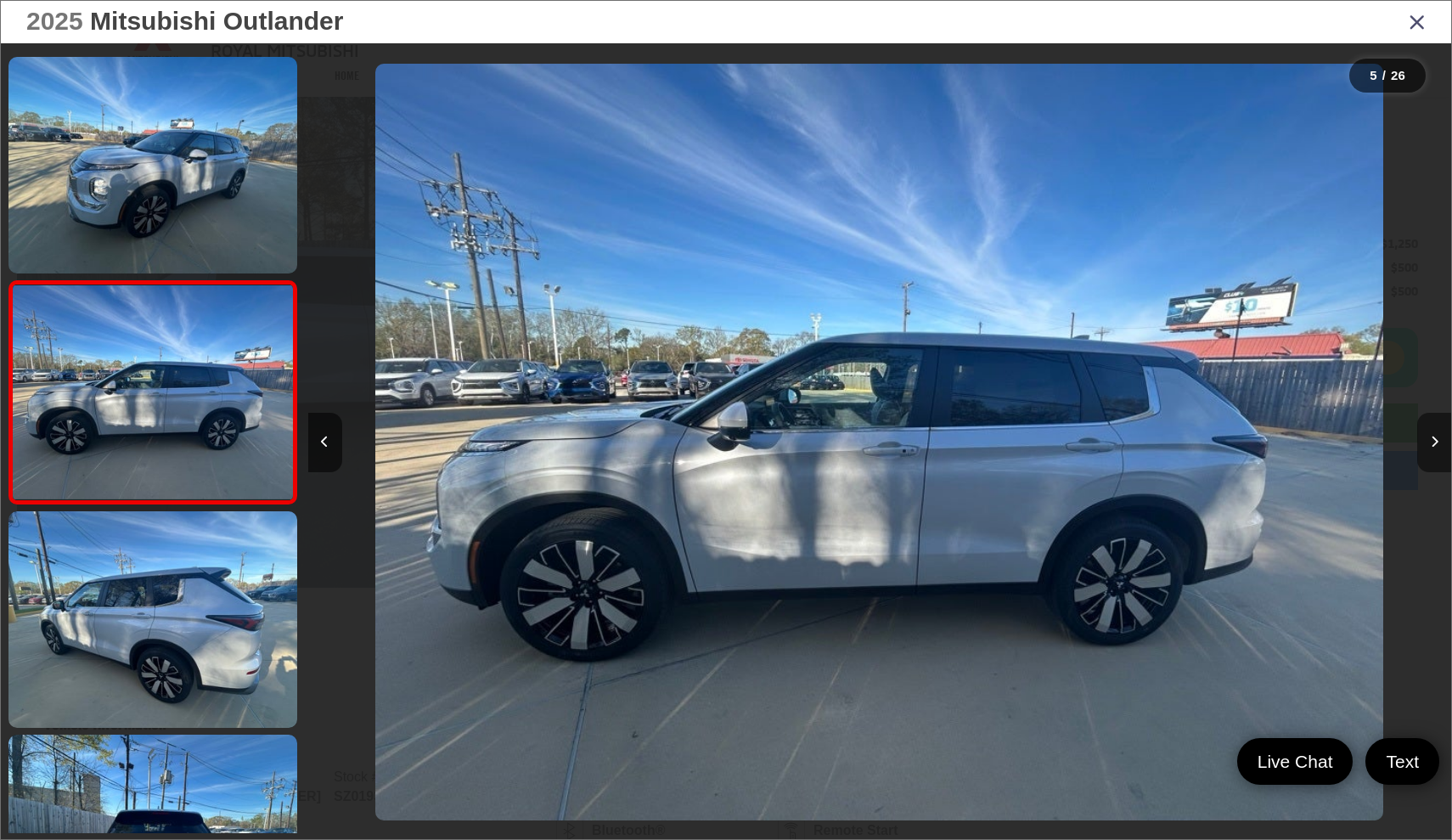
click at [1433, 439] on icon "Next image" at bounding box center [1435, 441] width 8 height 11
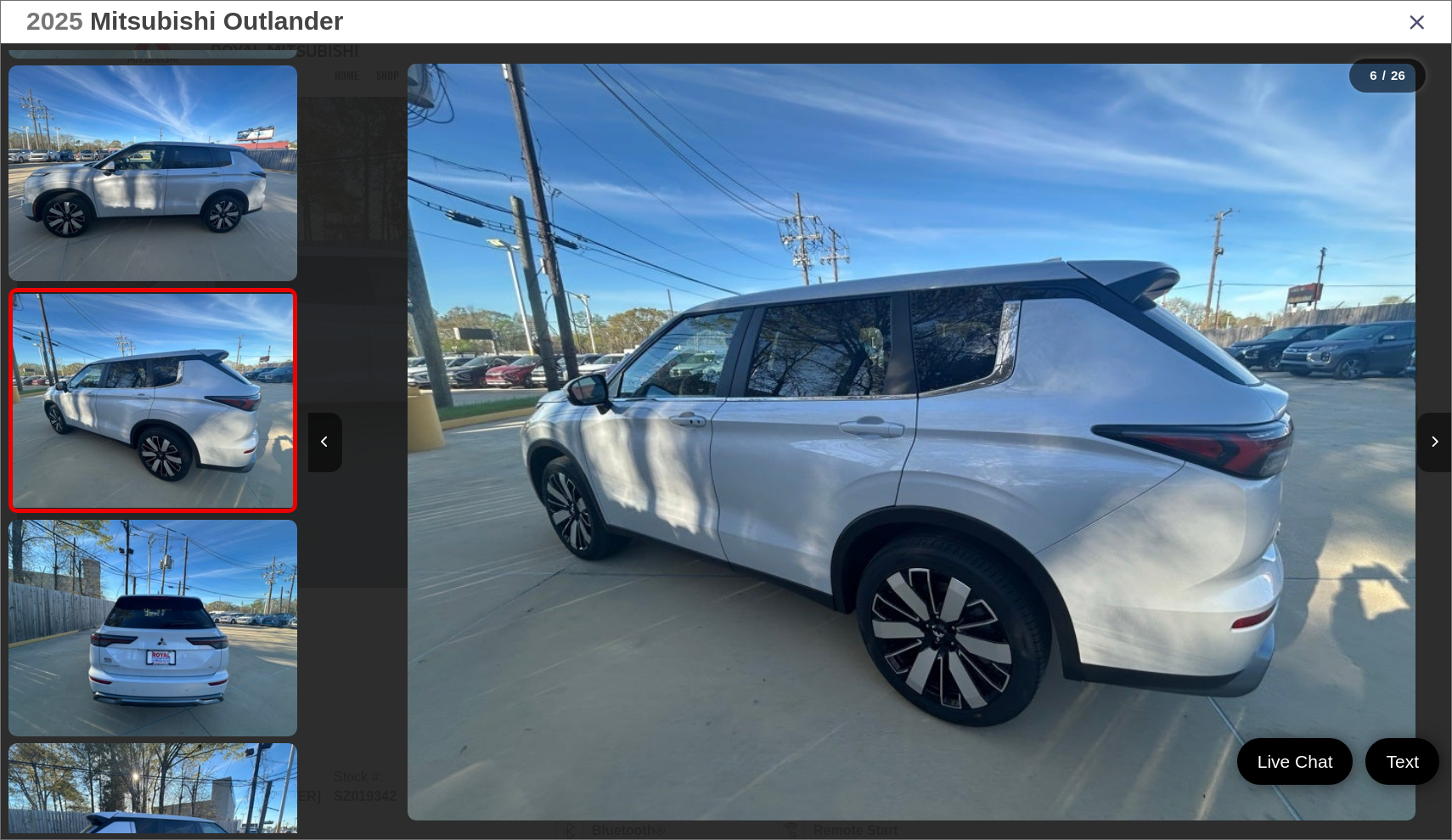
scroll to position [886, 0]
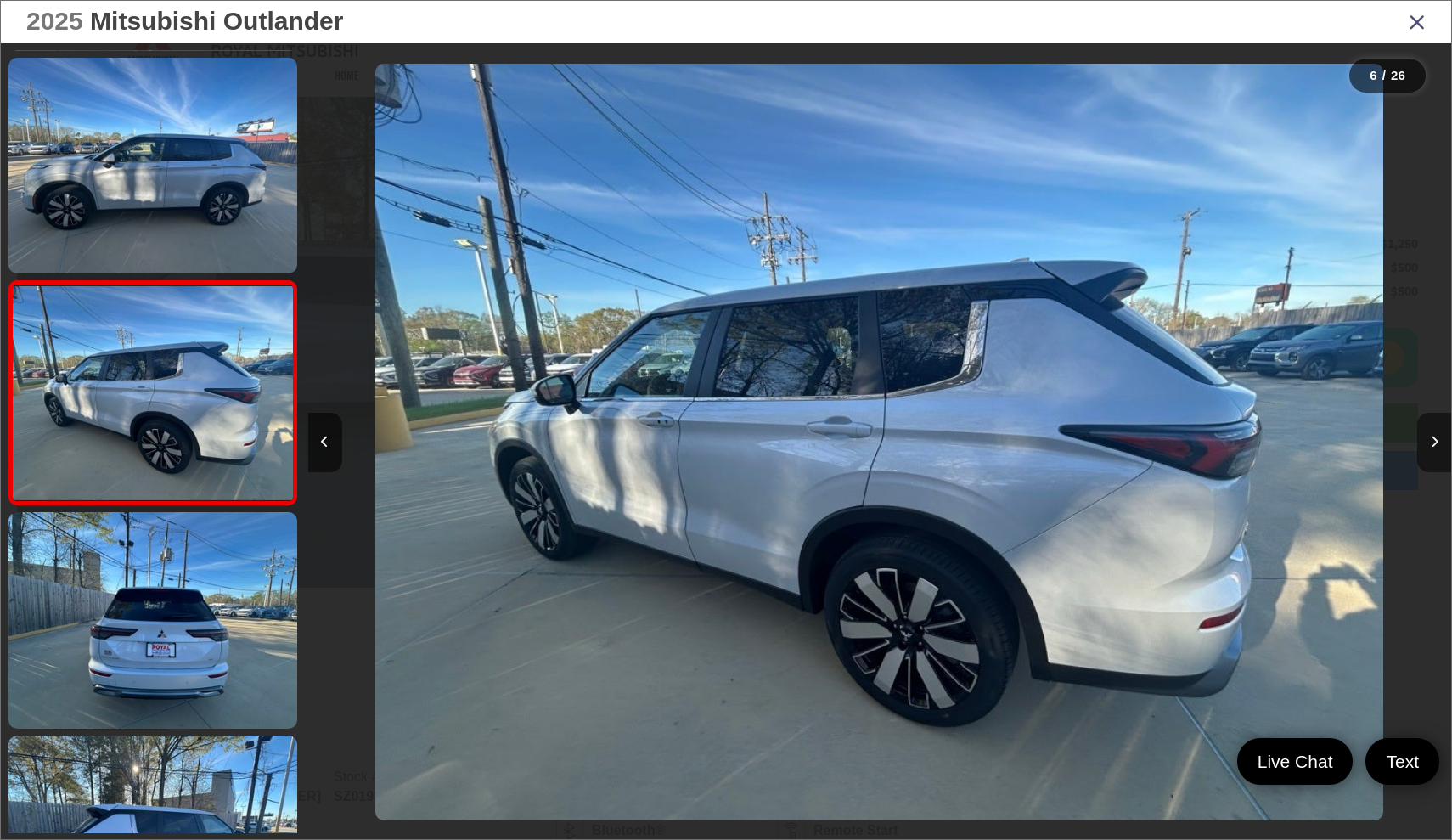
click at [1433, 439] on icon "Next image" at bounding box center [1435, 441] width 8 height 11
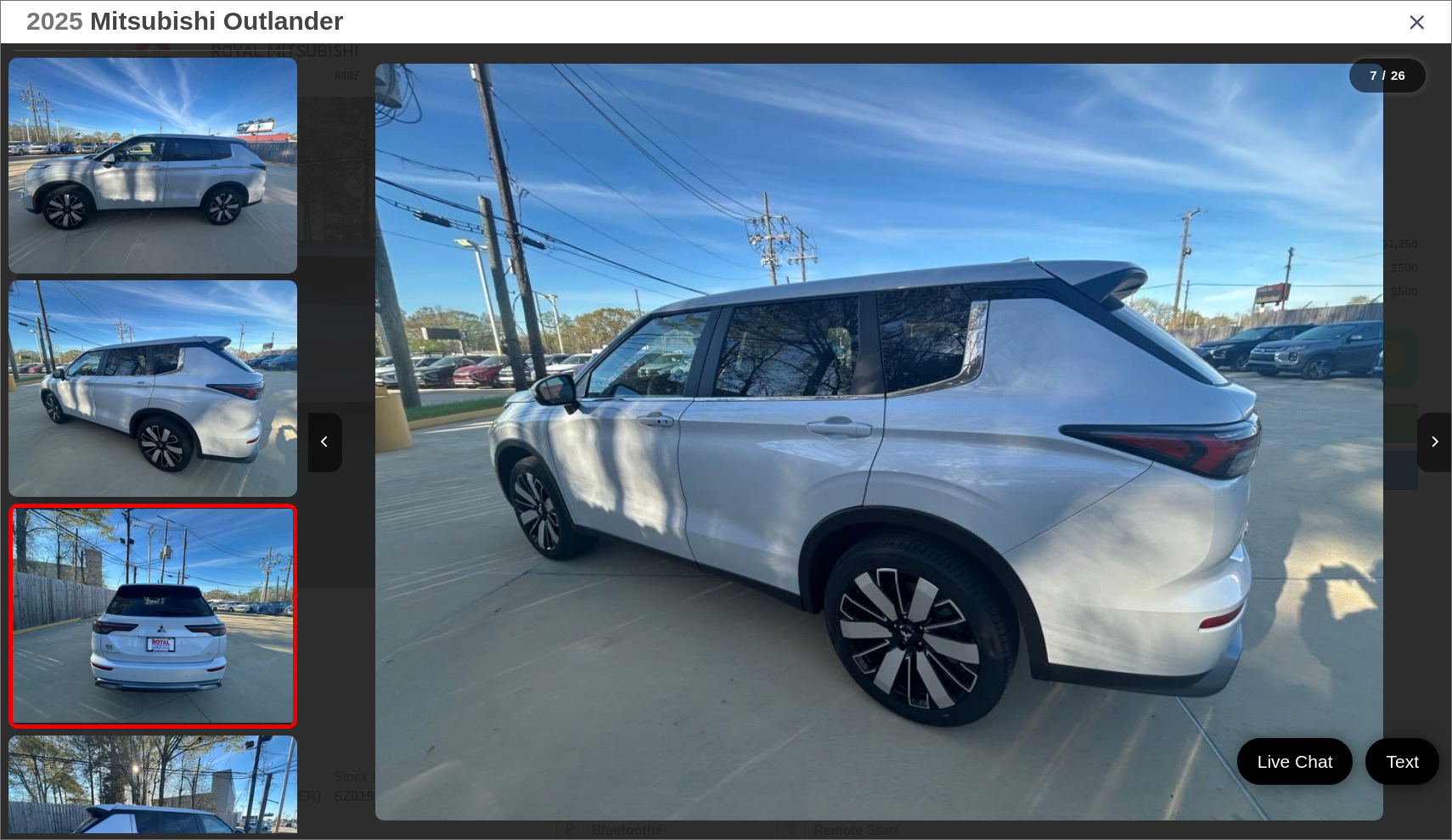
scroll to position [1109, 0]
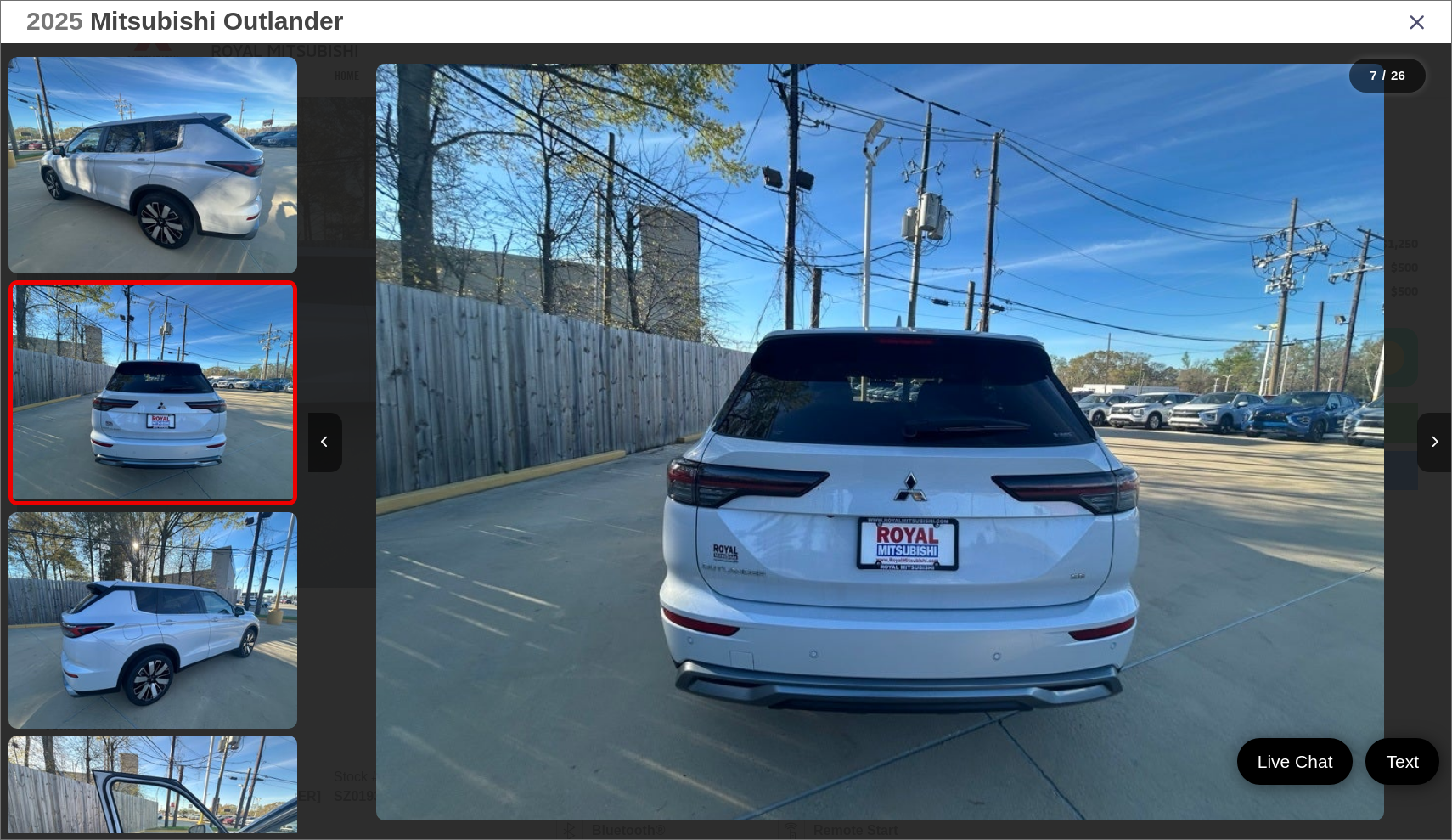
click at [1433, 439] on icon "Next image" at bounding box center [1435, 441] width 8 height 11
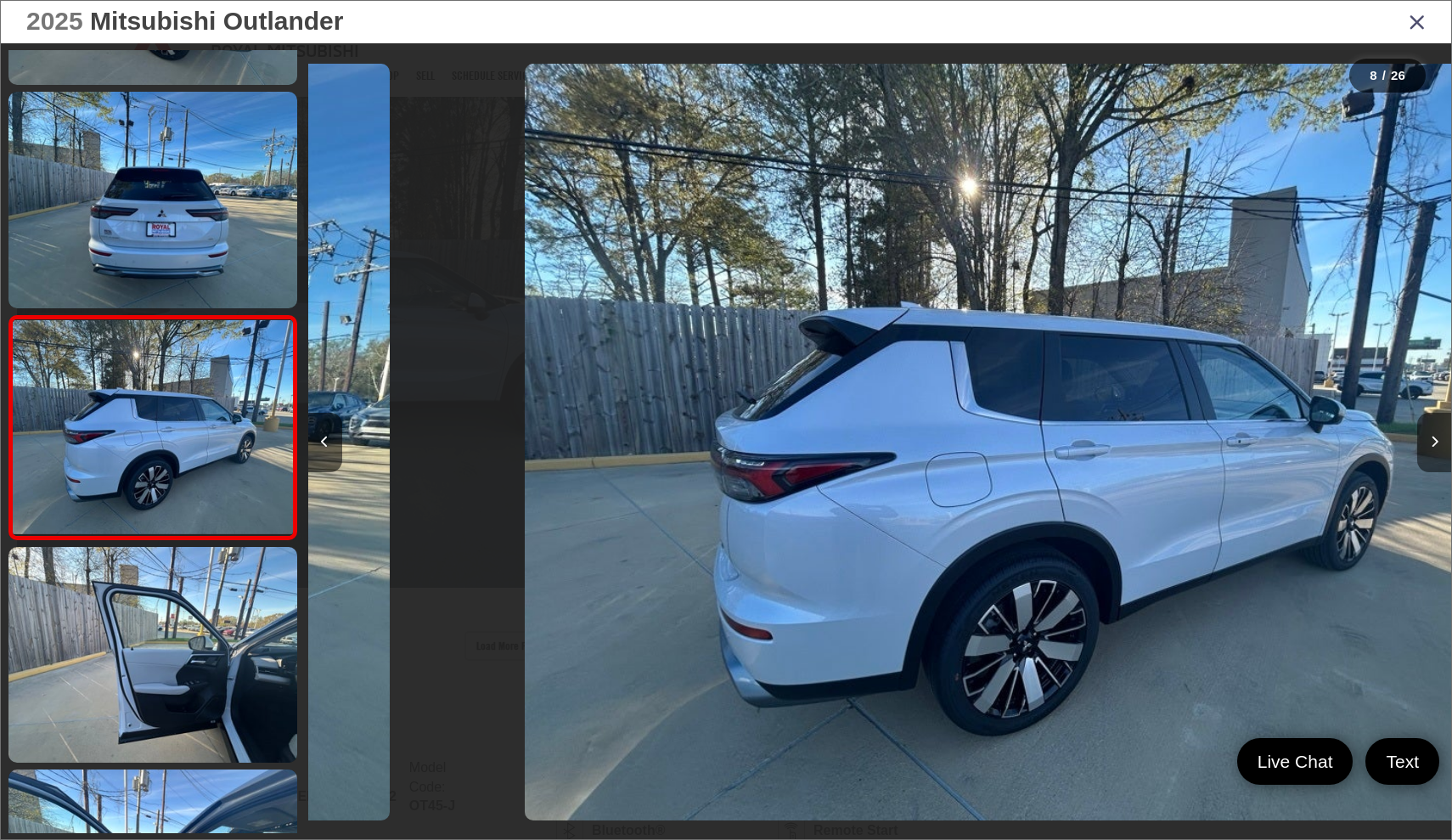
scroll to position [1332, 0]
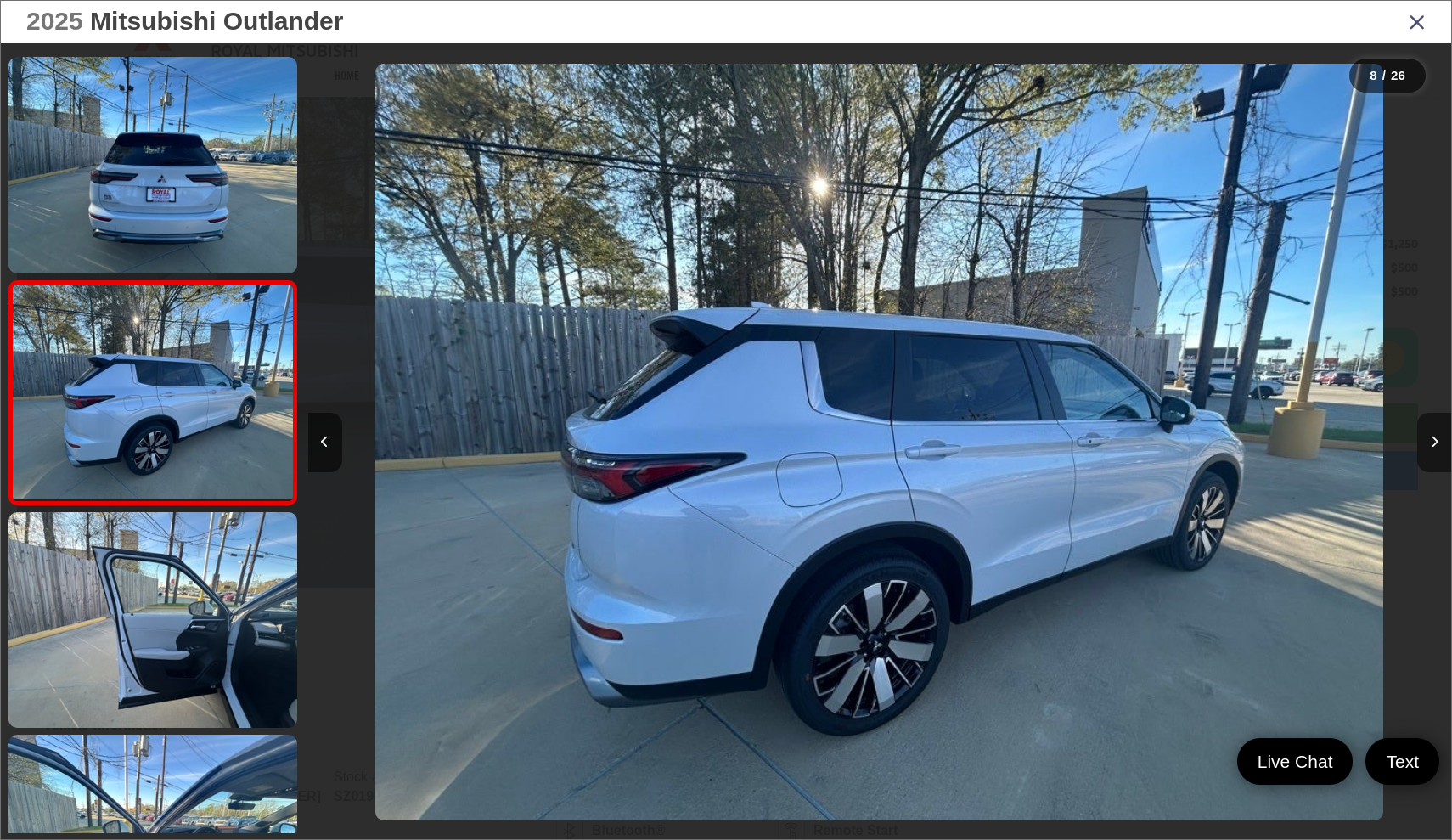
click at [1433, 439] on icon "Next image" at bounding box center [1435, 441] width 8 height 11
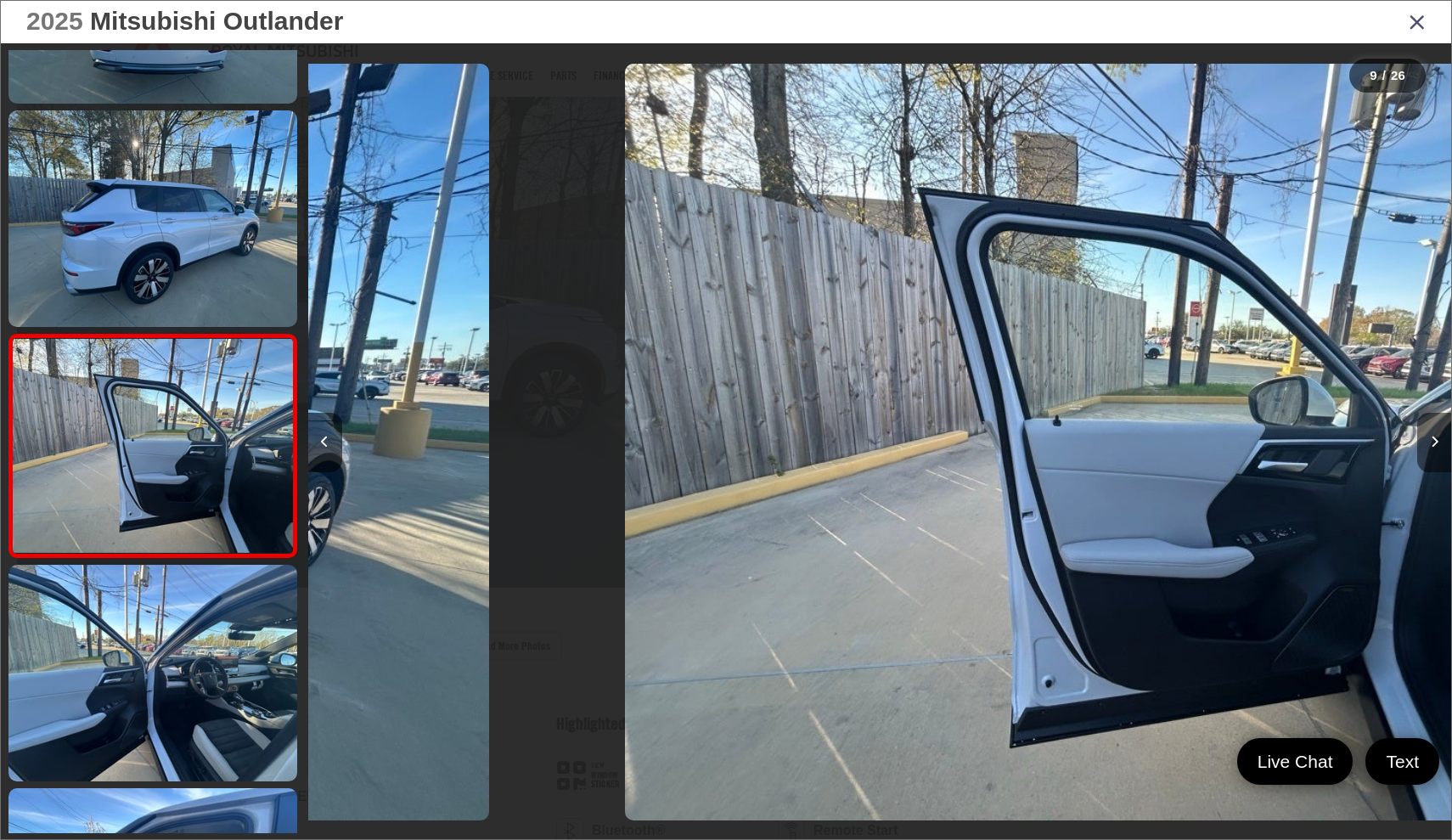
scroll to position [1555, 0]
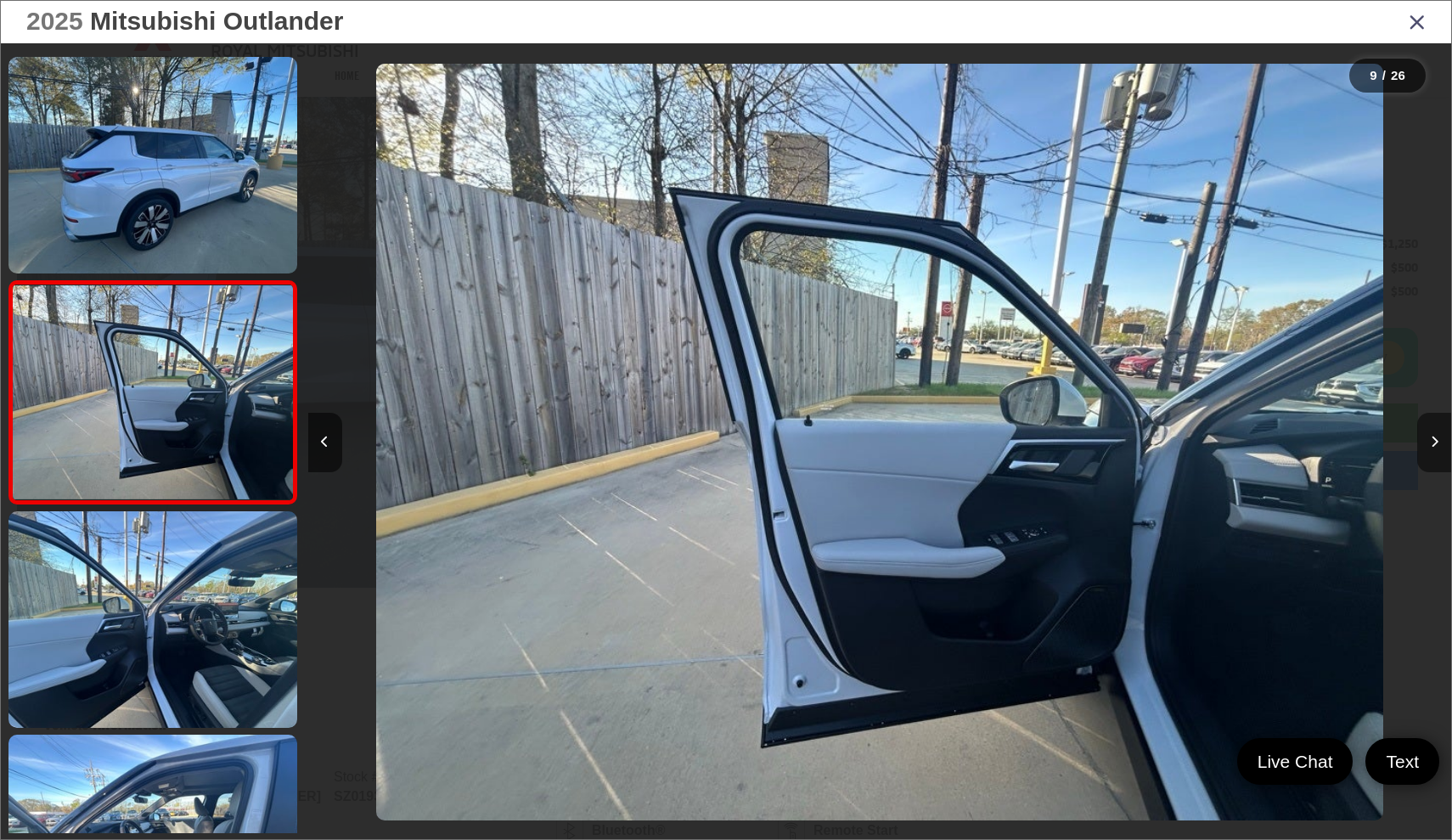
click at [1433, 439] on icon "Next image" at bounding box center [1435, 441] width 8 height 11
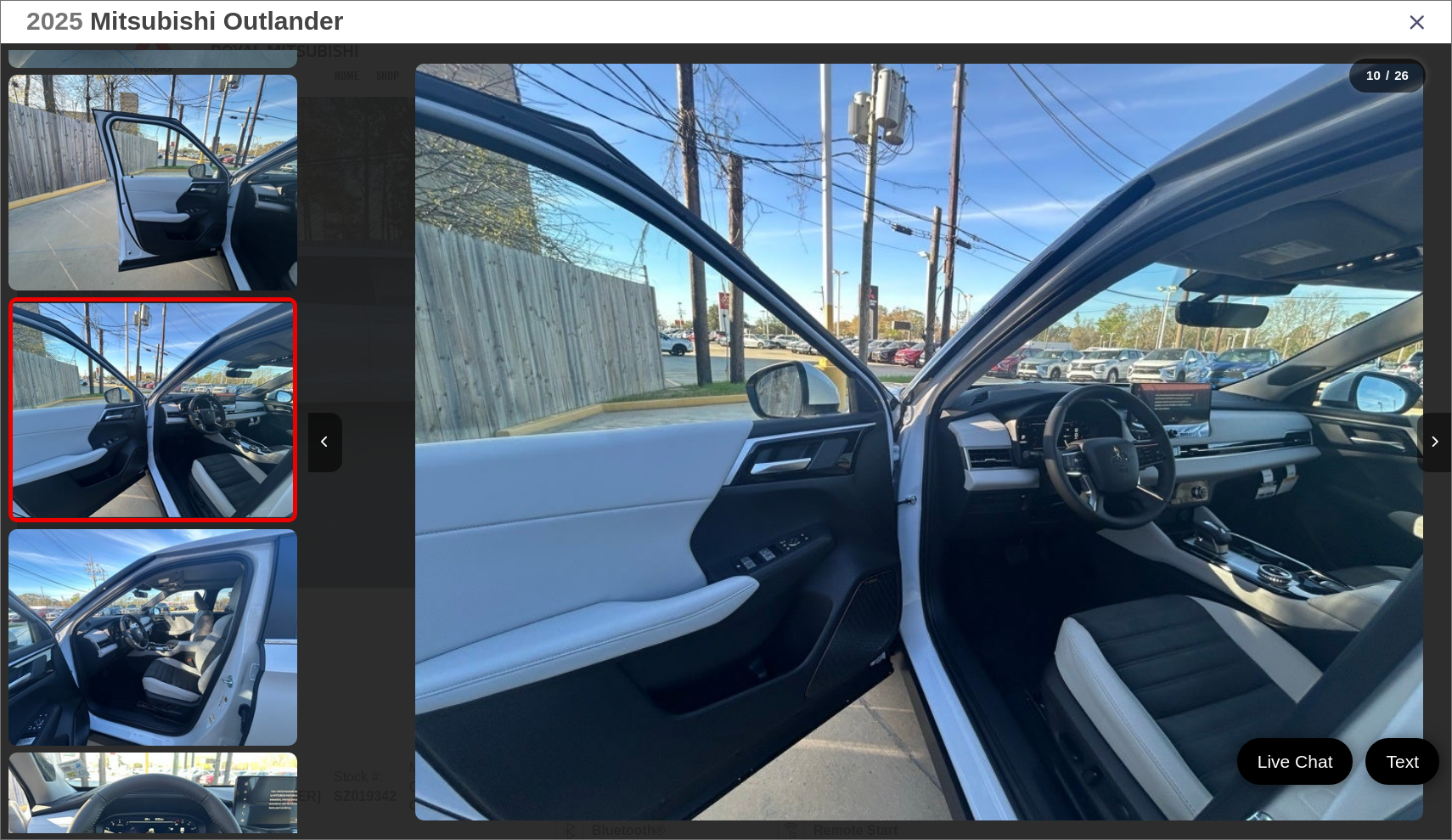
scroll to position [1778, 0]
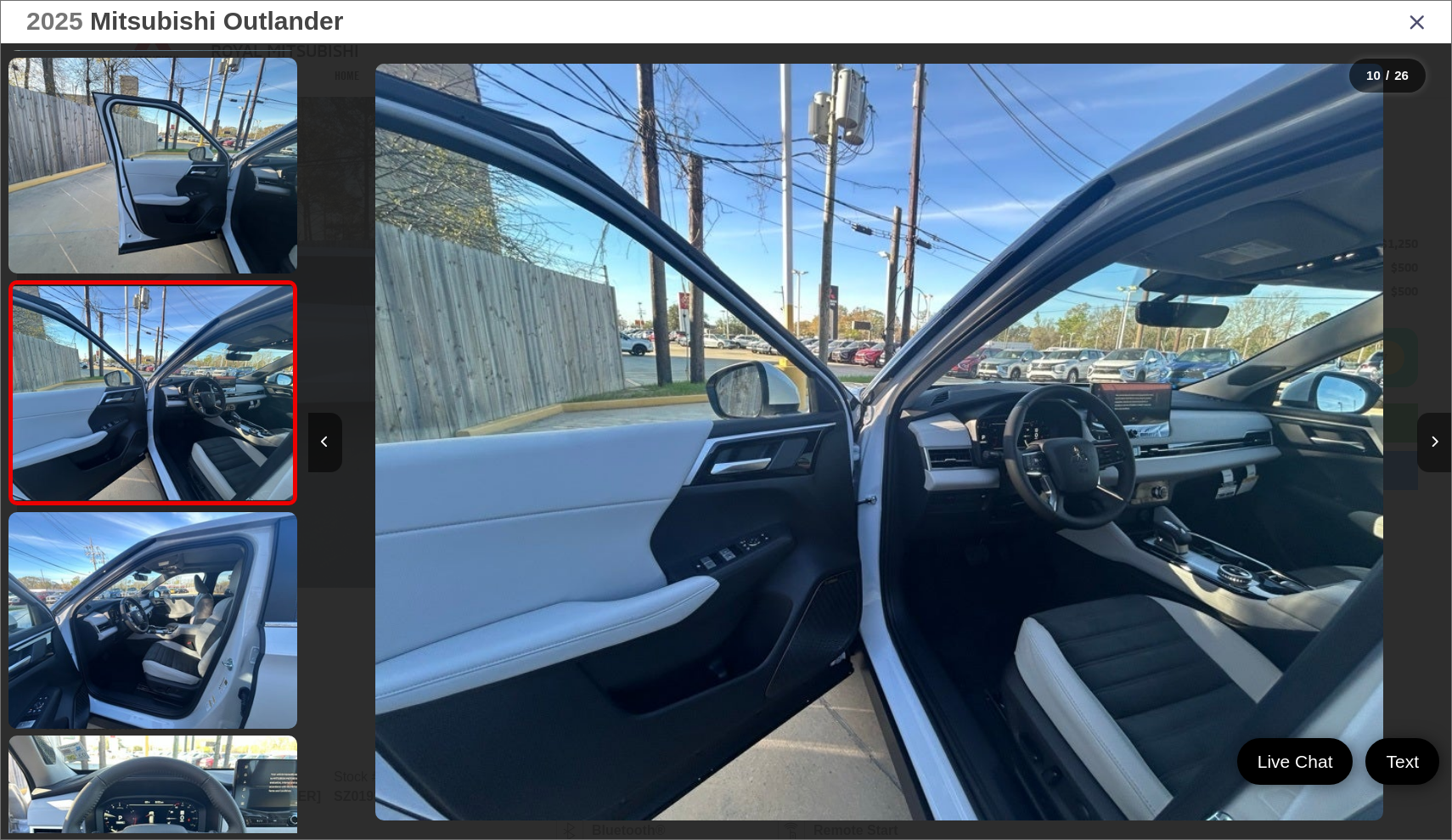
click at [1433, 439] on icon "Next image" at bounding box center [1435, 441] width 8 height 11
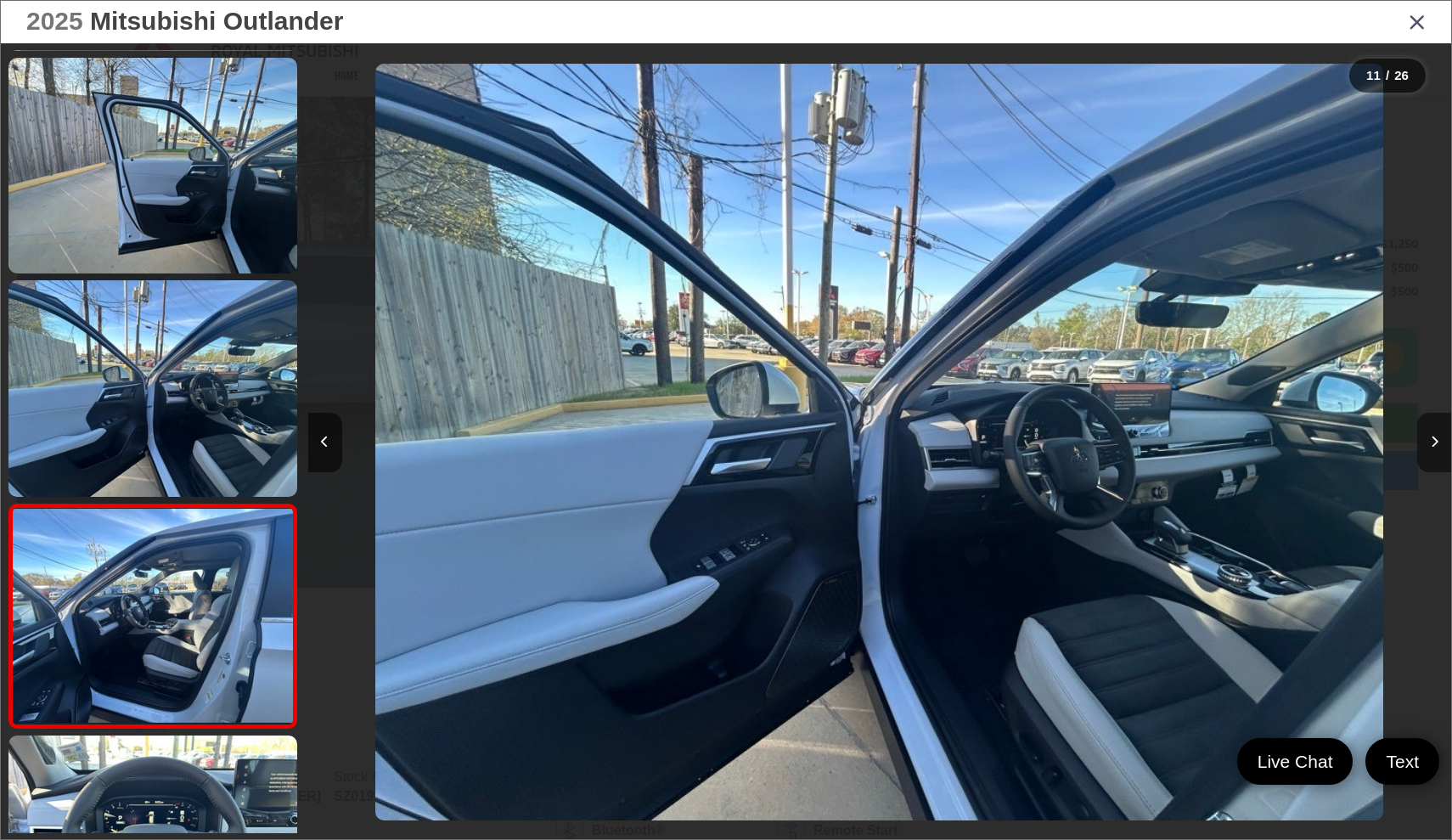
scroll to position [0, 0]
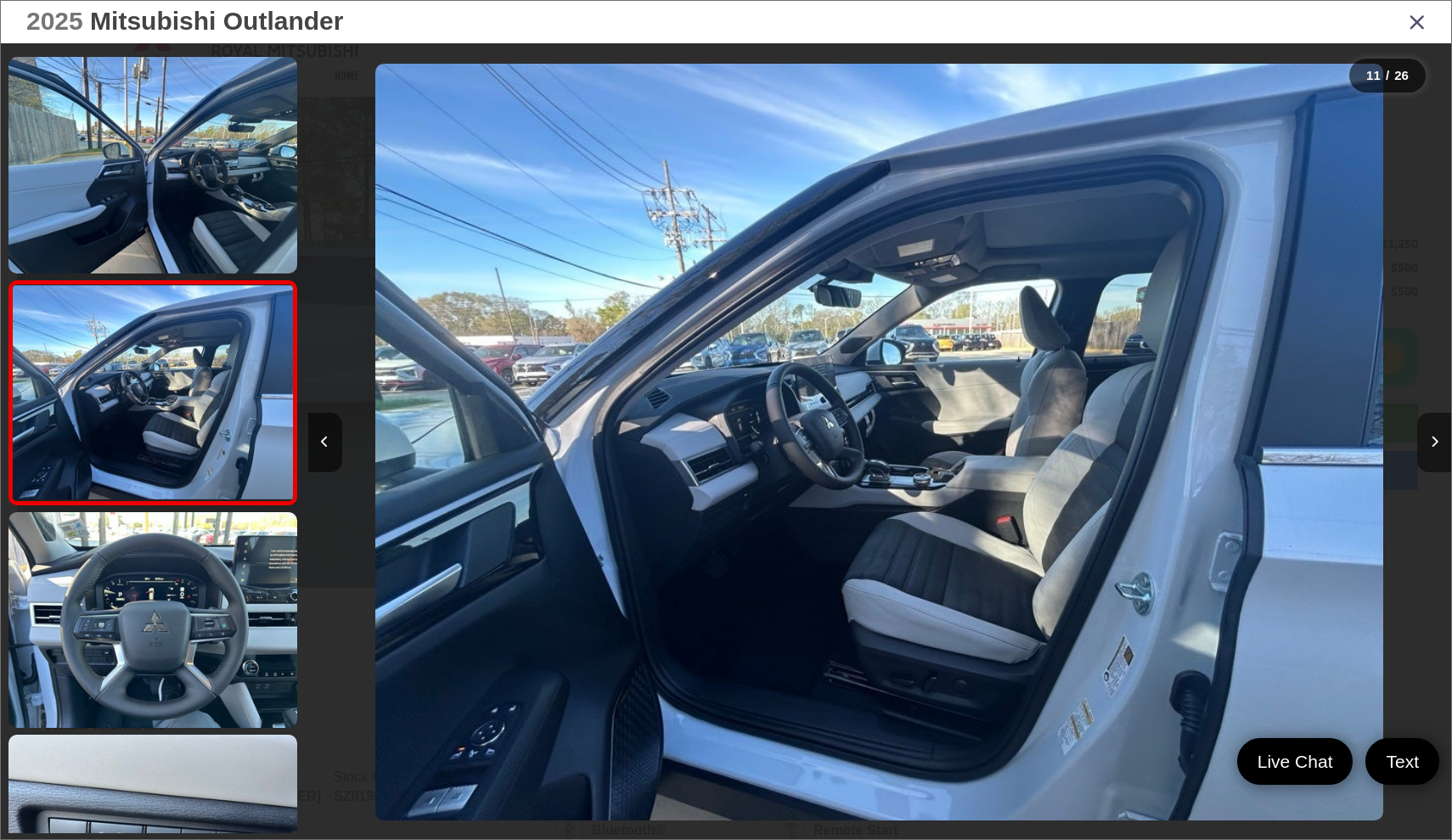
click at [1433, 439] on icon "Next image" at bounding box center [1435, 441] width 8 height 11
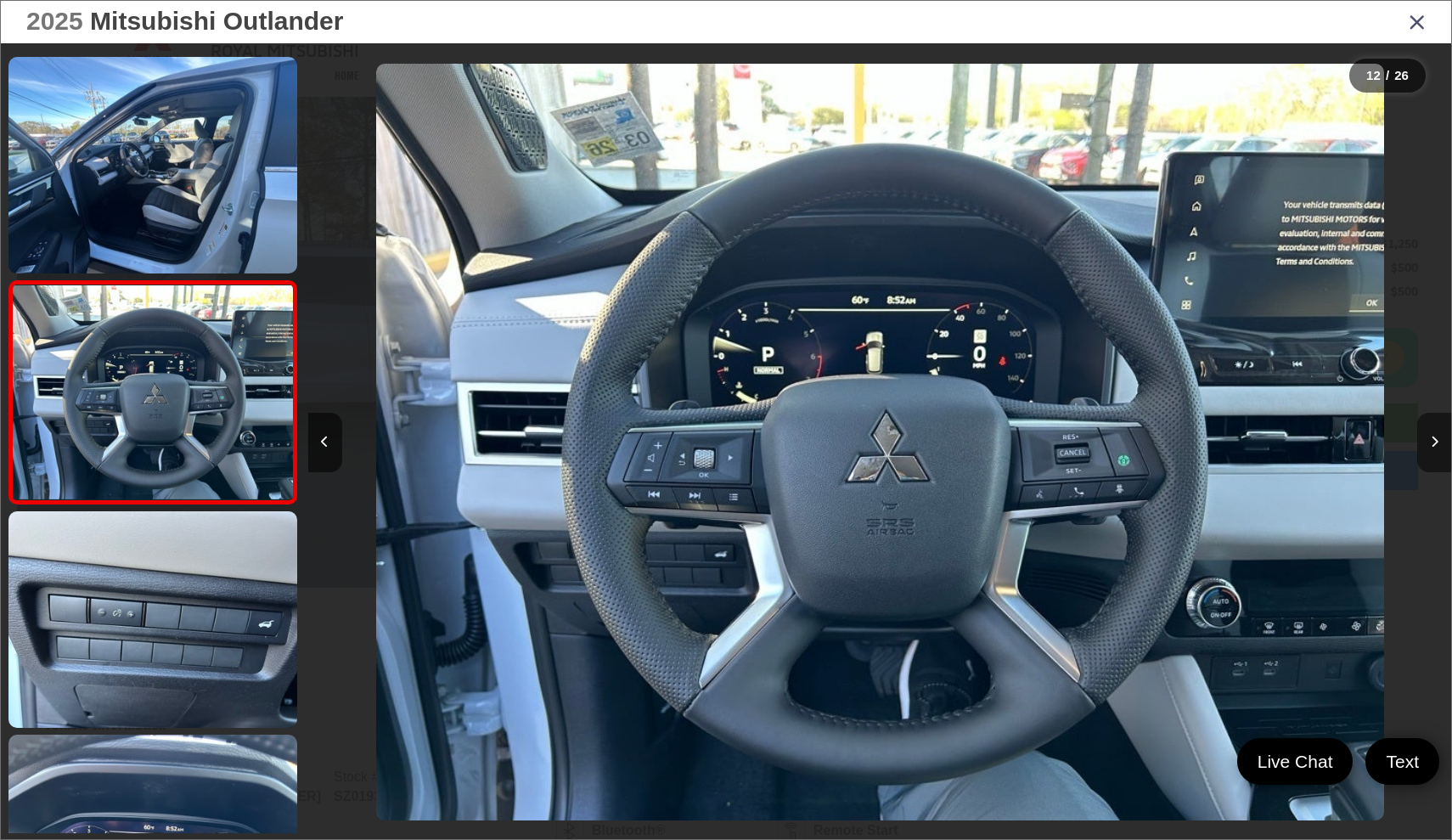
click at [1436, 433] on button "Next image" at bounding box center [1435, 442] width 34 height 59
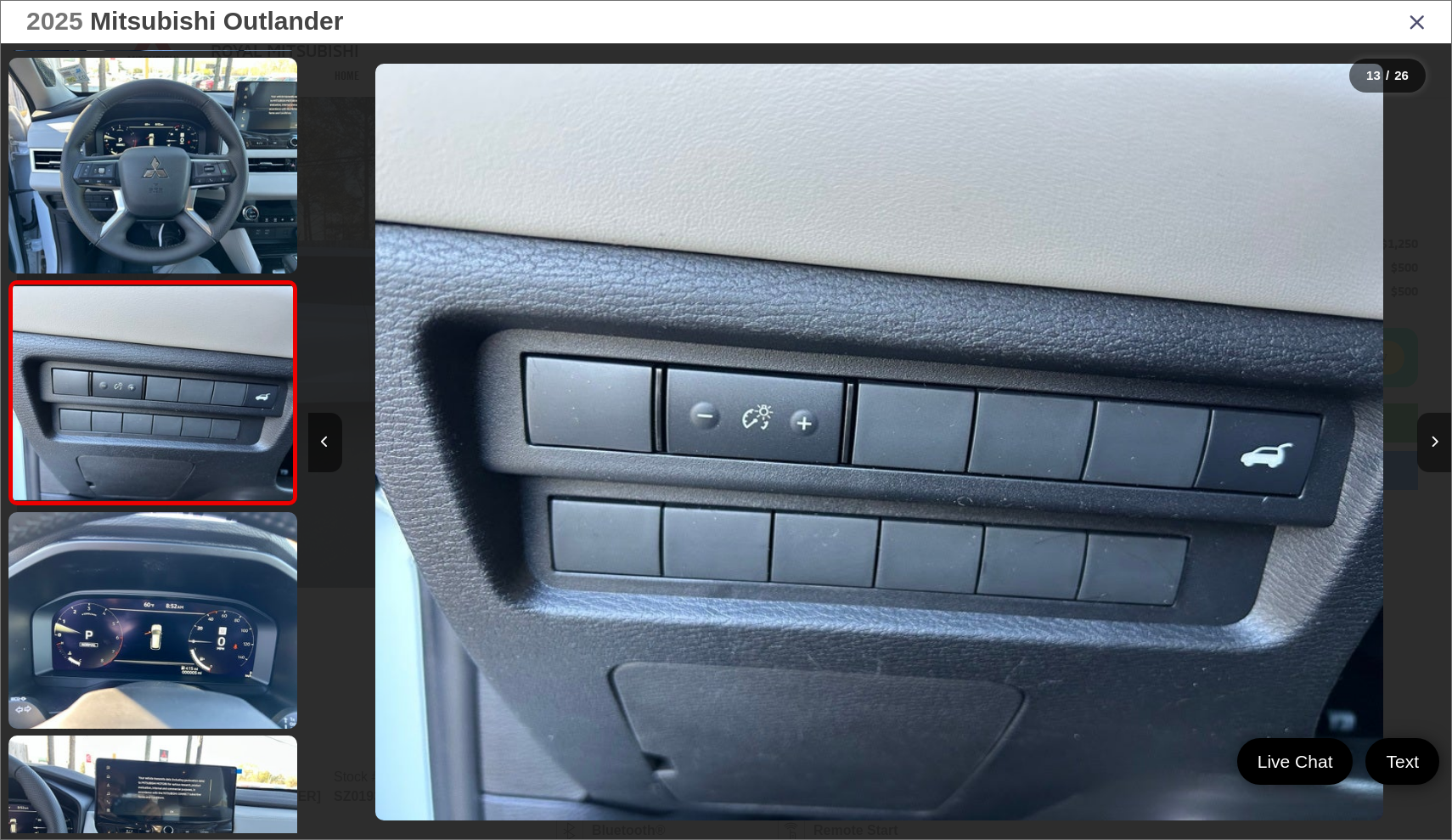
click at [1436, 433] on button "Next image" at bounding box center [1435, 442] width 34 height 59
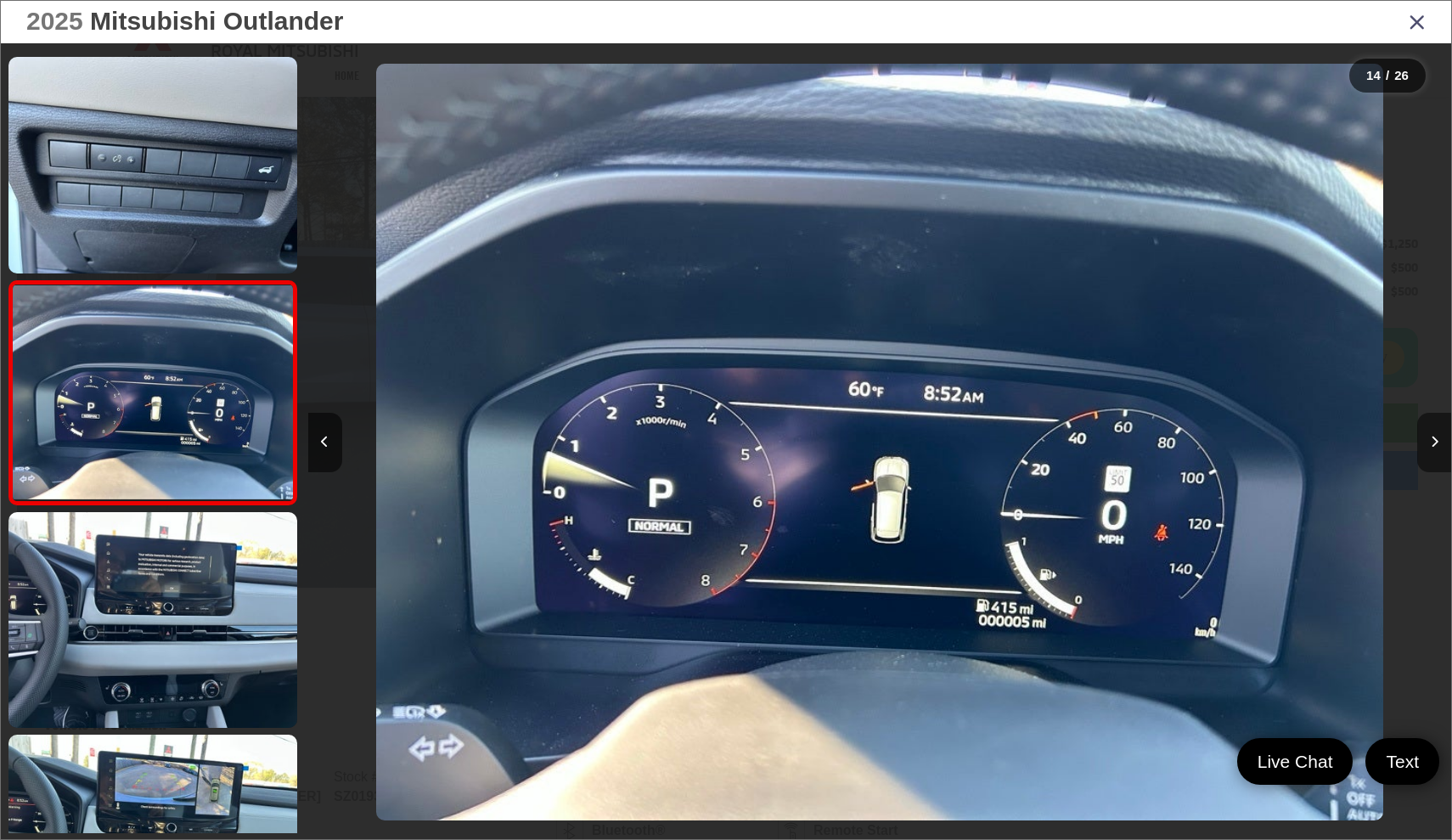
click at [1436, 433] on button "Next image" at bounding box center [1435, 442] width 34 height 59
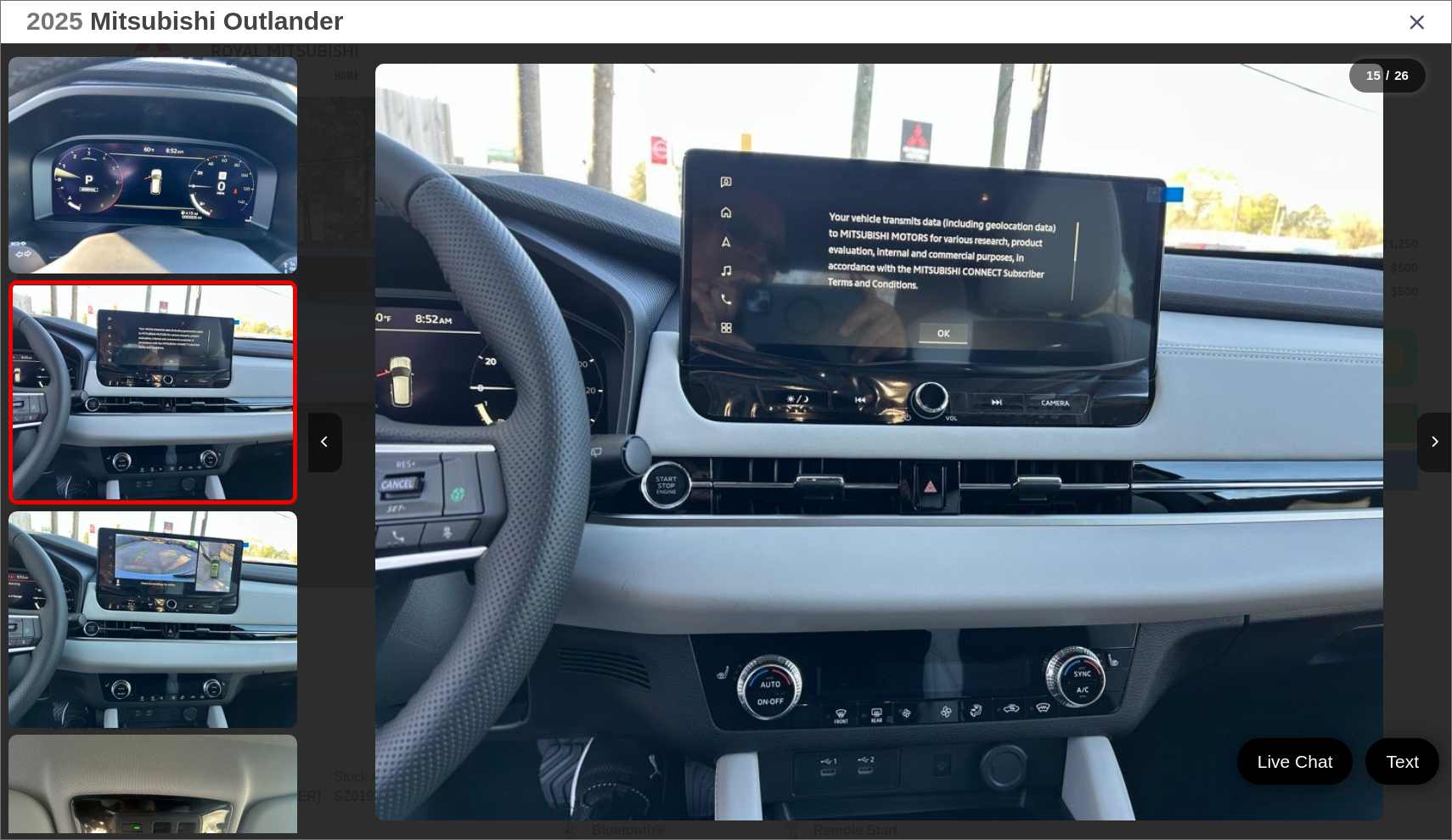
click at [1436, 433] on button "Next image" at bounding box center [1435, 442] width 34 height 59
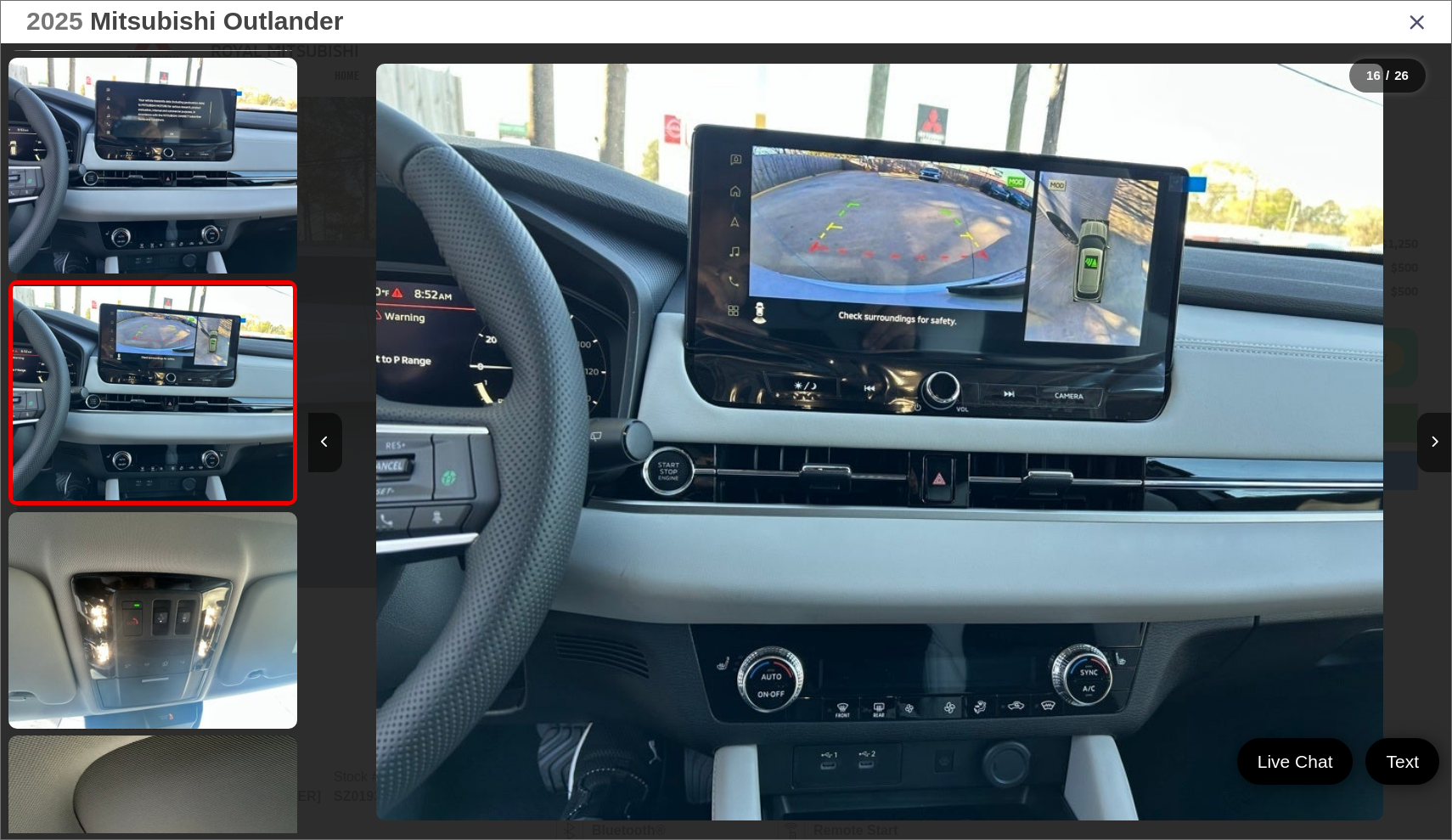
click at [1417, 18] on icon "Close gallery" at bounding box center [1418, 21] width 17 height 22
